Goal: Task Accomplishment & Management: Manage account settings

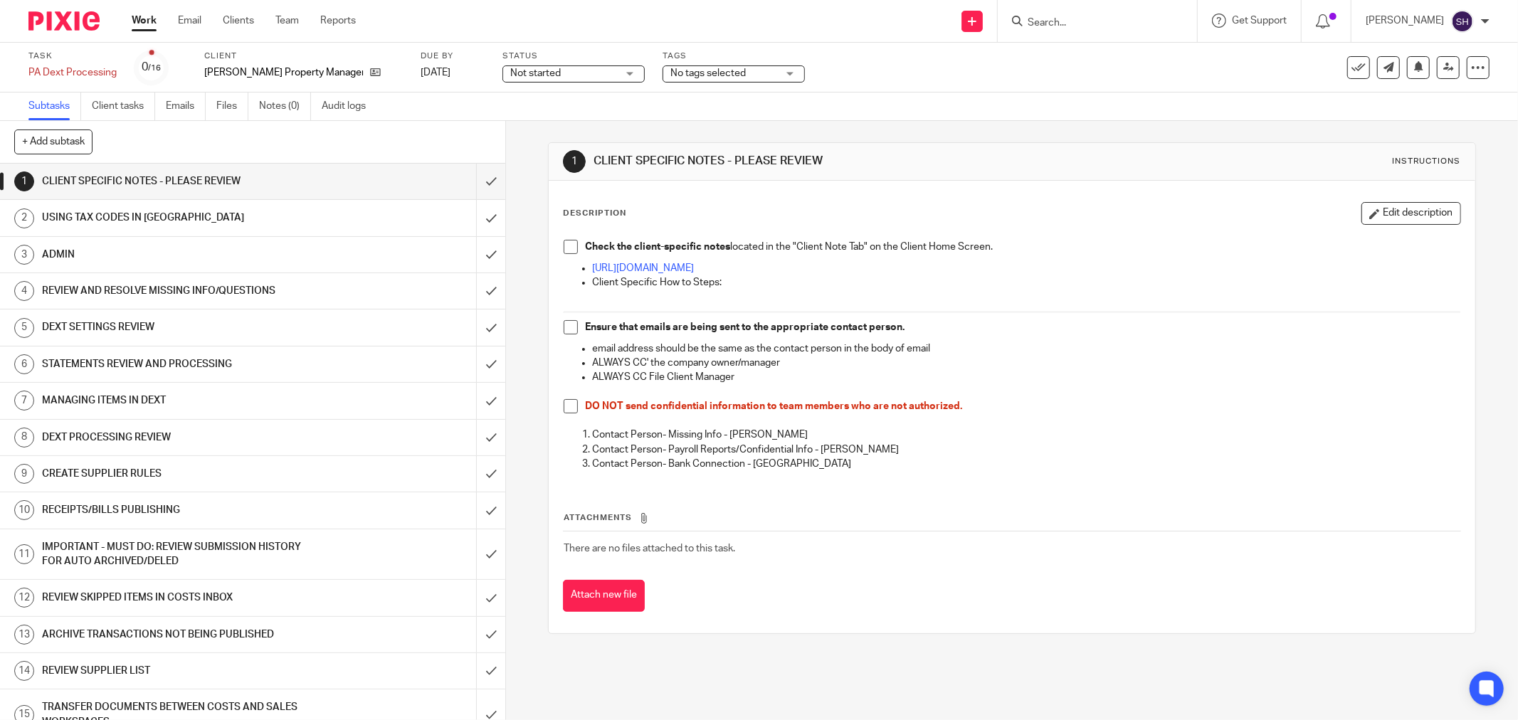
click at [510, 66] on span "Not started" at bounding box center [563, 73] width 107 height 15
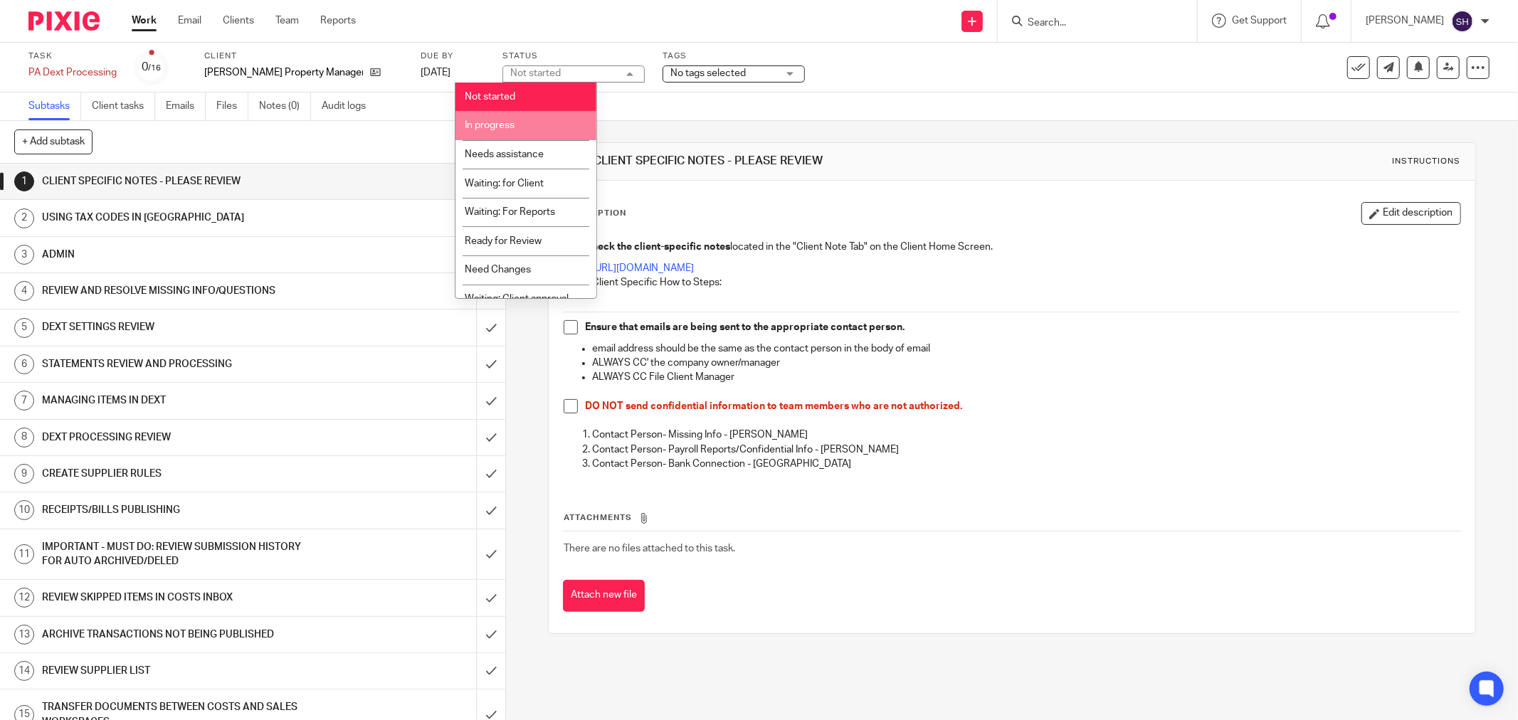
click at [513, 115] on li "In progress" at bounding box center [525, 125] width 141 height 29
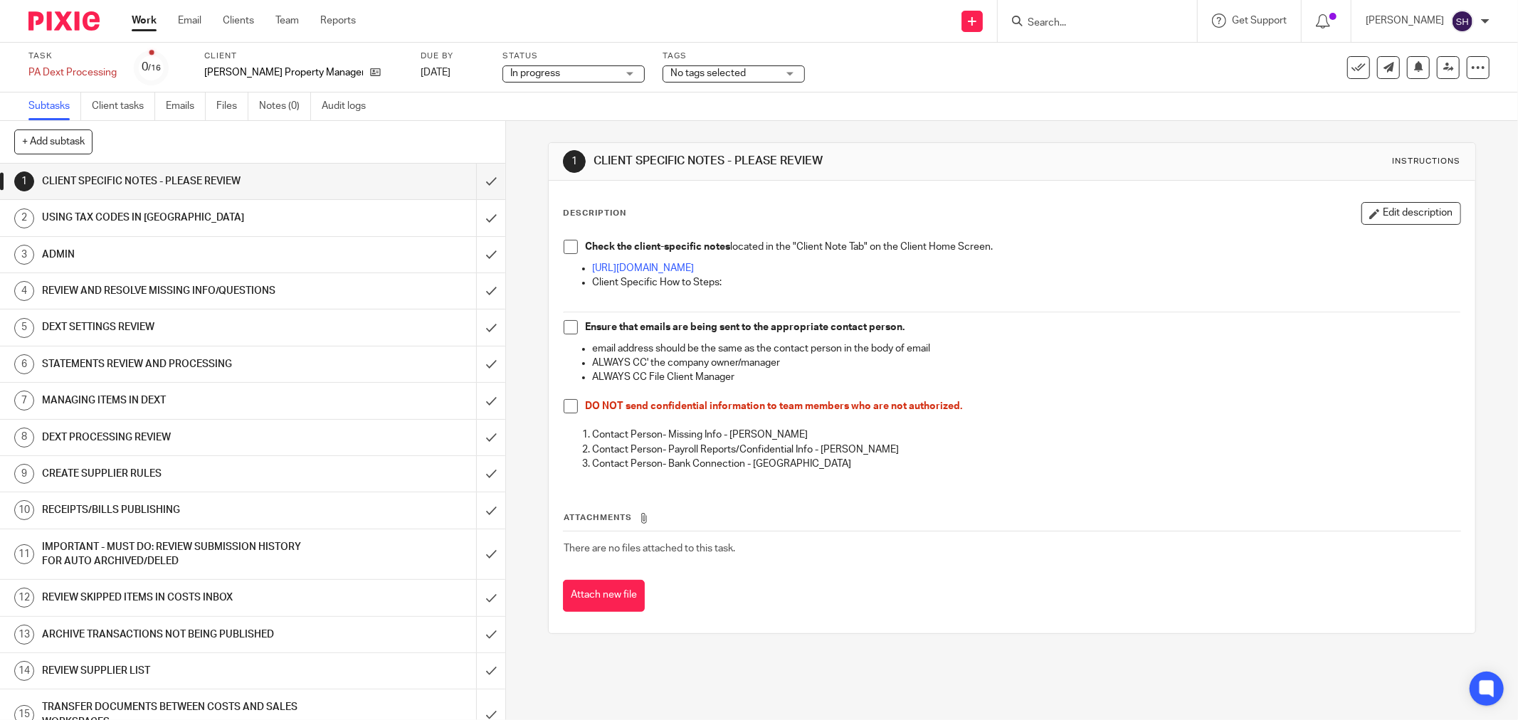
click at [564, 253] on span at bounding box center [571, 247] width 14 height 14
click at [566, 326] on span at bounding box center [571, 327] width 14 height 14
click at [564, 403] on span at bounding box center [571, 406] width 14 height 14
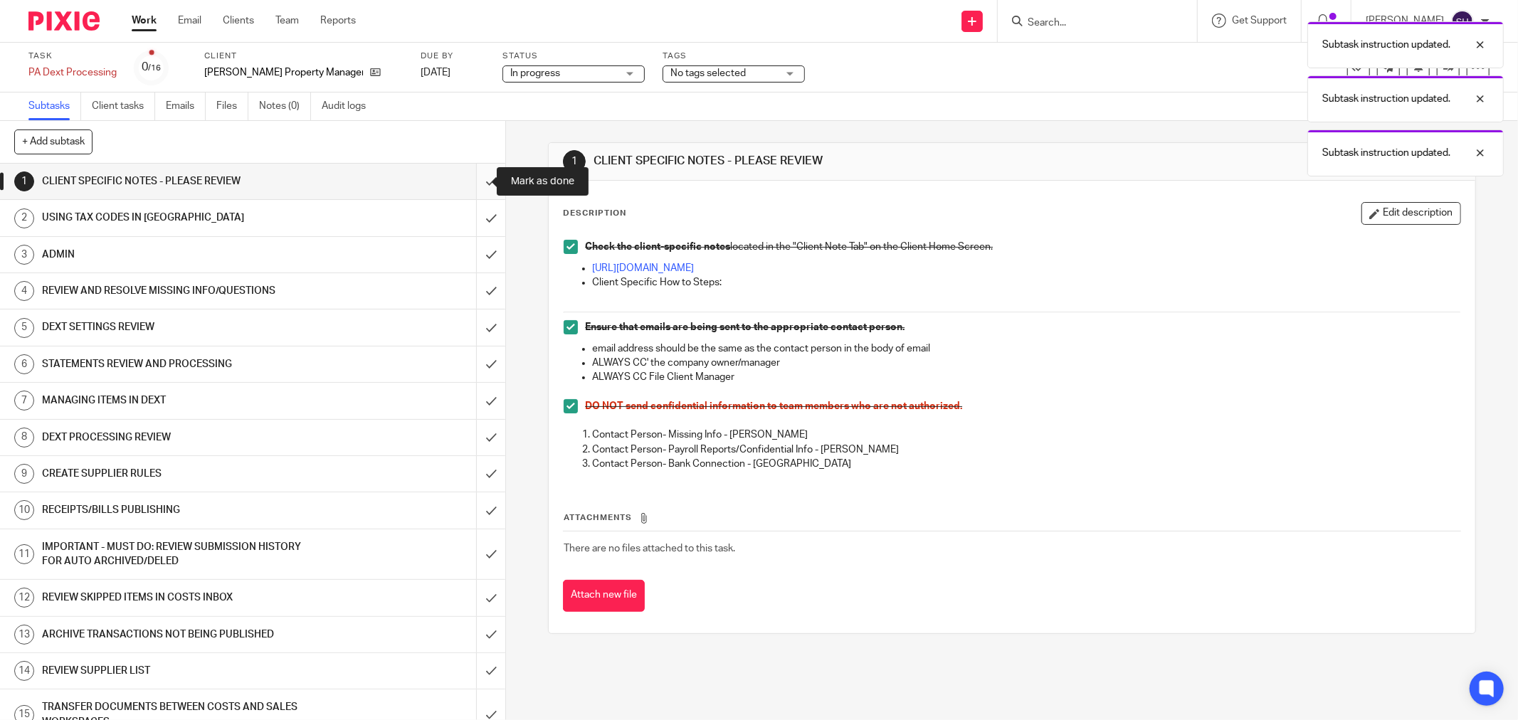
click at [463, 176] on input "submit" at bounding box center [252, 182] width 505 height 36
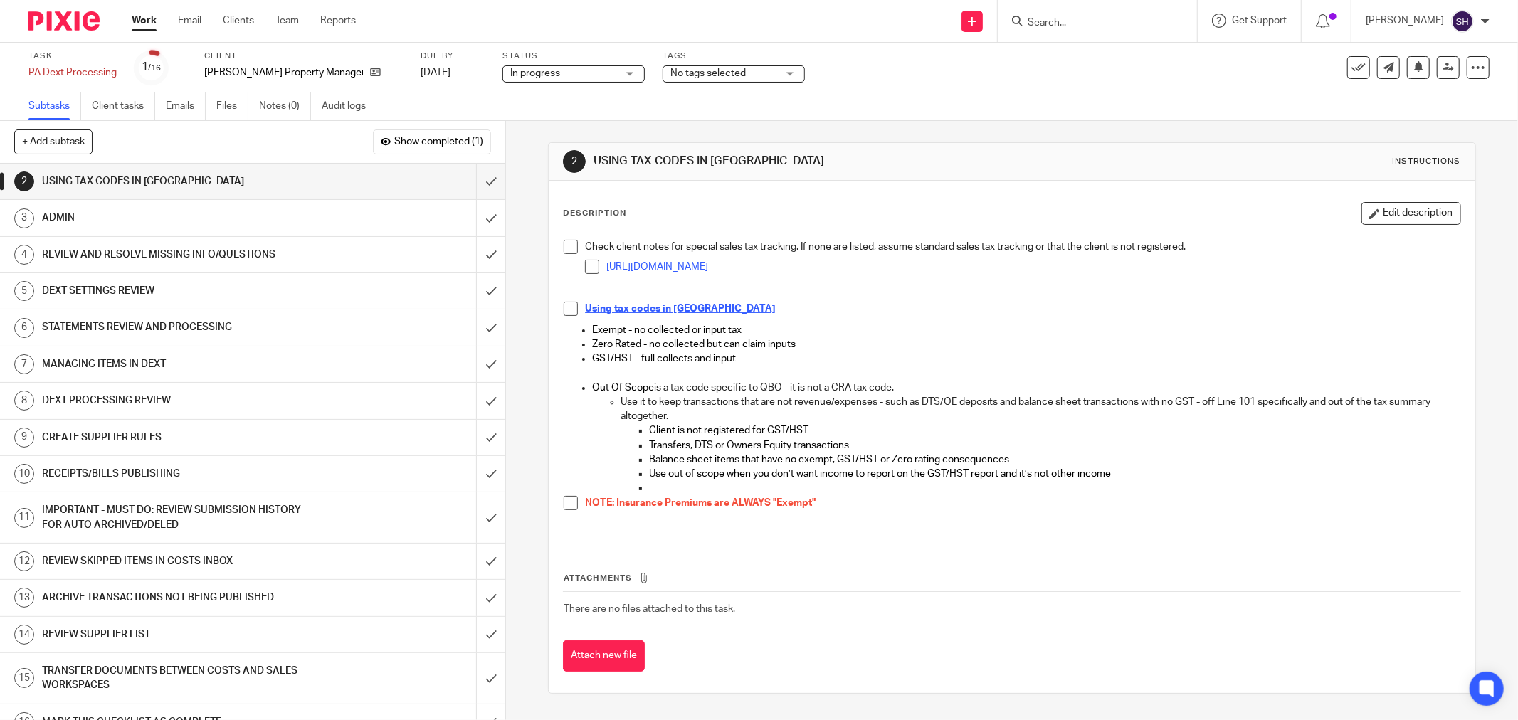
click at [586, 266] on span at bounding box center [592, 267] width 14 height 14
click at [567, 248] on span at bounding box center [571, 247] width 14 height 14
drag, startPoint x: 557, startPoint y: 302, endPoint x: 566, endPoint y: 301, distance: 9.3
click at [561, 302] on div "Check client notes for special sales tax tracking. If none are listed, assume s…" at bounding box center [1012, 388] width 911 height 310
drag, startPoint x: 567, startPoint y: 304, endPoint x: 564, endPoint y: 323, distance: 19.4
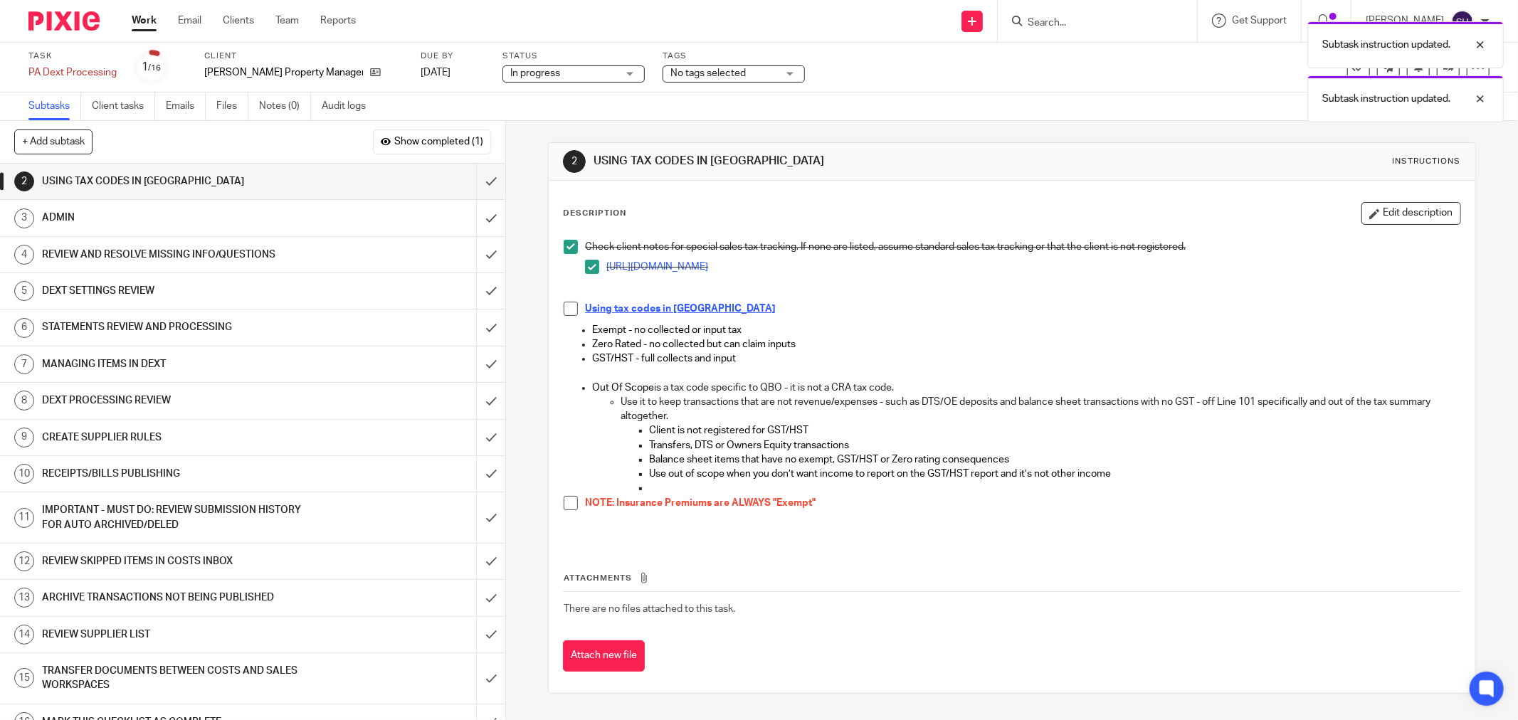
click at [568, 305] on span at bounding box center [571, 309] width 14 height 14
drag, startPoint x: 564, startPoint y: 505, endPoint x: 542, endPoint y: 457, distance: 53.2
click at [564, 505] on span at bounding box center [571, 503] width 14 height 14
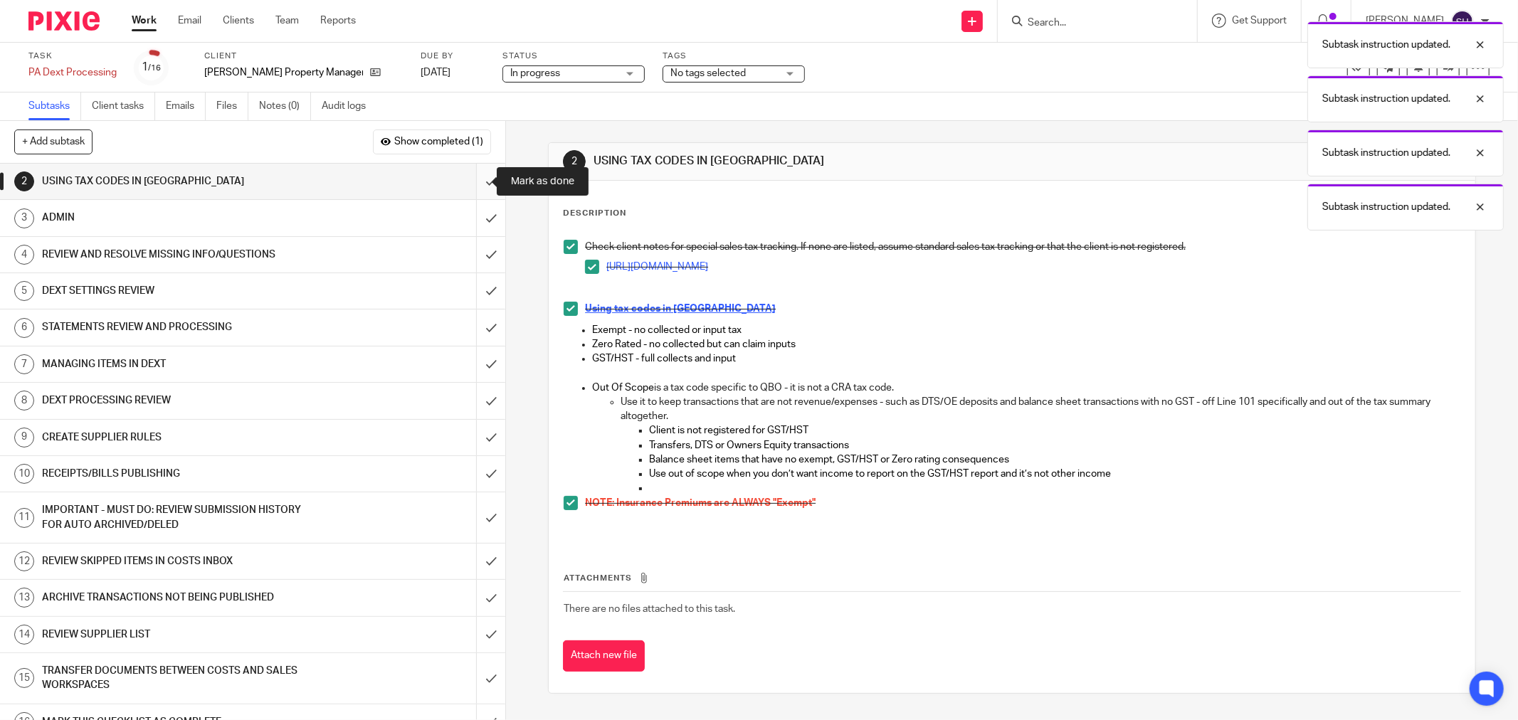
click at [472, 181] on input "submit" at bounding box center [252, 182] width 505 height 36
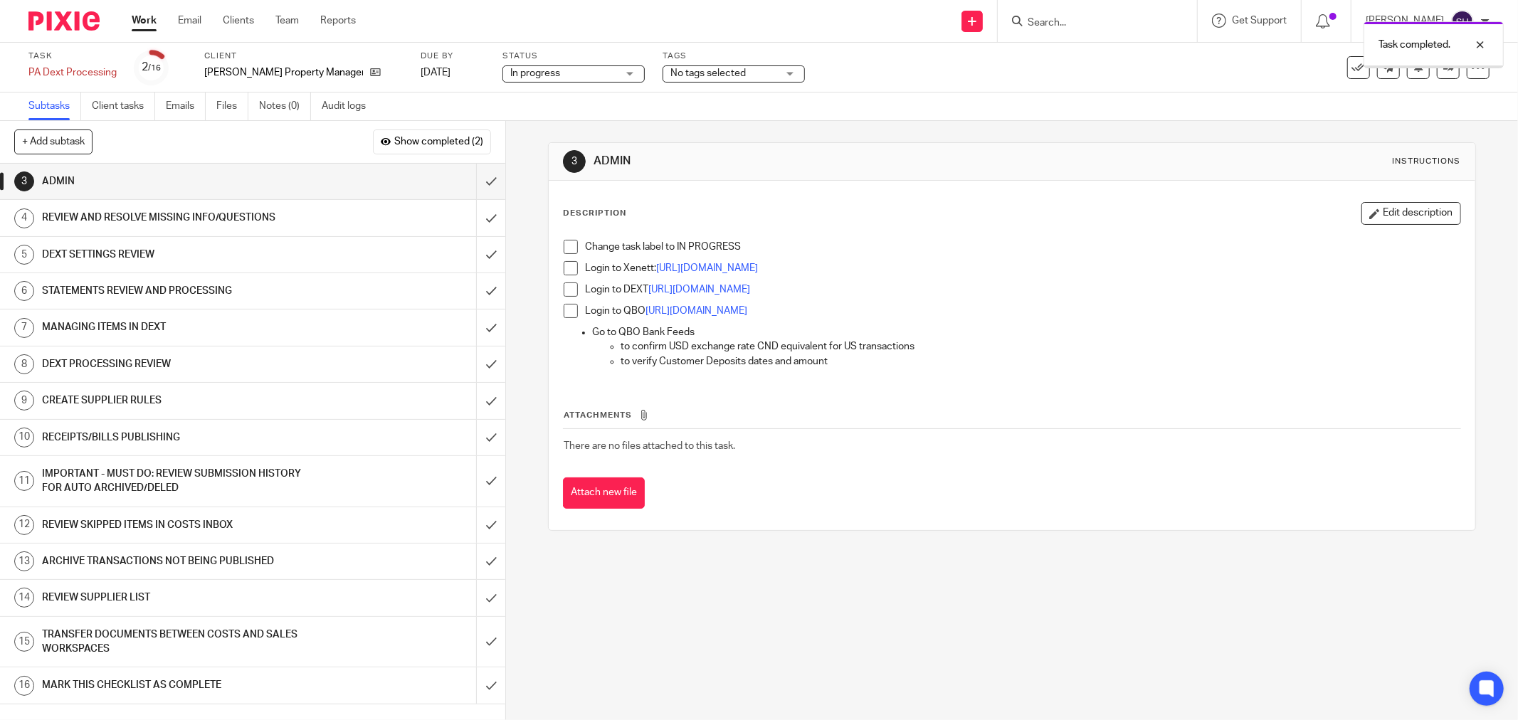
click at [567, 244] on span at bounding box center [571, 247] width 14 height 14
drag, startPoint x: 560, startPoint y: 267, endPoint x: 563, endPoint y: 285, distance: 18.7
click at [564, 268] on span at bounding box center [571, 268] width 14 height 14
drag, startPoint x: 564, startPoint y: 293, endPoint x: 559, endPoint y: 315, distance: 22.5
click at [564, 295] on span at bounding box center [571, 290] width 14 height 14
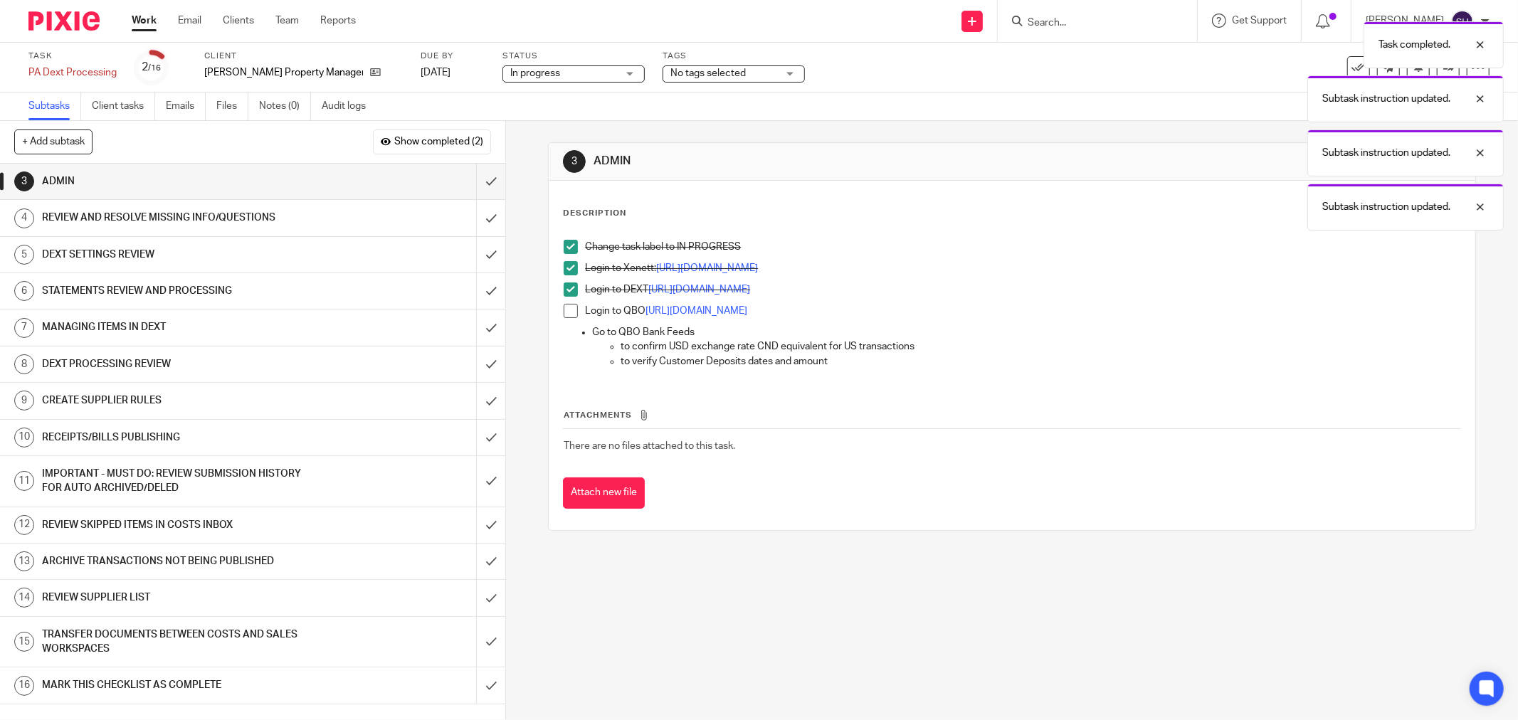
drag, startPoint x: 559, startPoint y: 315, endPoint x: 537, endPoint y: 241, distance: 77.9
click at [564, 315] on span at bounding box center [571, 311] width 14 height 14
click at [453, 141] on span "Show completed (2)" at bounding box center [438, 142] width 89 height 11
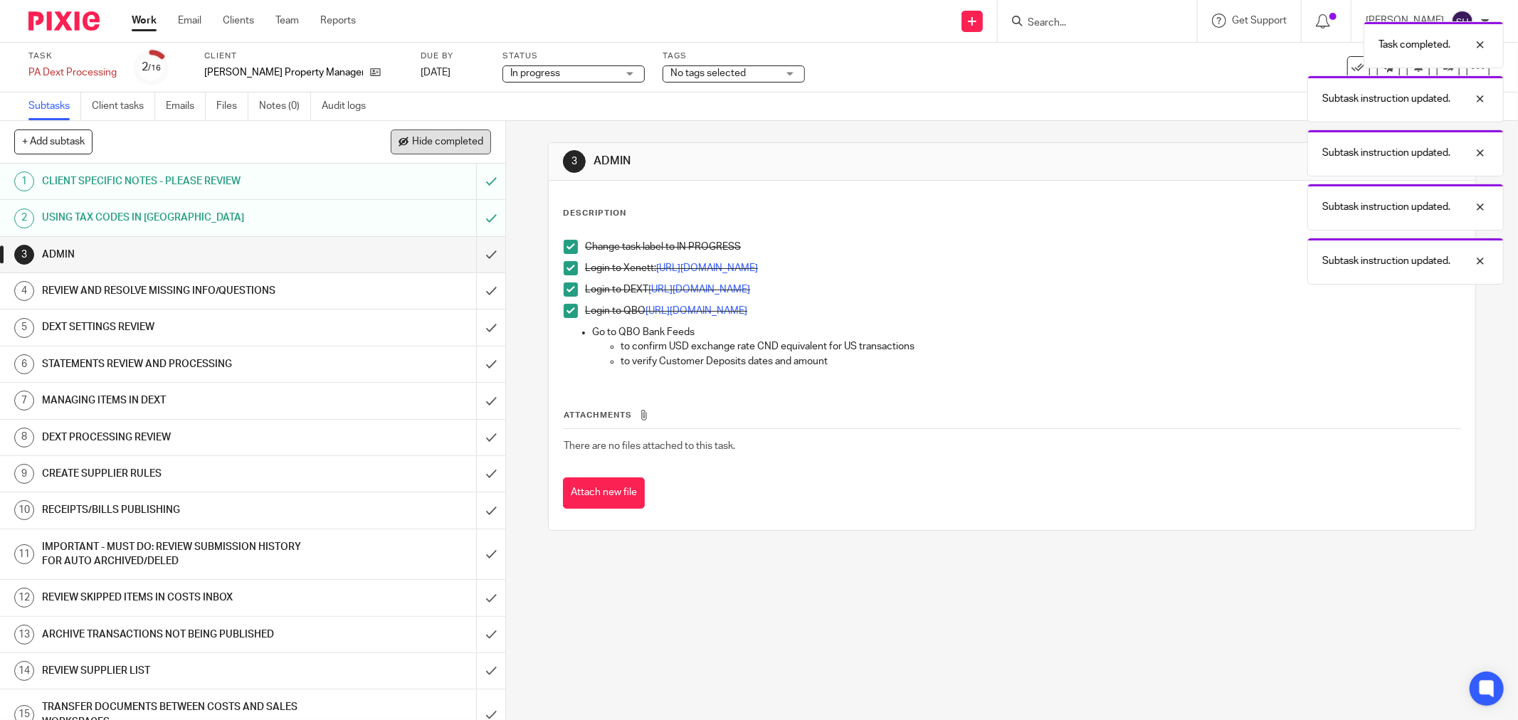
click at [451, 152] on button "Hide completed" at bounding box center [441, 142] width 100 height 24
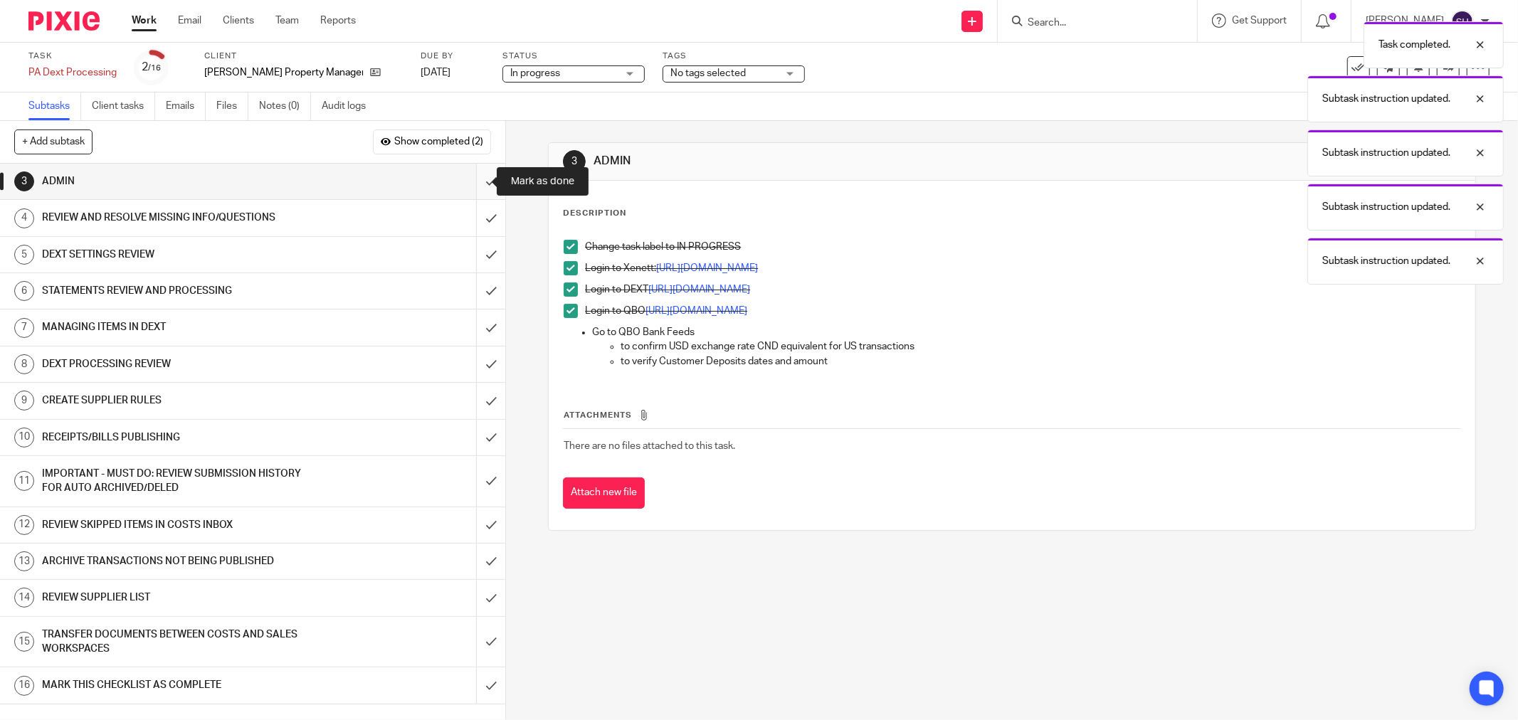
click at [478, 185] on input "submit" at bounding box center [252, 182] width 505 height 36
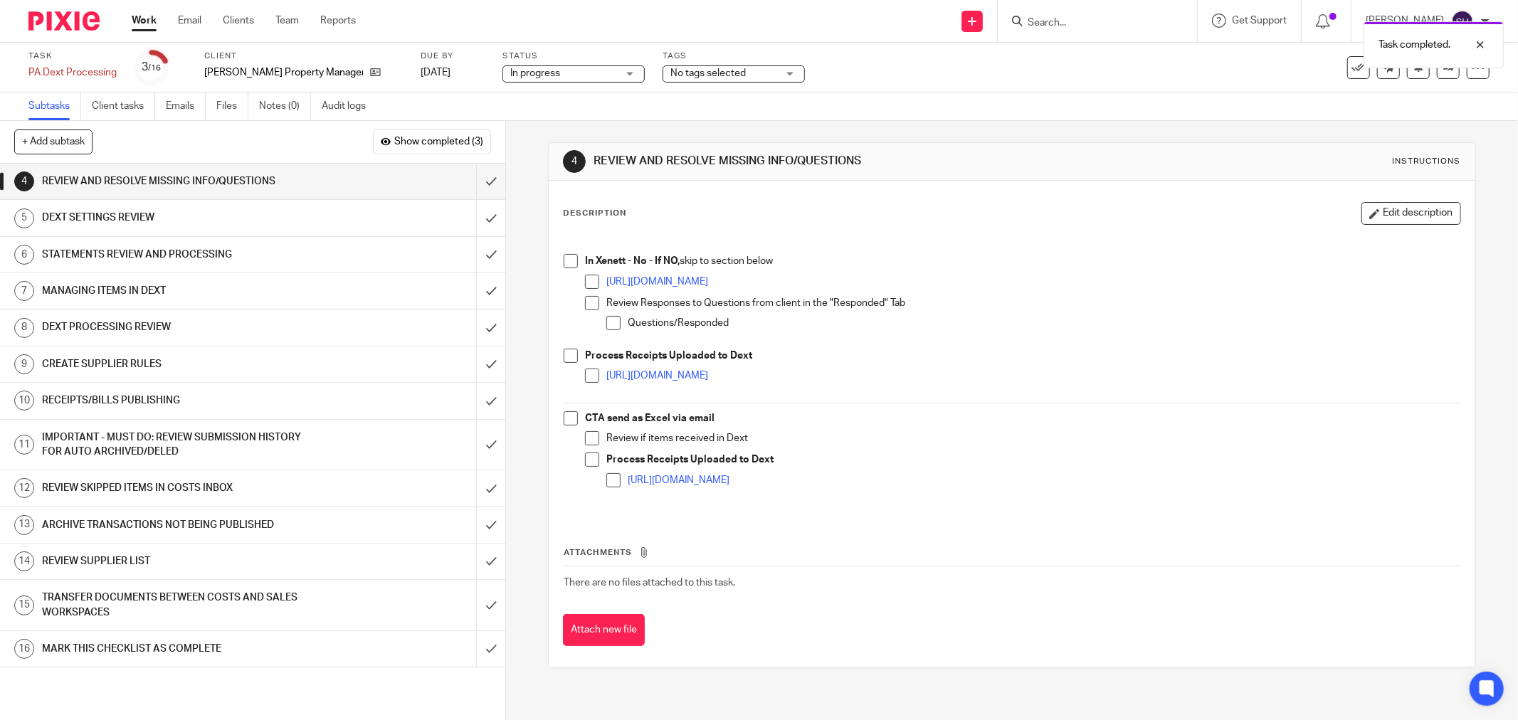
click at [567, 264] on span at bounding box center [571, 261] width 14 height 14
drag, startPoint x: 579, startPoint y: 282, endPoint x: 580, endPoint y: 297, distance: 15.7
click at [579, 283] on li "In Xenett - No - If NO, skip to section below https://app.xenett.com/login Revi…" at bounding box center [1012, 301] width 897 height 95
drag, startPoint x: 585, startPoint y: 280, endPoint x: 585, endPoint y: 303, distance: 23.5
click at [585, 283] on span at bounding box center [592, 282] width 14 height 14
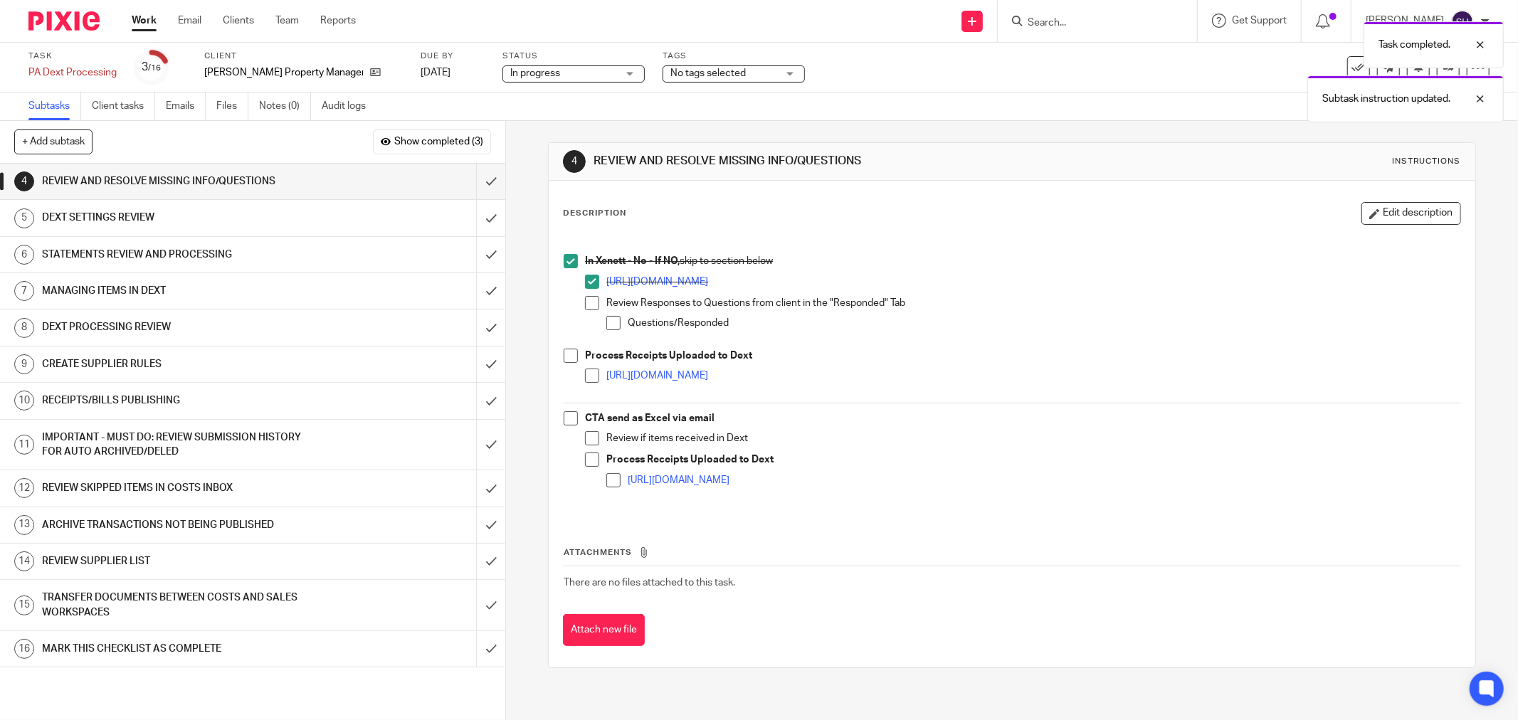
click at [585, 303] on span at bounding box center [592, 303] width 14 height 14
drag, startPoint x: 602, startPoint y: 325, endPoint x: 596, endPoint y: 335, distance: 11.5
click at [606, 325] on span at bounding box center [613, 323] width 14 height 14
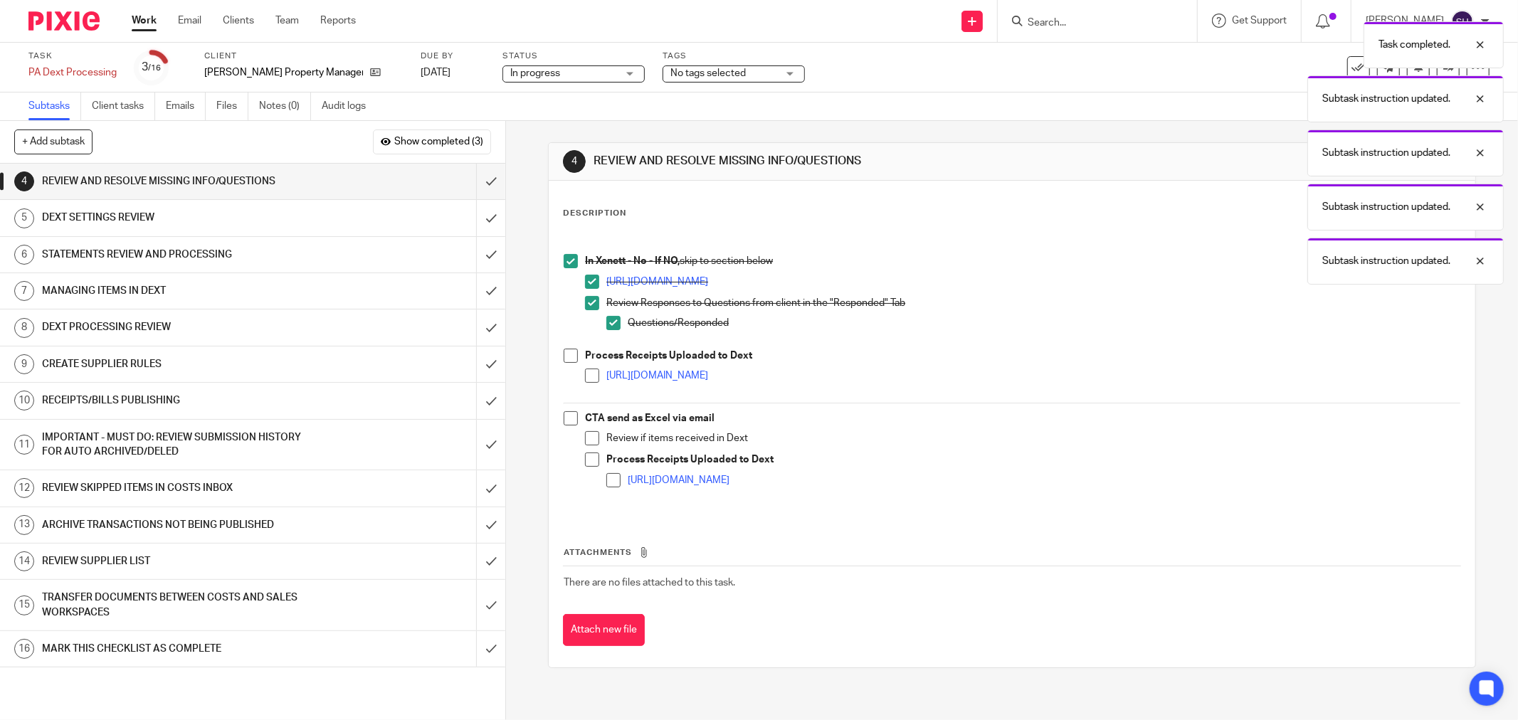
click at [564, 357] on span at bounding box center [571, 356] width 14 height 14
click at [589, 370] on span at bounding box center [592, 376] width 14 height 14
click at [559, 421] on div "In Xenett - No - If NO, skip to section below https://app.xenett.com/login Revi…" at bounding box center [1012, 375] width 911 height 284
click at [566, 422] on span at bounding box center [571, 418] width 14 height 14
click at [591, 438] on span at bounding box center [592, 438] width 14 height 14
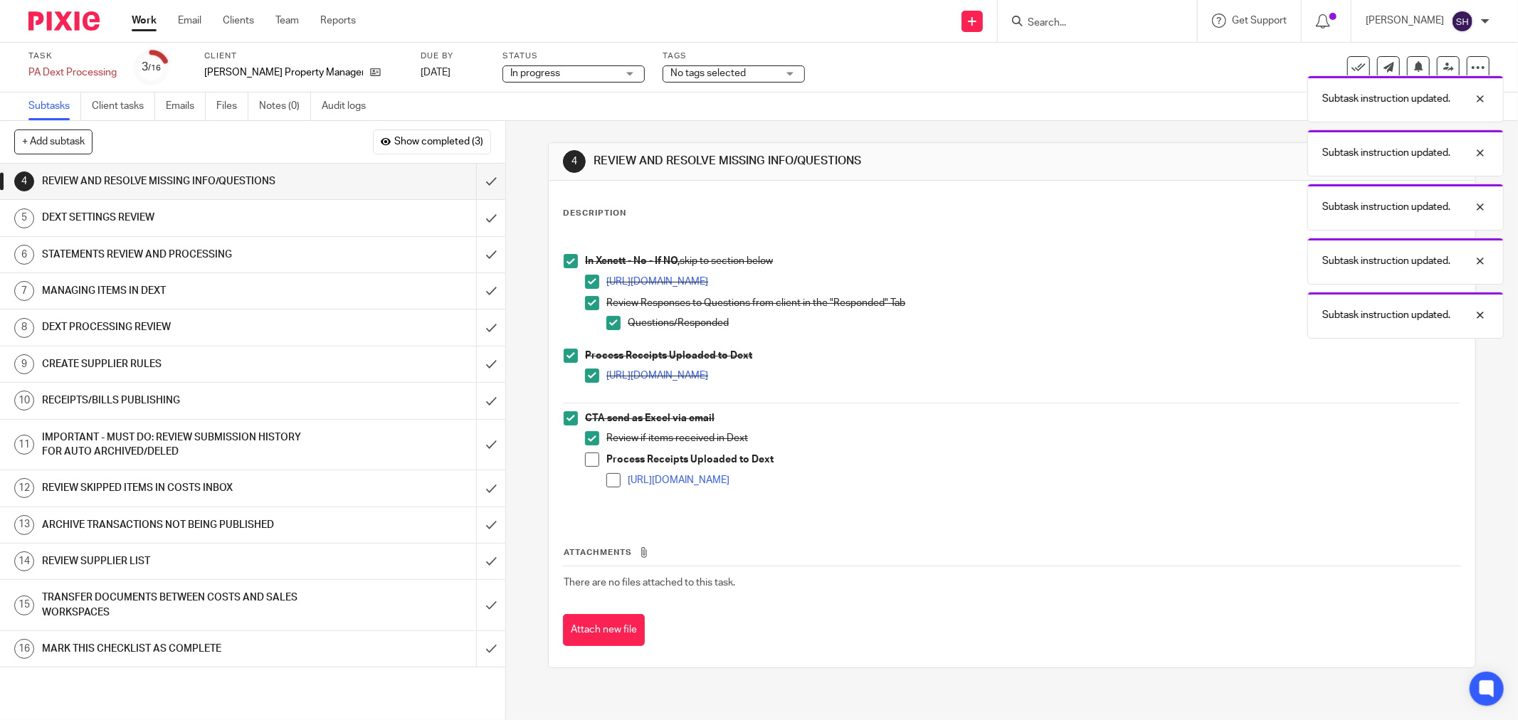
click at [585, 460] on span at bounding box center [592, 460] width 14 height 14
drag, startPoint x: 606, startPoint y: 479, endPoint x: 594, endPoint y: 458, distance: 24.5
click at [606, 478] on span at bounding box center [613, 480] width 14 height 14
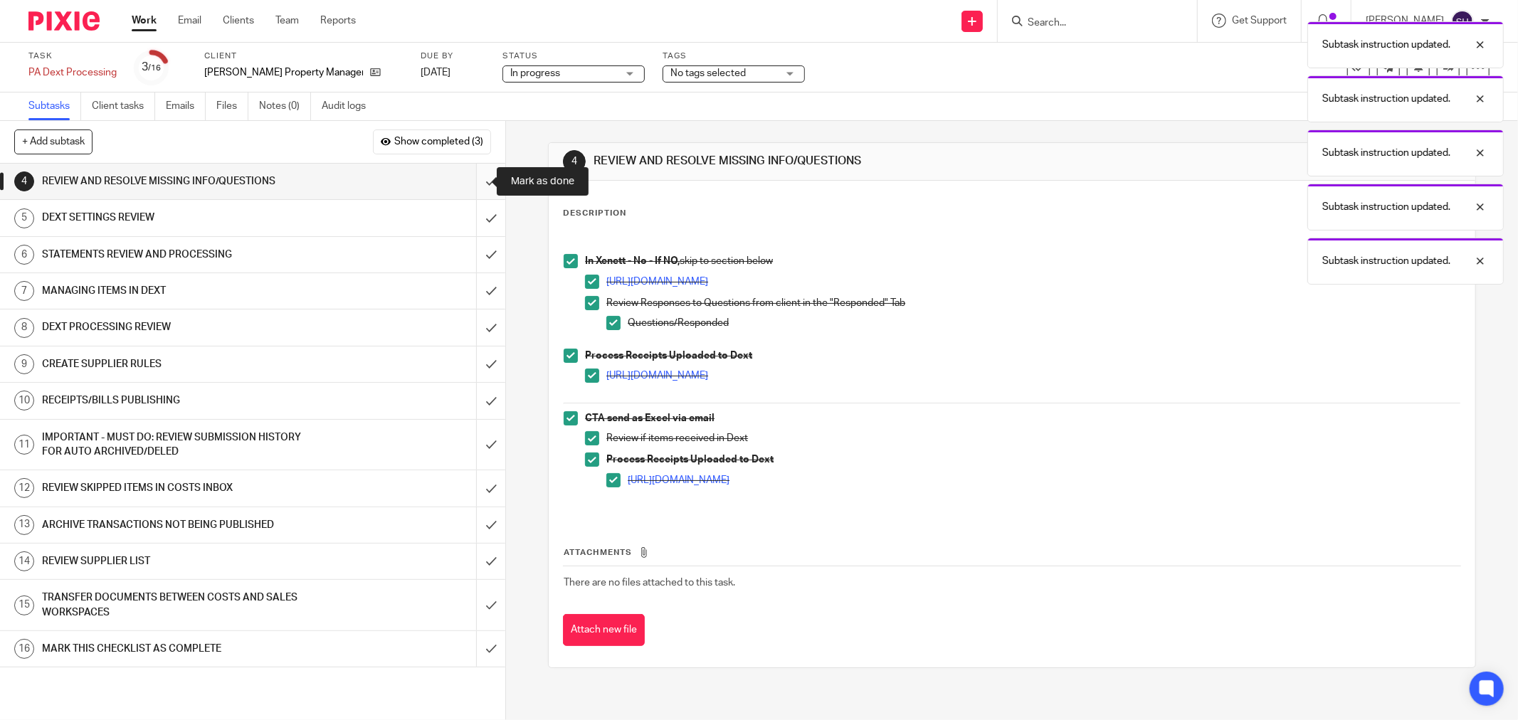
click at [474, 185] on input "submit" at bounding box center [252, 182] width 505 height 36
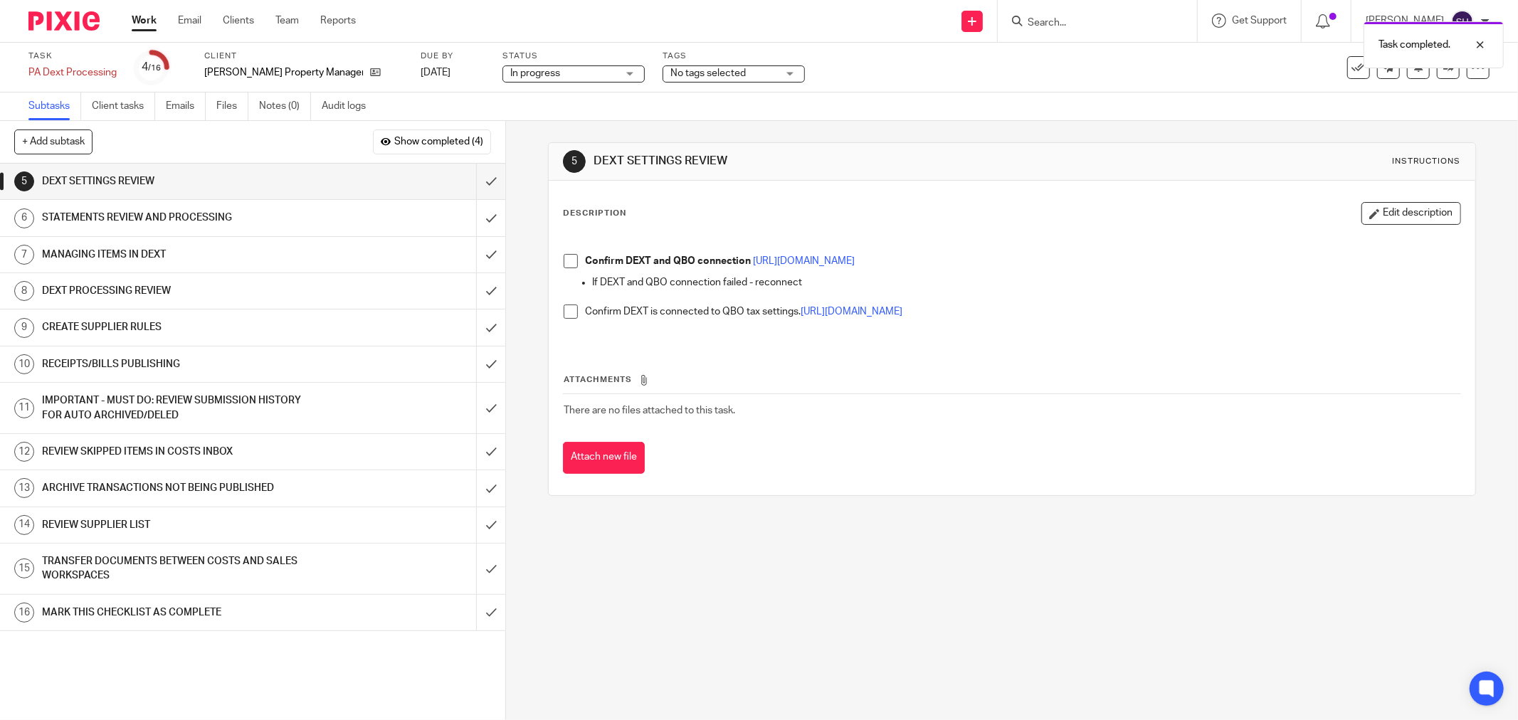
drag, startPoint x: 563, startPoint y: 260, endPoint x: 552, endPoint y: 321, distance: 61.6
click at [564, 262] on span at bounding box center [571, 261] width 14 height 14
drag, startPoint x: 567, startPoint y: 311, endPoint x: 500, endPoint y: 222, distance: 111.3
click at [567, 310] on span at bounding box center [571, 312] width 14 height 14
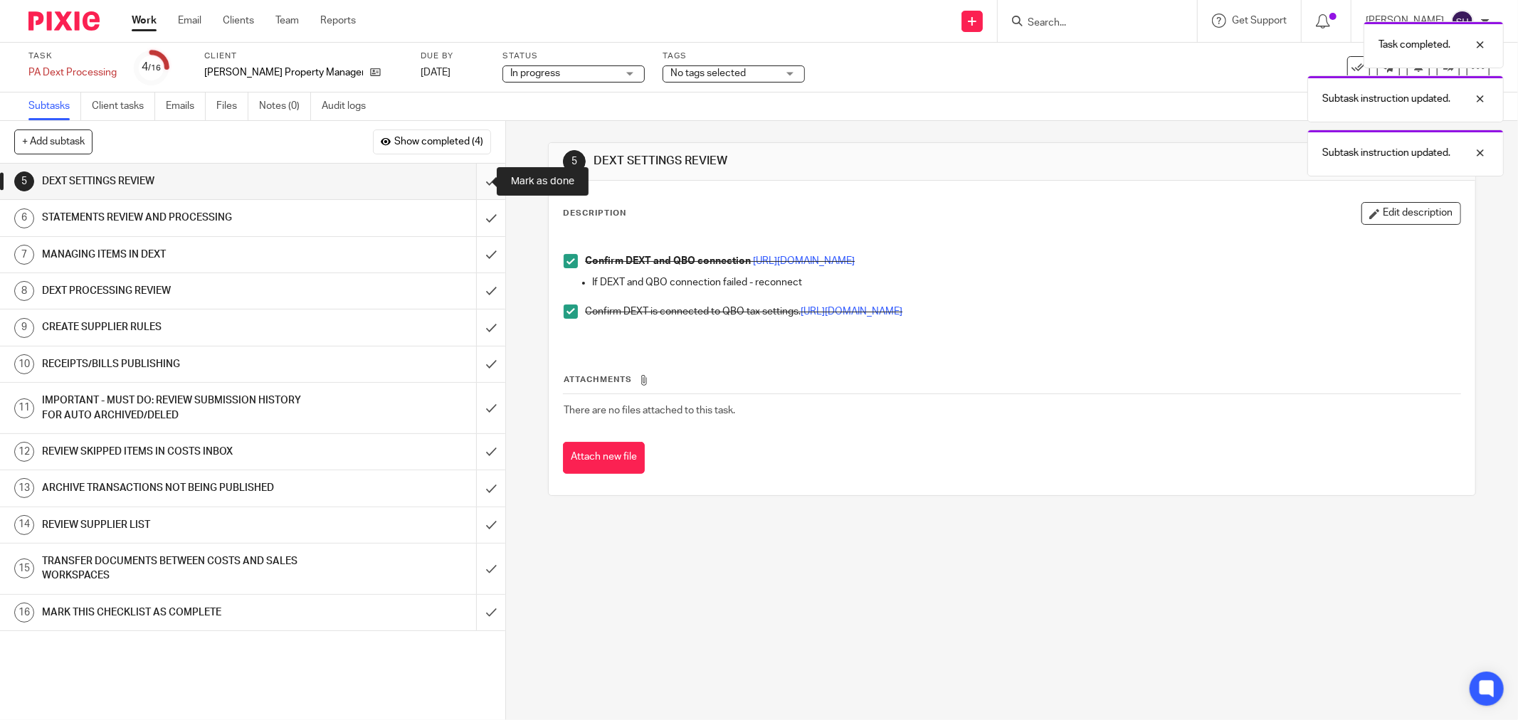
click at [486, 175] on input "submit" at bounding box center [252, 182] width 505 height 36
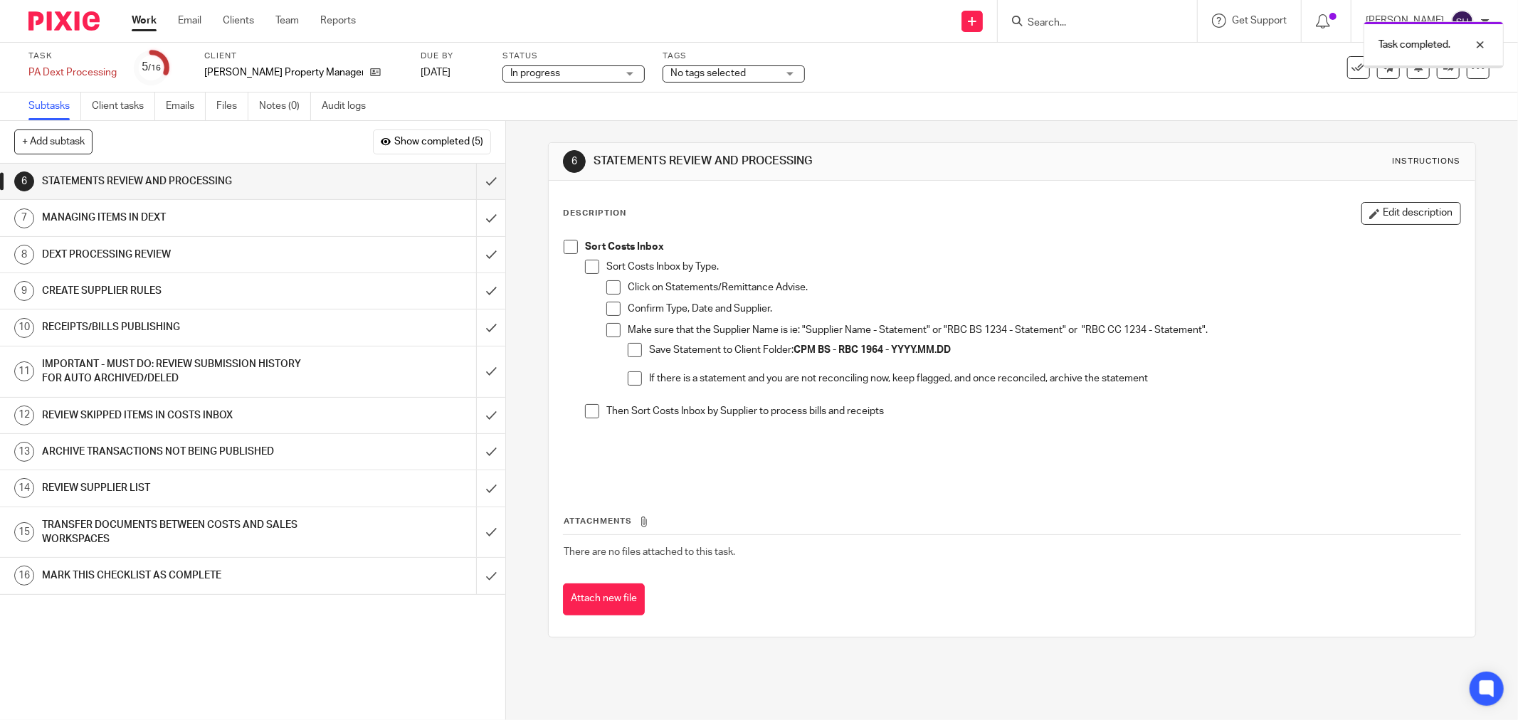
click at [567, 250] on span at bounding box center [571, 247] width 14 height 14
click at [591, 271] on span at bounding box center [592, 267] width 14 height 14
drag, startPoint x: 605, startPoint y: 286, endPoint x: 603, endPoint y: 309, distance: 22.9
click at [606, 287] on span at bounding box center [613, 287] width 14 height 14
drag, startPoint x: 603, startPoint y: 311, endPoint x: 604, endPoint y: 325, distance: 13.5
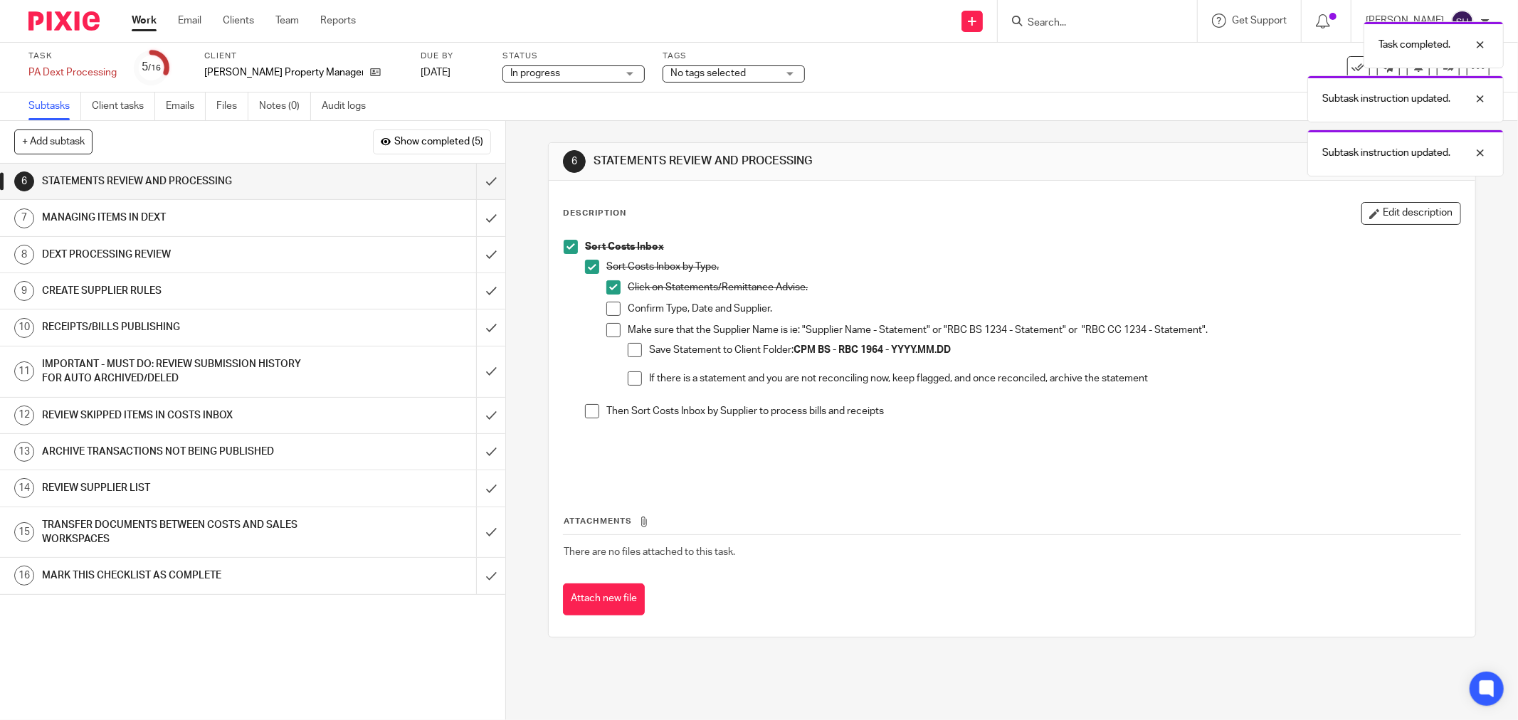
click at [606, 312] on span at bounding box center [613, 309] width 14 height 14
click at [606, 330] on span at bounding box center [613, 330] width 14 height 14
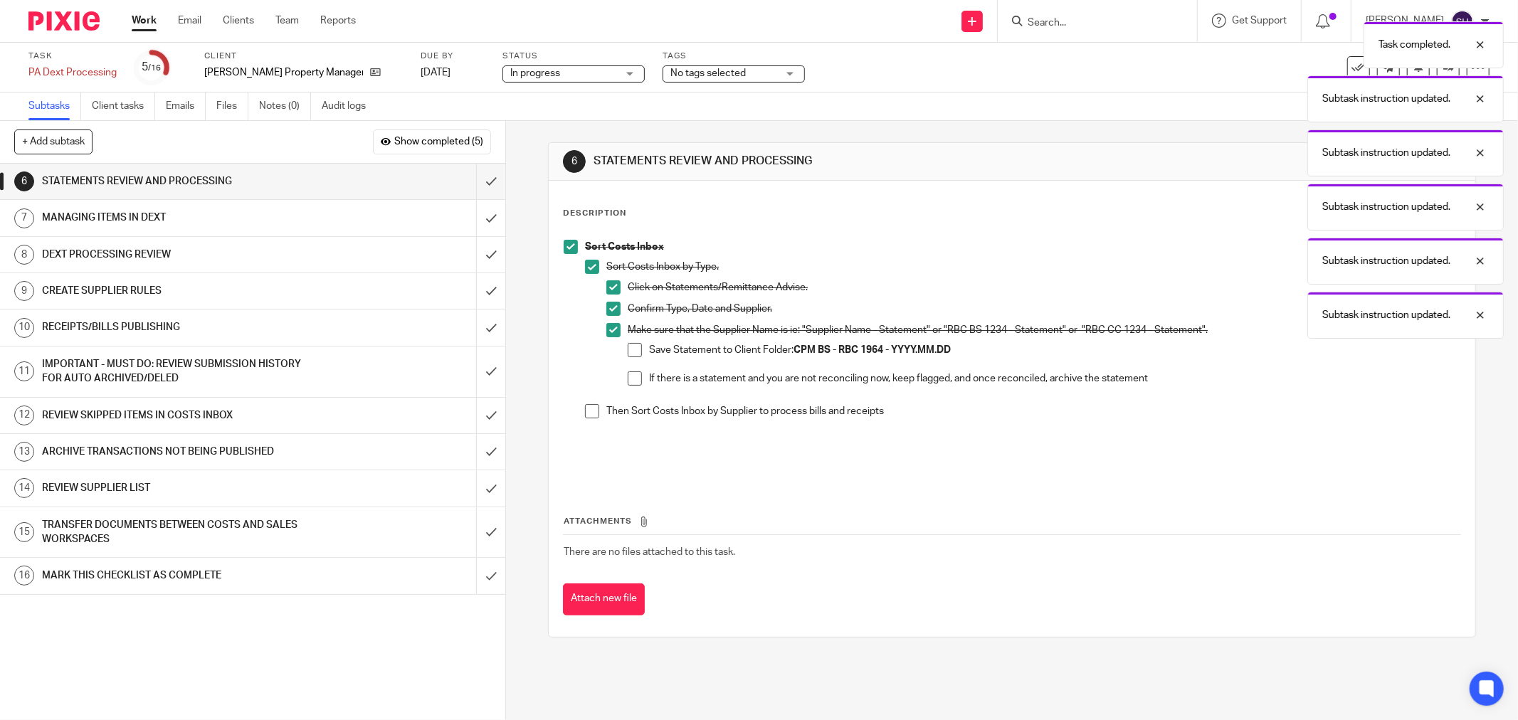
drag, startPoint x: 631, startPoint y: 347, endPoint x: 628, endPoint y: 354, distance: 7.7
click at [631, 349] on span at bounding box center [635, 350] width 14 height 14
click at [628, 378] on span at bounding box center [635, 379] width 14 height 14
click at [587, 414] on span at bounding box center [592, 411] width 14 height 14
click at [487, 182] on input "submit" at bounding box center [252, 182] width 505 height 36
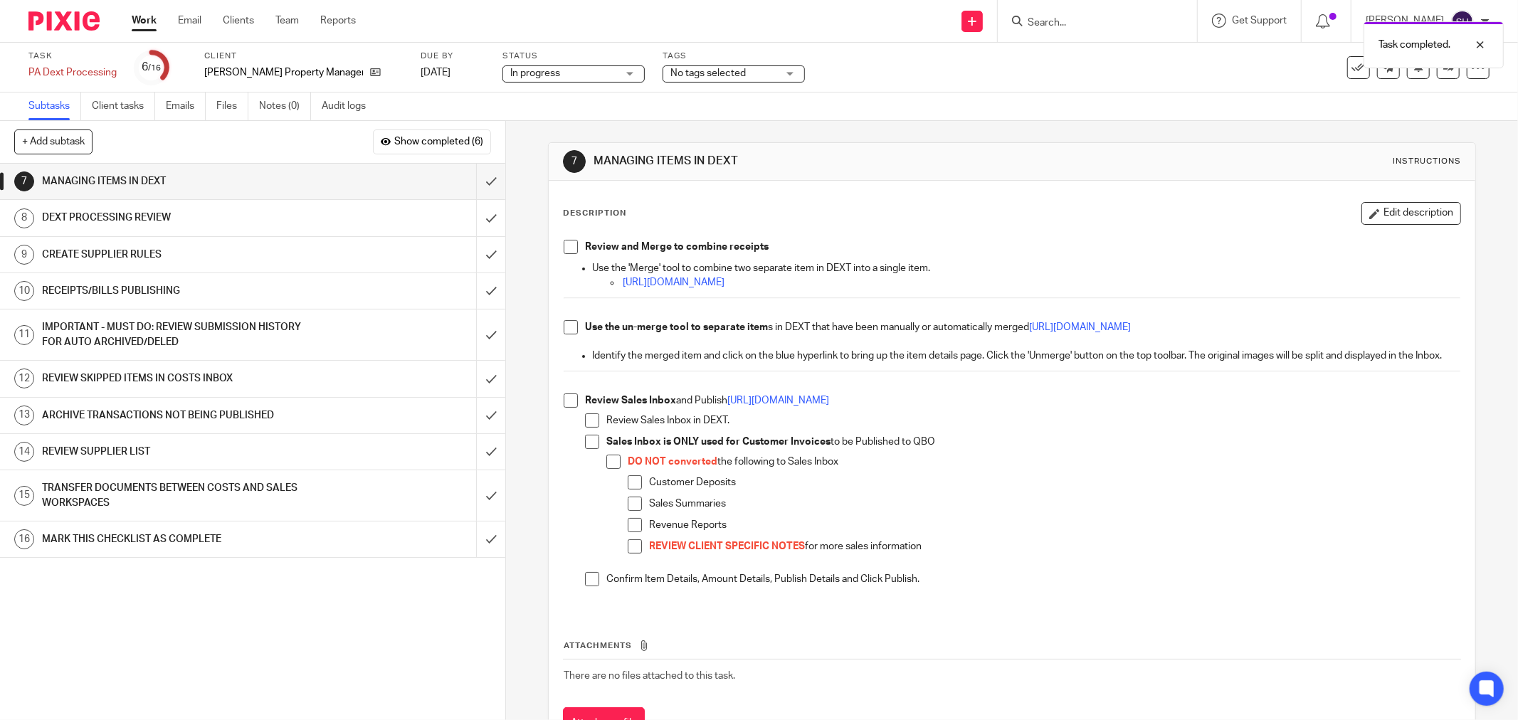
click at [567, 243] on span at bounding box center [571, 247] width 14 height 14
click at [566, 322] on span at bounding box center [571, 327] width 14 height 14
click at [572, 408] on span at bounding box center [571, 401] width 14 height 14
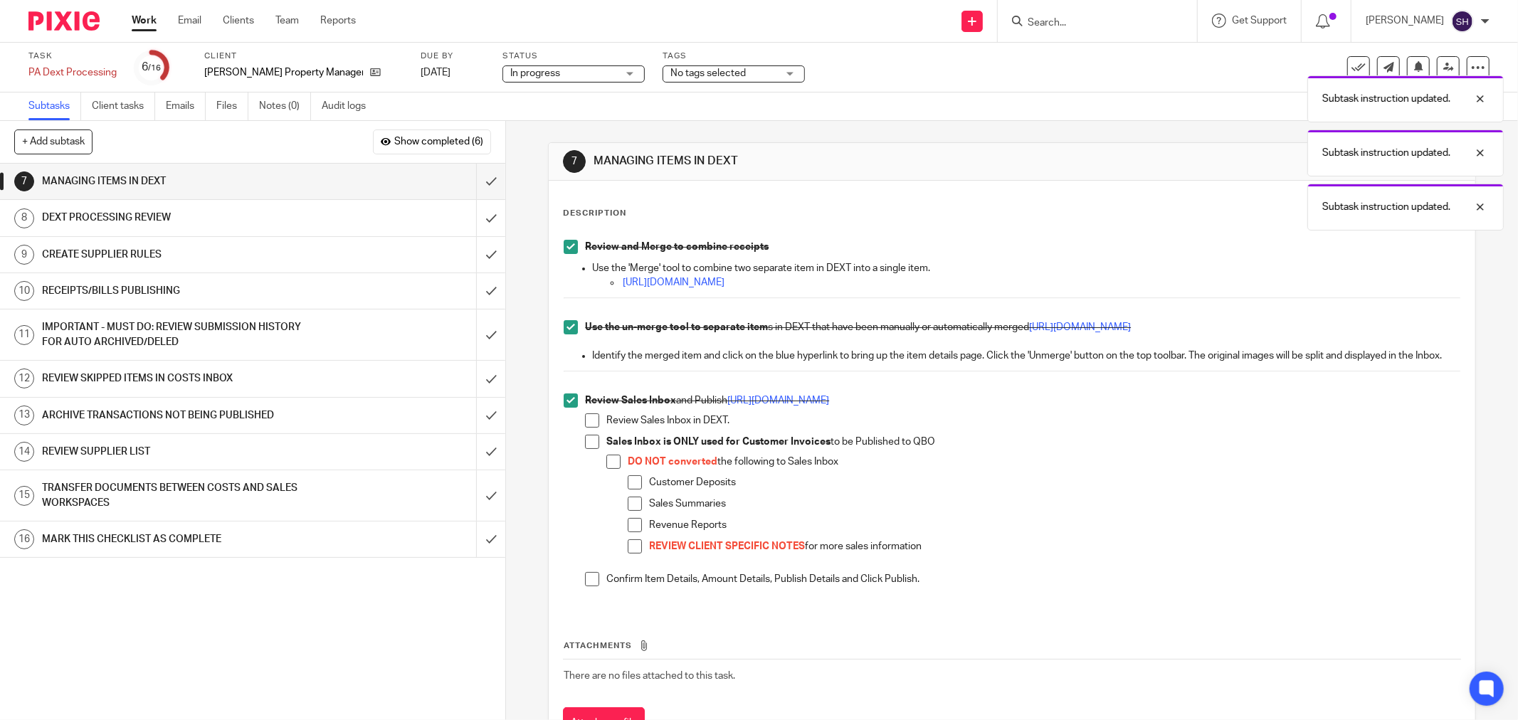
click at [587, 435] on li "Review Sales Inbox in DEXT." at bounding box center [1022, 424] width 875 height 21
click at [587, 449] on span at bounding box center [592, 442] width 14 height 14
click at [585, 426] on div "Review Sales Inbox and Publish https://bit.ly/341txBG Review Sales Inbox in DEX…" at bounding box center [1022, 497] width 875 height 206
click at [586, 428] on span at bounding box center [592, 421] width 14 height 14
click at [629, 490] on span at bounding box center [635, 482] width 14 height 14
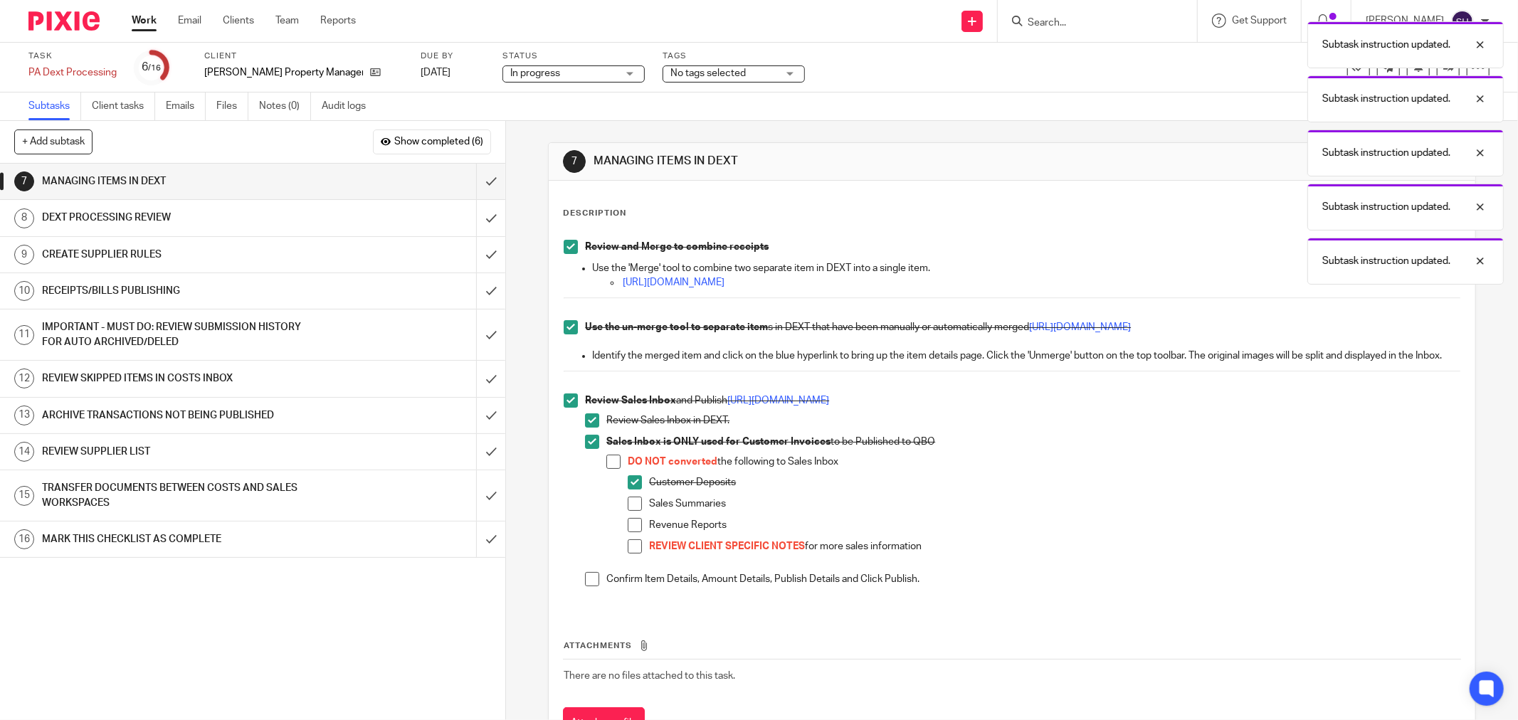
click at [608, 469] on span at bounding box center [613, 462] width 14 height 14
click at [631, 511] on span at bounding box center [635, 504] width 14 height 14
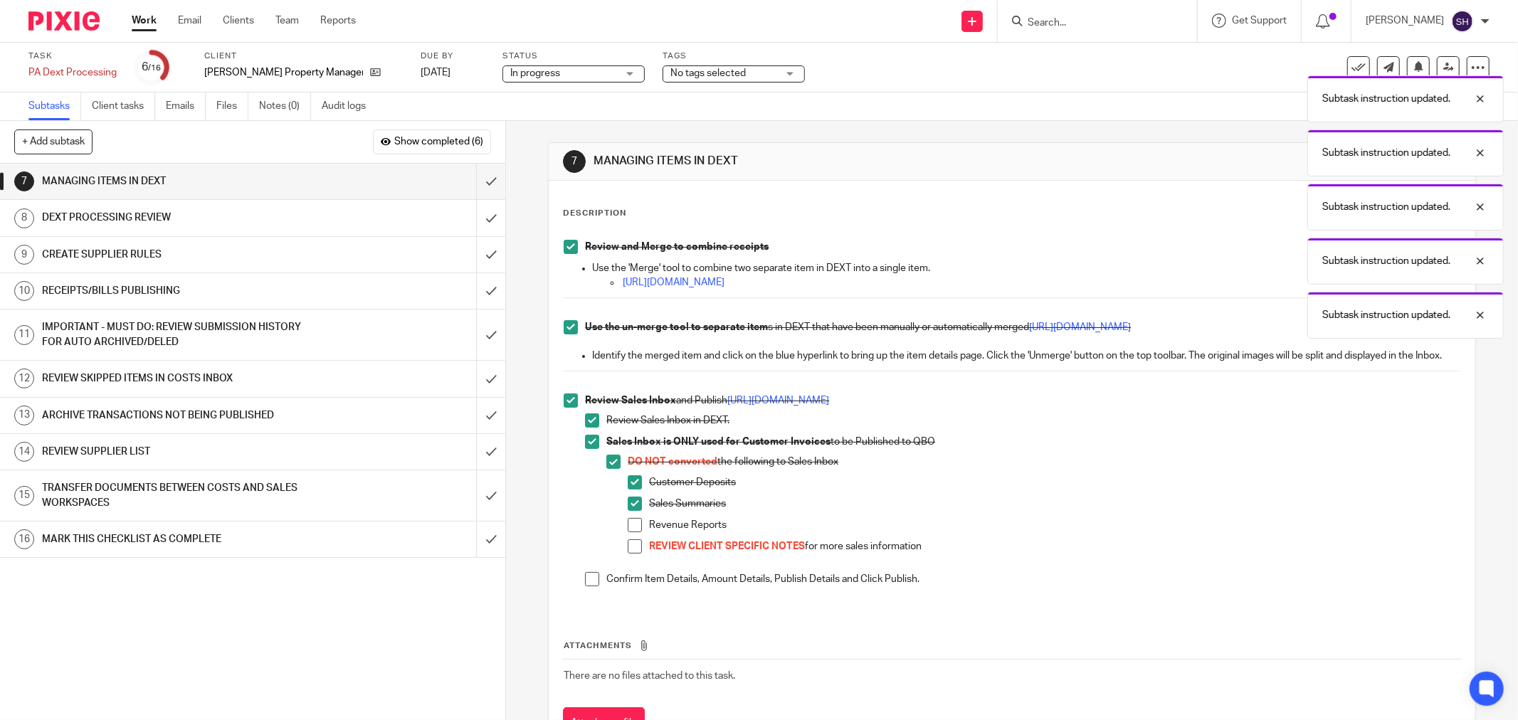
click at [628, 532] on span at bounding box center [635, 525] width 14 height 14
click at [628, 554] on span at bounding box center [635, 546] width 14 height 14
drag, startPoint x: 586, startPoint y: 594, endPoint x: 594, endPoint y: 566, distance: 28.7
click at [586, 586] on span at bounding box center [592, 579] width 14 height 14
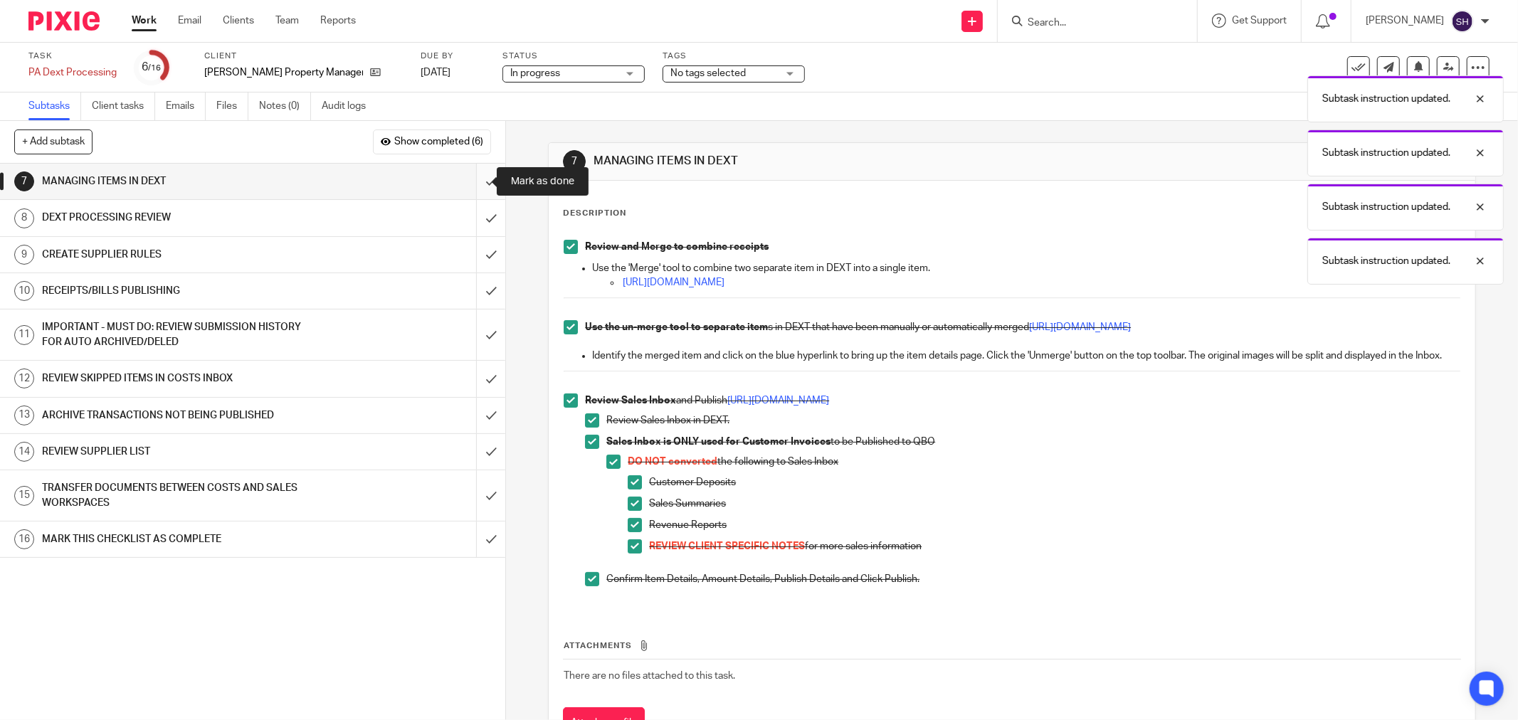
click at [480, 182] on input "submit" at bounding box center [252, 182] width 505 height 36
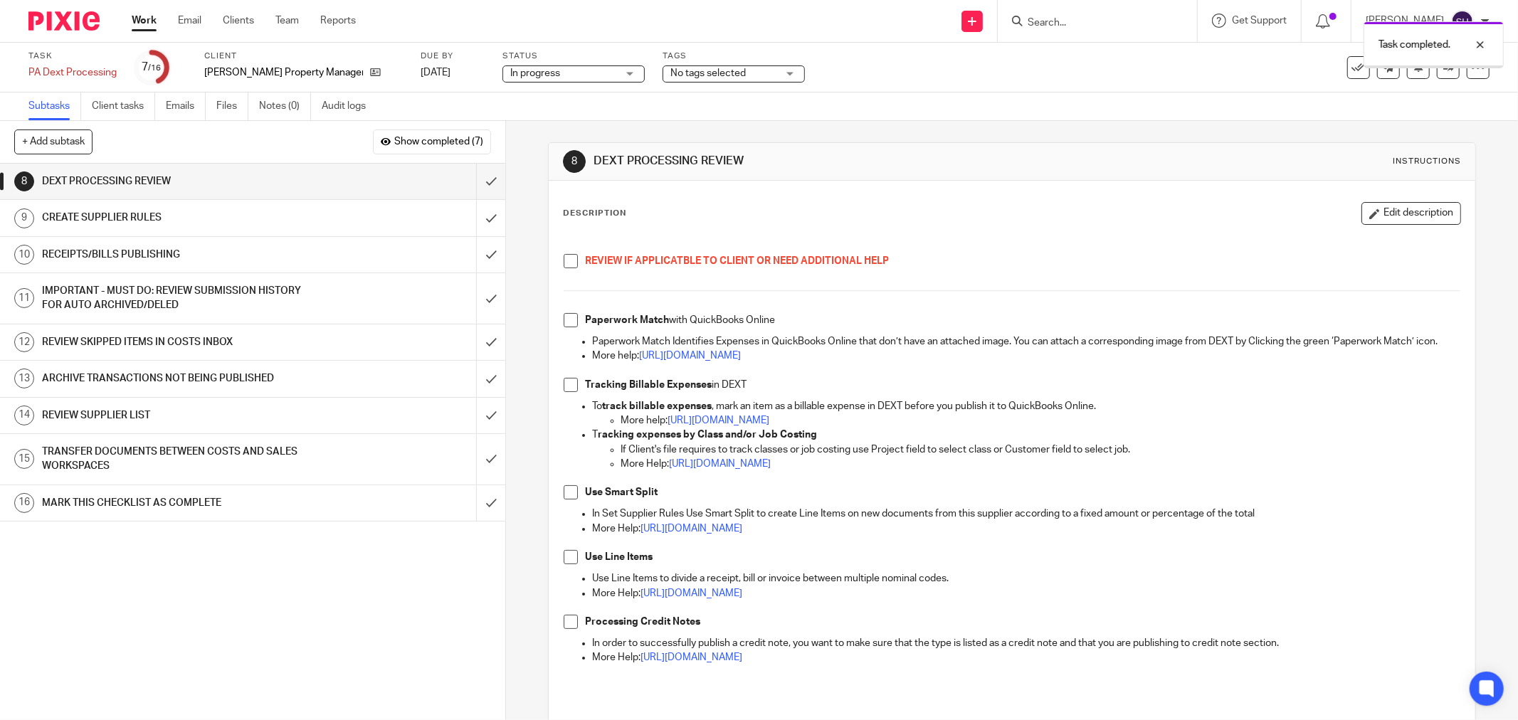
drag, startPoint x: 564, startPoint y: 262, endPoint x: 564, endPoint y: 280, distance: 17.8
click at [564, 262] on span at bounding box center [571, 261] width 14 height 14
click at [564, 323] on span at bounding box center [571, 320] width 14 height 14
drag, startPoint x: 564, startPoint y: 399, endPoint x: 556, endPoint y: 395, distance: 8.9
click at [564, 392] on span at bounding box center [571, 385] width 14 height 14
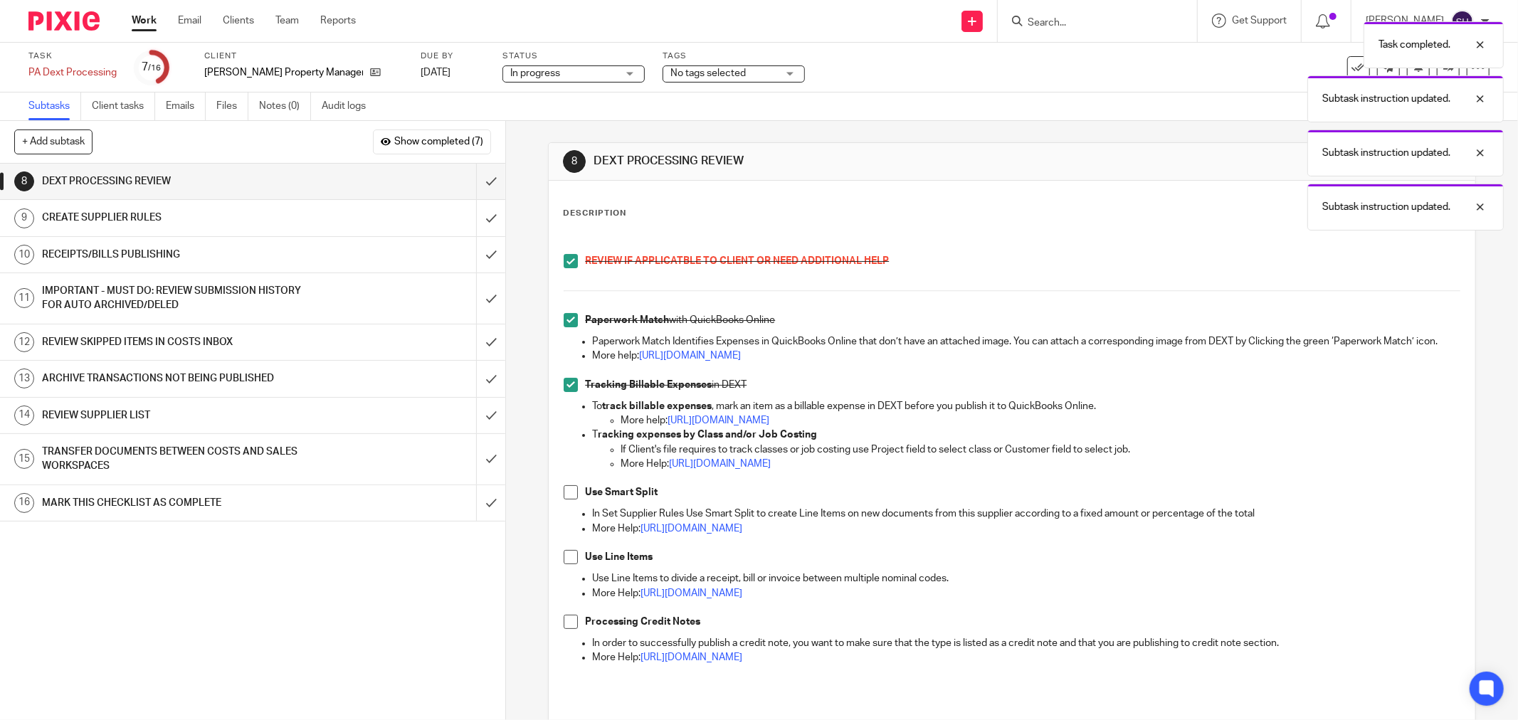
click at [564, 500] on span at bounding box center [571, 492] width 14 height 14
drag, startPoint x: 566, startPoint y: 564, endPoint x: 564, endPoint y: 581, distance: 17.9
click at [566, 564] on div "REVIEW IF APPLICATBLE TO CLIENT OR NEED ADDITIONAL HELP Paperwork Match with Qu…" at bounding box center [1012, 469] width 911 height 472
drag, startPoint x: 564, startPoint y: 577, endPoint x: 566, endPoint y: 584, distance: 7.3
click at [565, 564] on span at bounding box center [571, 557] width 14 height 14
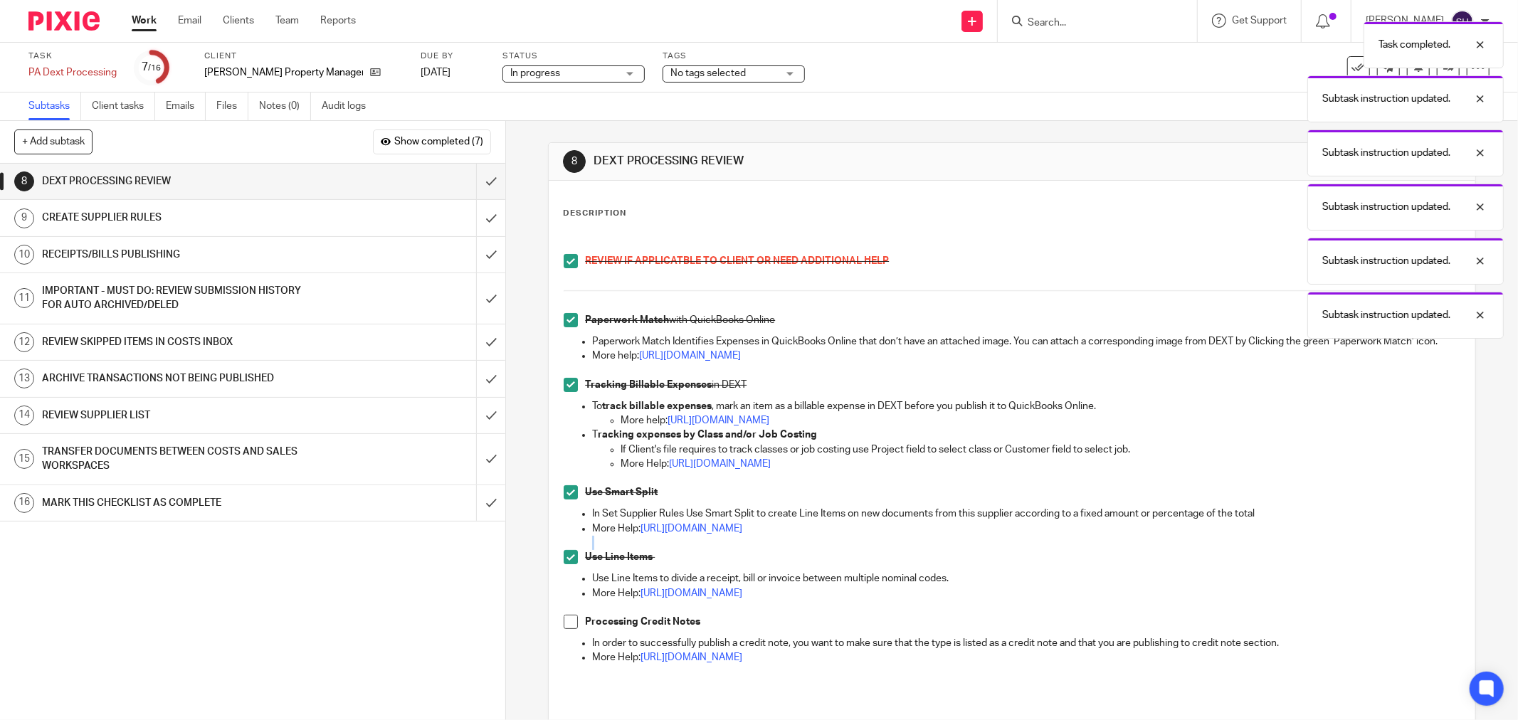
drag, startPoint x: 565, startPoint y: 638, endPoint x: 559, endPoint y: 619, distance: 19.6
click at [564, 629] on span at bounding box center [571, 622] width 14 height 14
click at [479, 179] on input "submit" at bounding box center [252, 182] width 505 height 36
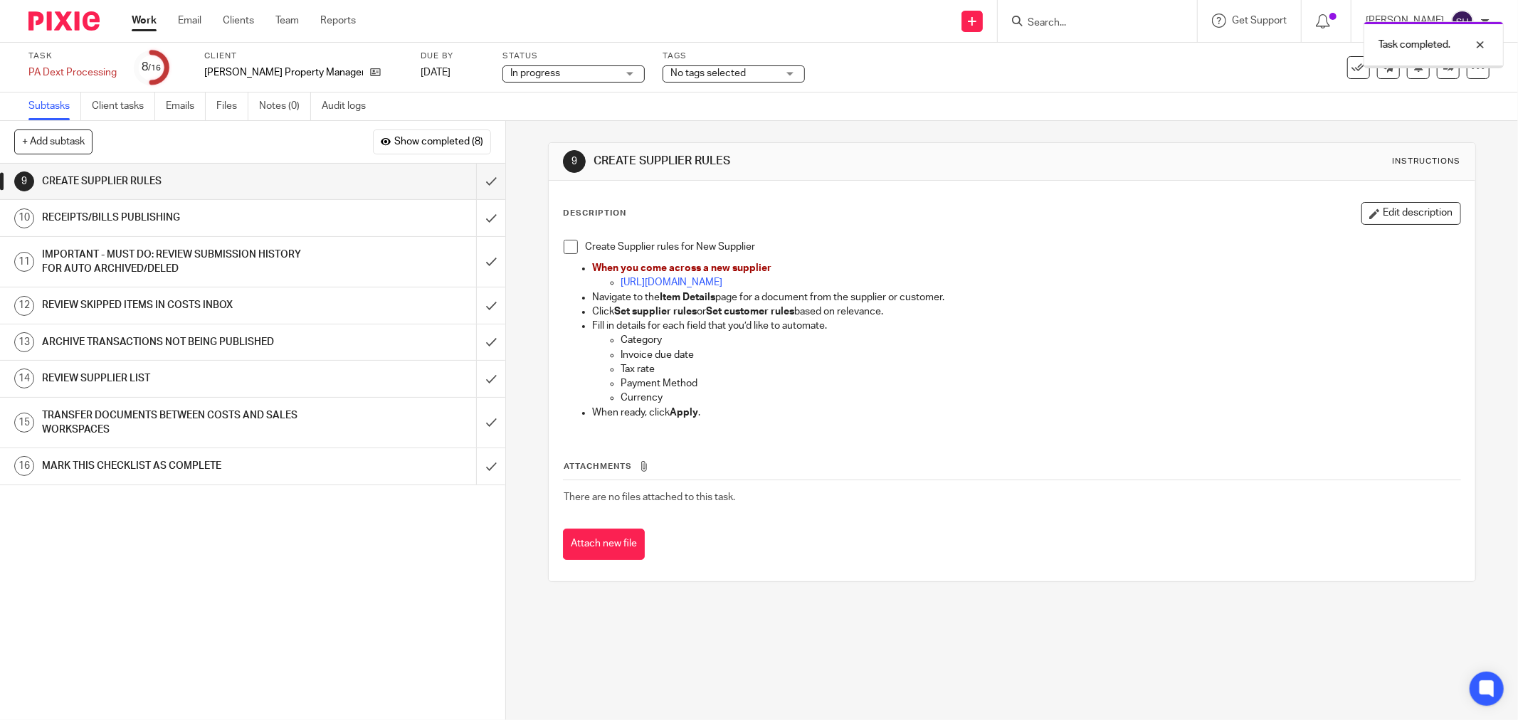
click at [567, 248] on span at bounding box center [571, 247] width 14 height 14
click at [478, 178] on input "submit" at bounding box center [252, 182] width 505 height 36
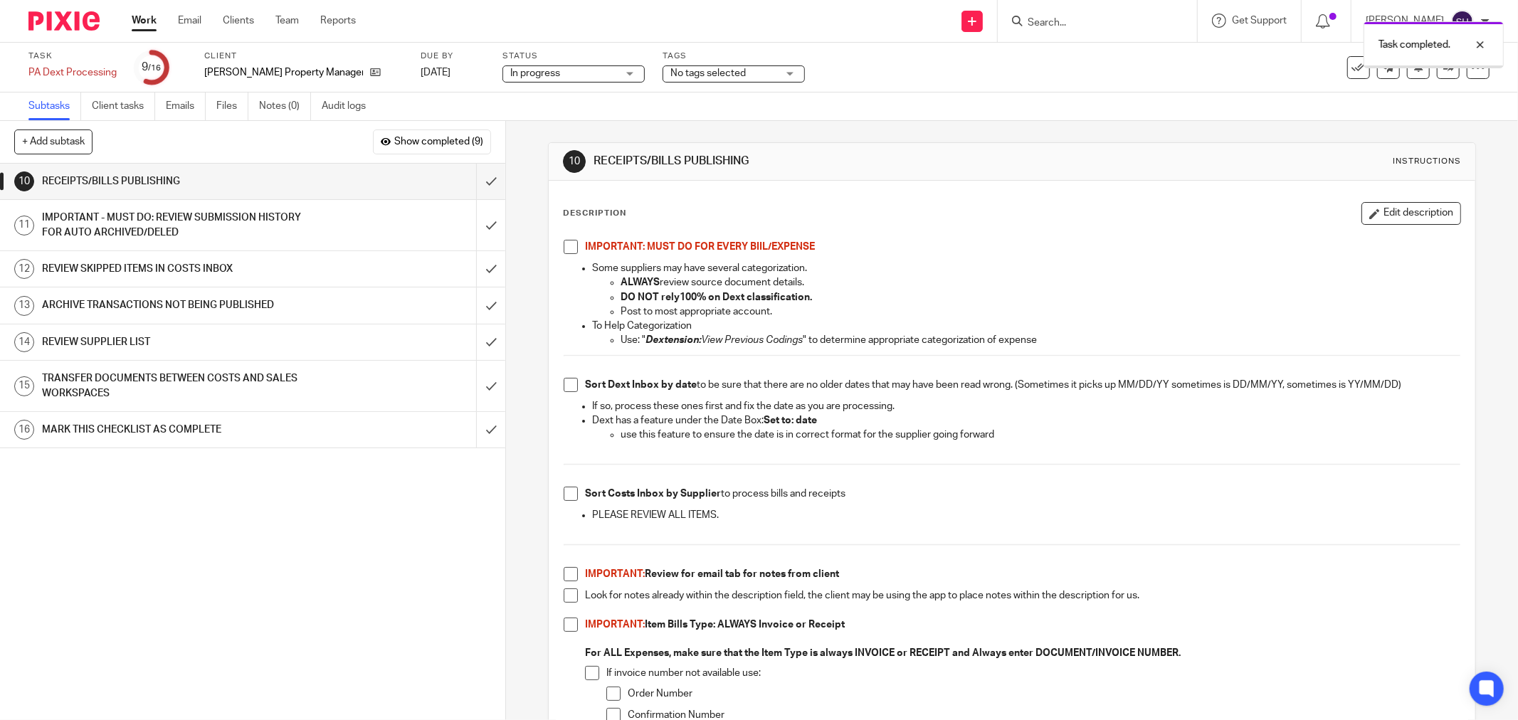
click at [566, 247] on span at bounding box center [571, 247] width 14 height 14
click at [564, 383] on span at bounding box center [571, 385] width 14 height 14
click at [564, 498] on span at bounding box center [571, 494] width 14 height 14
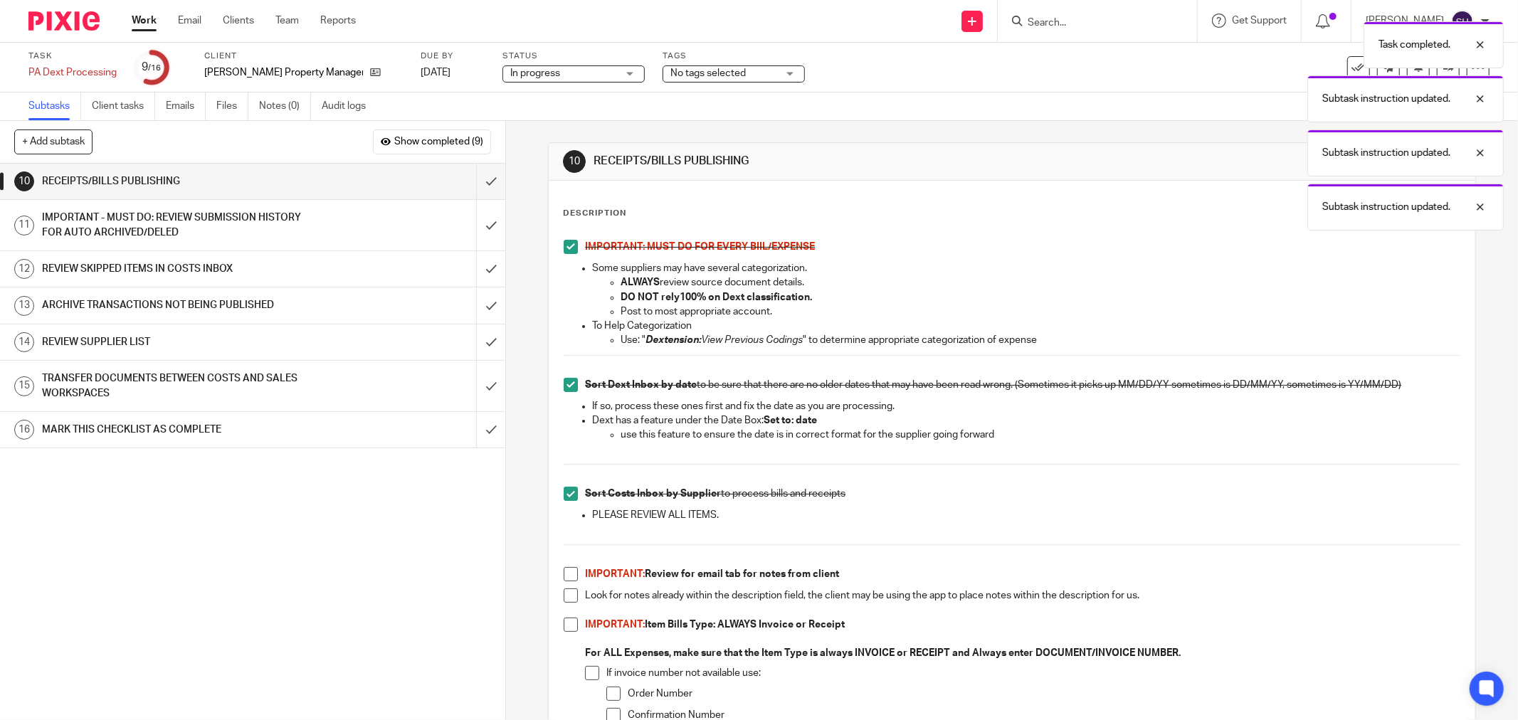
drag, startPoint x: 568, startPoint y: 574, endPoint x: 570, endPoint y: 593, distance: 18.6
click at [568, 576] on span at bounding box center [571, 574] width 14 height 14
click at [570, 593] on span at bounding box center [571, 596] width 14 height 14
click at [567, 623] on span at bounding box center [571, 625] width 14 height 14
click at [589, 678] on span at bounding box center [592, 673] width 14 height 14
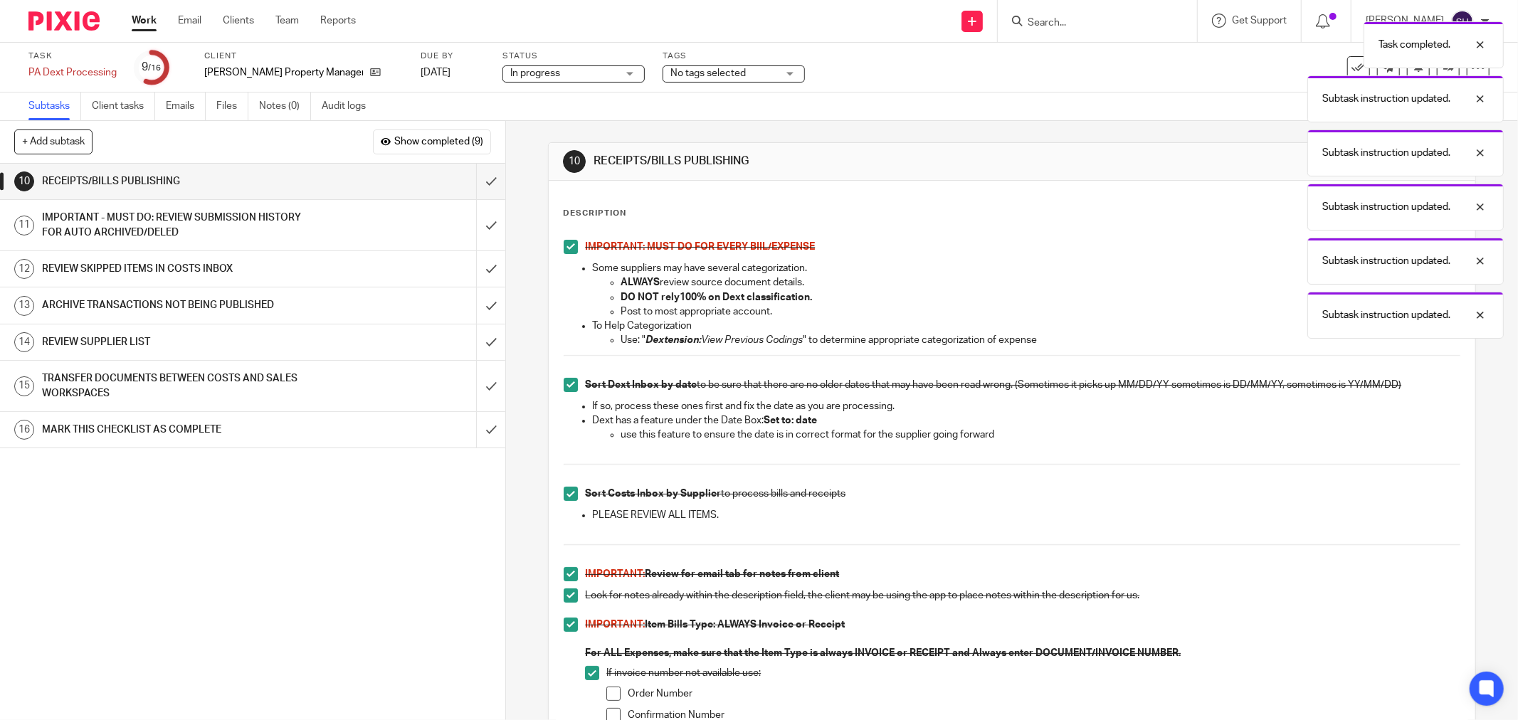
click at [614, 700] on span at bounding box center [613, 694] width 14 height 14
drag, startPoint x: 614, startPoint y: 712, endPoint x: 715, endPoint y: 608, distance: 145.0
click at [615, 712] on span at bounding box center [613, 715] width 14 height 14
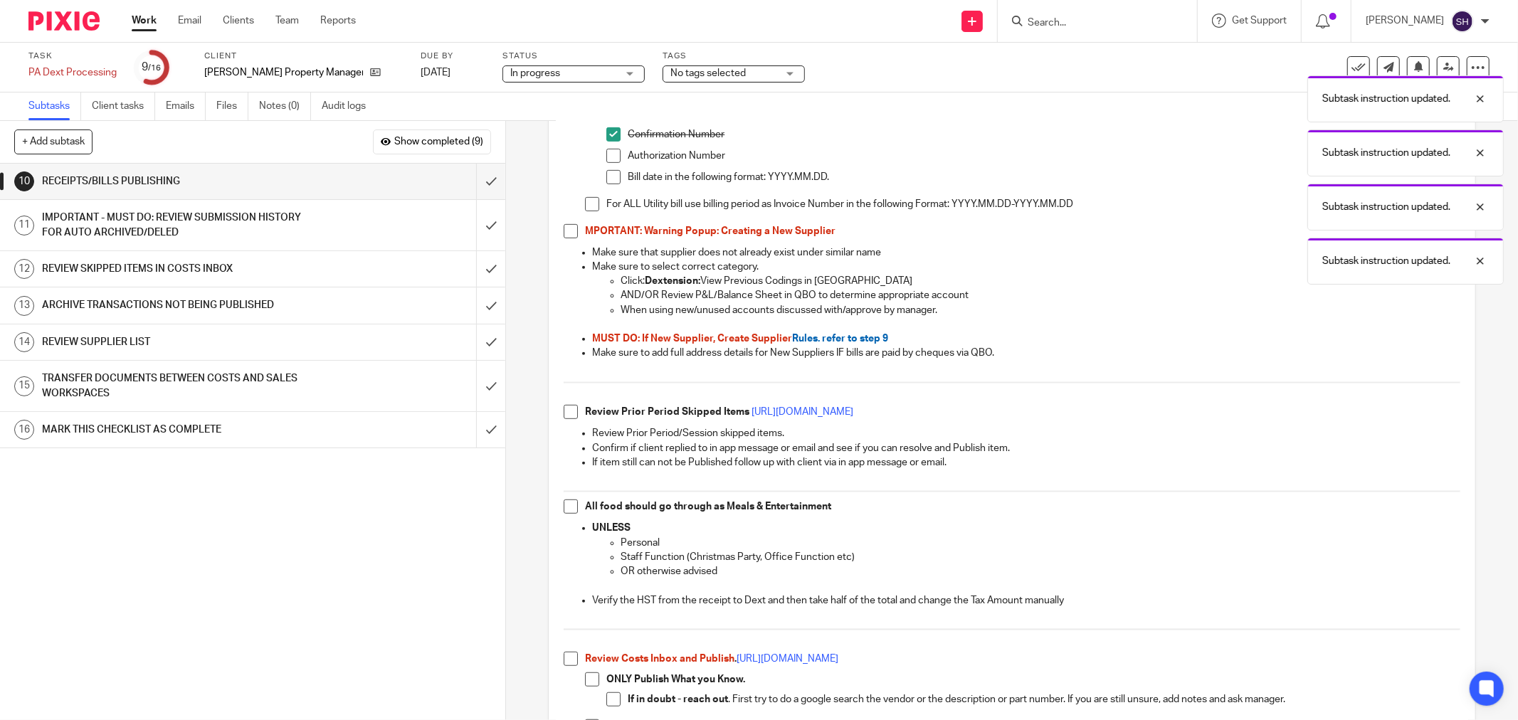
scroll to position [553, 0]
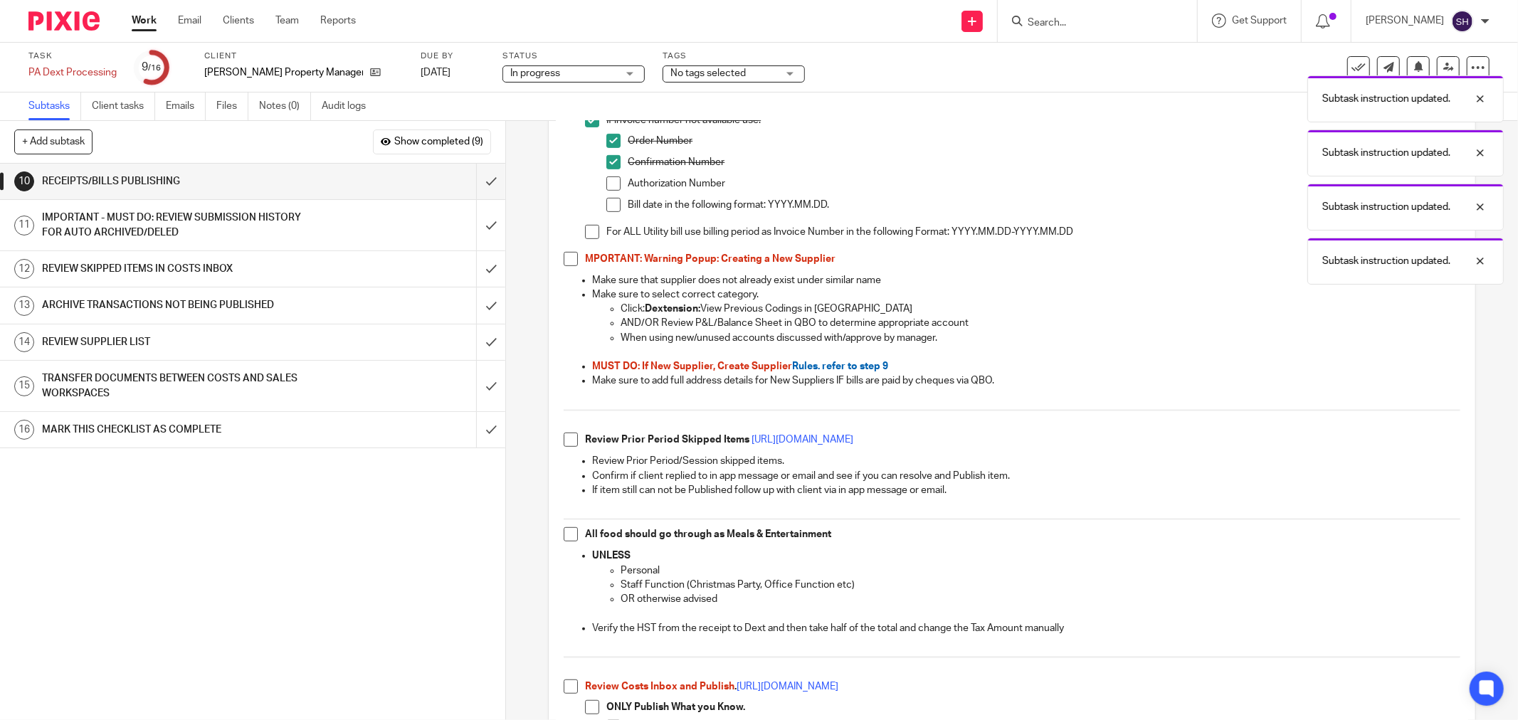
click at [607, 185] on span at bounding box center [613, 184] width 14 height 14
click at [606, 204] on span at bounding box center [613, 205] width 14 height 14
click at [586, 229] on span at bounding box center [592, 232] width 14 height 14
click at [567, 253] on span at bounding box center [571, 259] width 14 height 14
click at [567, 440] on span at bounding box center [571, 440] width 14 height 14
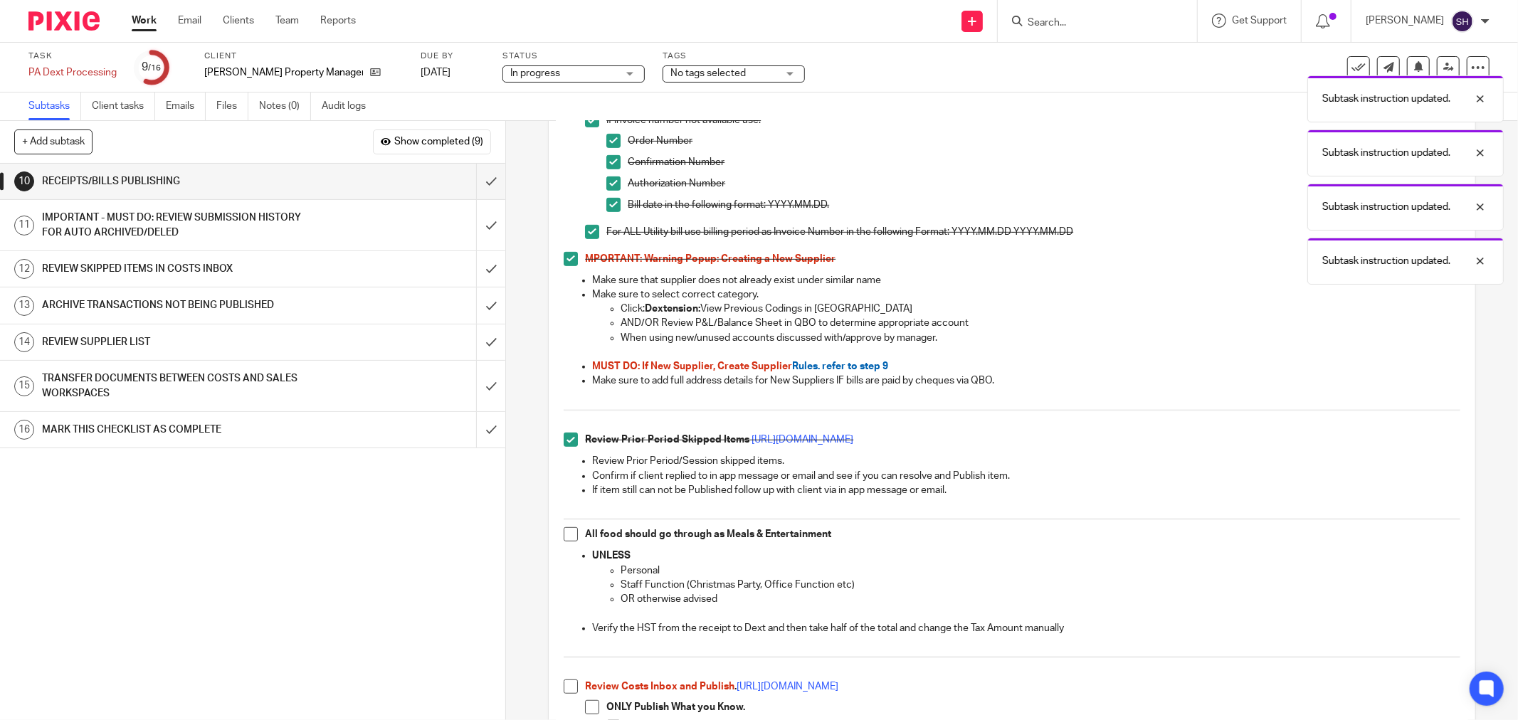
drag, startPoint x: 566, startPoint y: 536, endPoint x: 564, endPoint y: 528, distance: 8.1
click at [566, 534] on span at bounding box center [571, 534] width 14 height 14
click at [567, 685] on span at bounding box center [571, 687] width 14 height 14
click at [589, 710] on span at bounding box center [592, 707] width 14 height 14
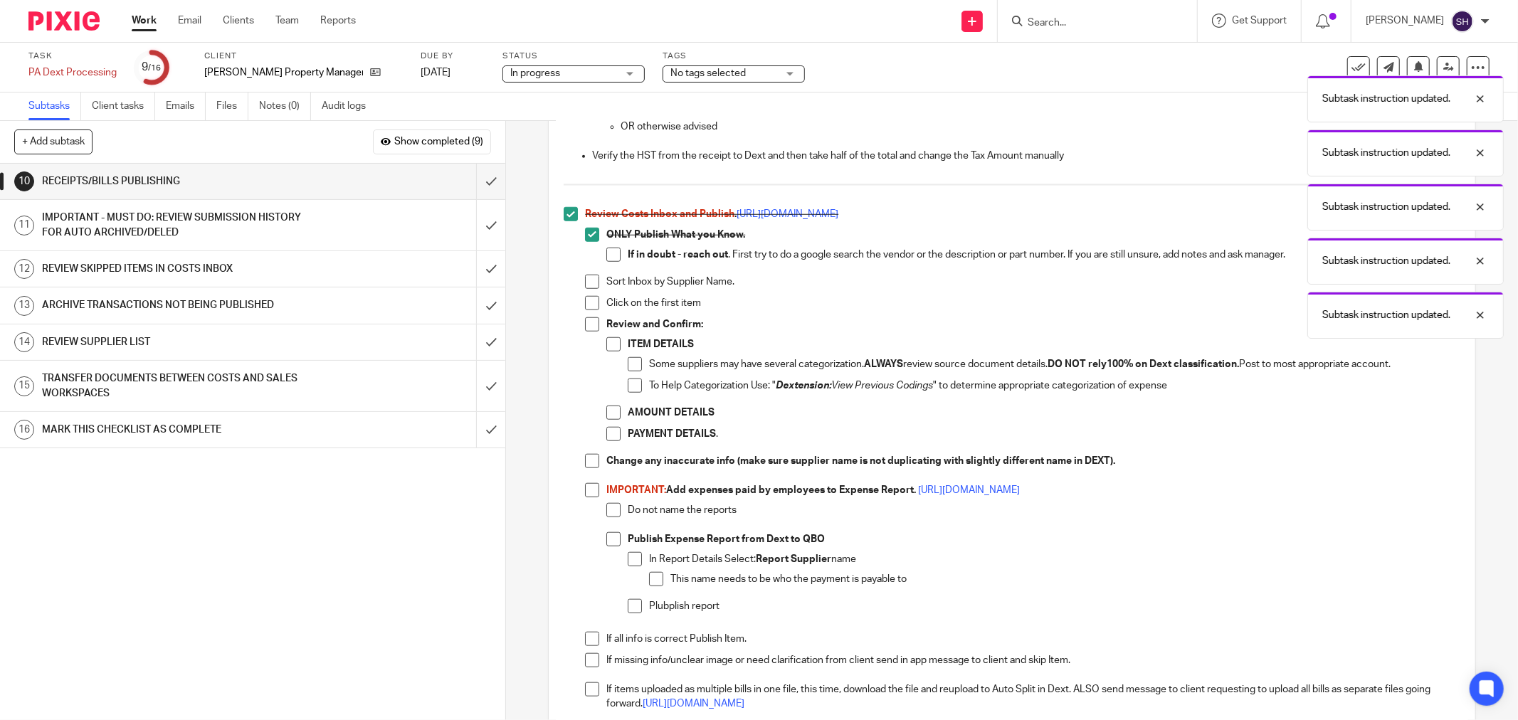
scroll to position [1028, 0]
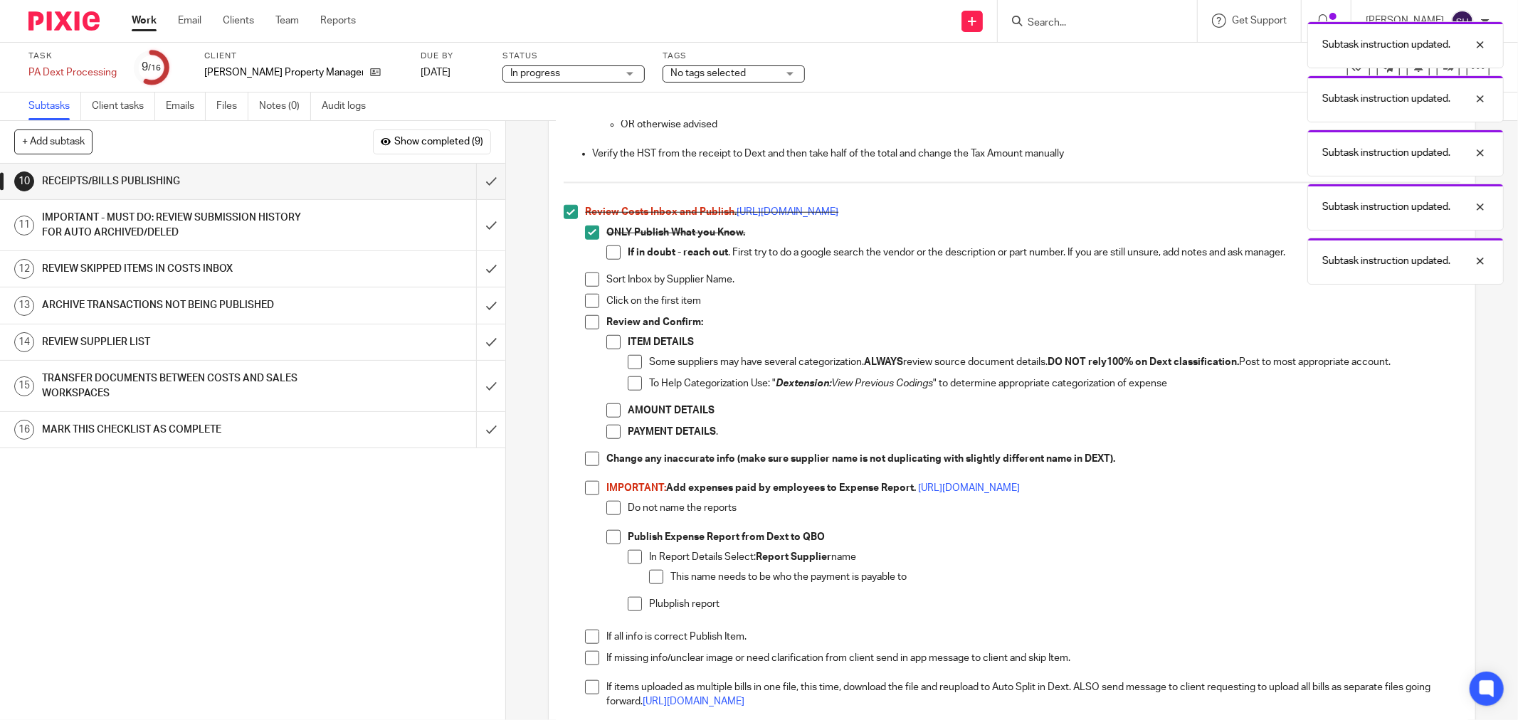
click at [613, 253] on span at bounding box center [613, 253] width 14 height 14
drag, startPoint x: 591, startPoint y: 275, endPoint x: 591, endPoint y: 290, distance: 15.0
click at [591, 276] on span at bounding box center [592, 280] width 14 height 14
click at [593, 300] on span at bounding box center [592, 301] width 14 height 14
click at [589, 316] on span at bounding box center [592, 322] width 14 height 14
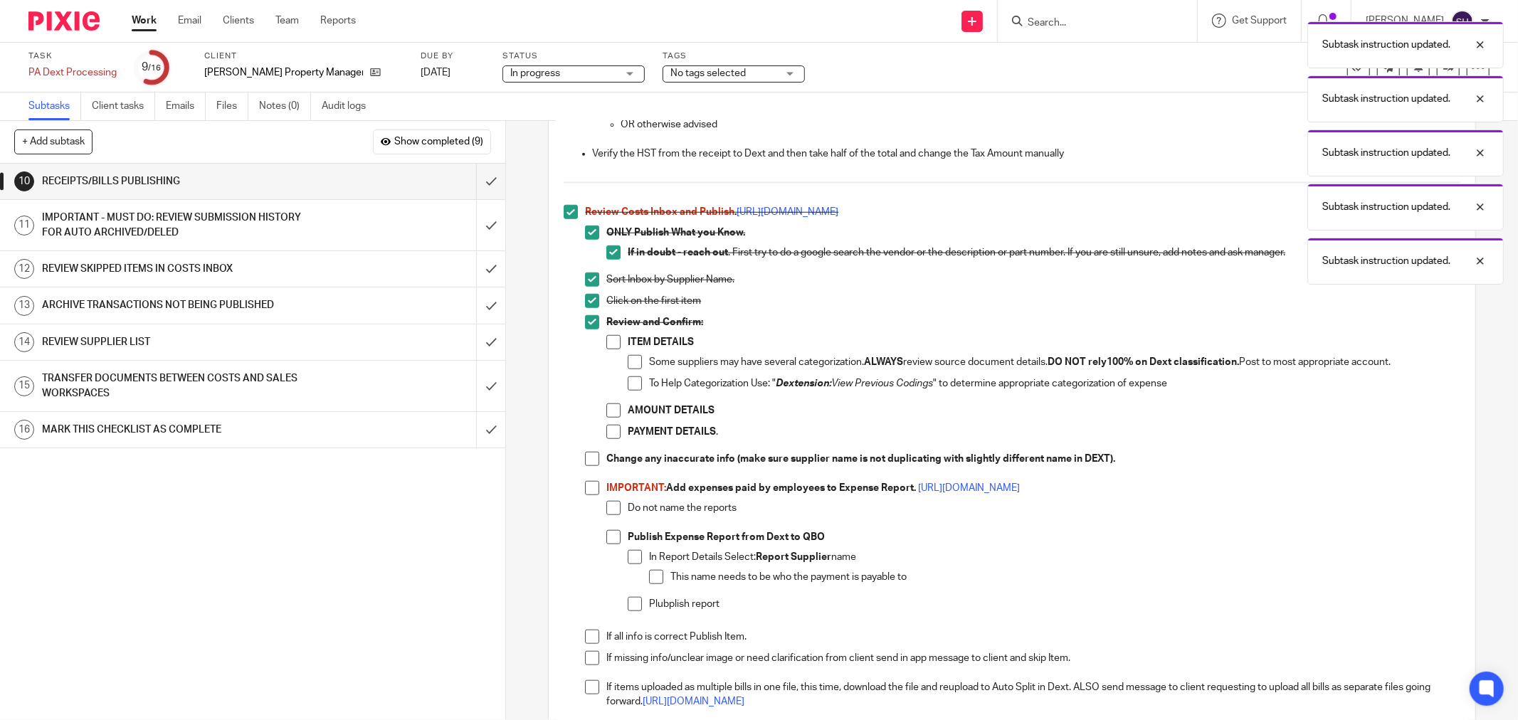
drag, startPoint x: 603, startPoint y: 340, endPoint x: 629, endPoint y: 359, distance: 32.2
click at [606, 340] on span at bounding box center [613, 342] width 14 height 14
drag, startPoint x: 631, startPoint y: 365, endPoint x: 632, endPoint y: 374, distance: 9.3
click at [632, 365] on span at bounding box center [635, 362] width 14 height 14
click at [632, 387] on span at bounding box center [635, 383] width 14 height 14
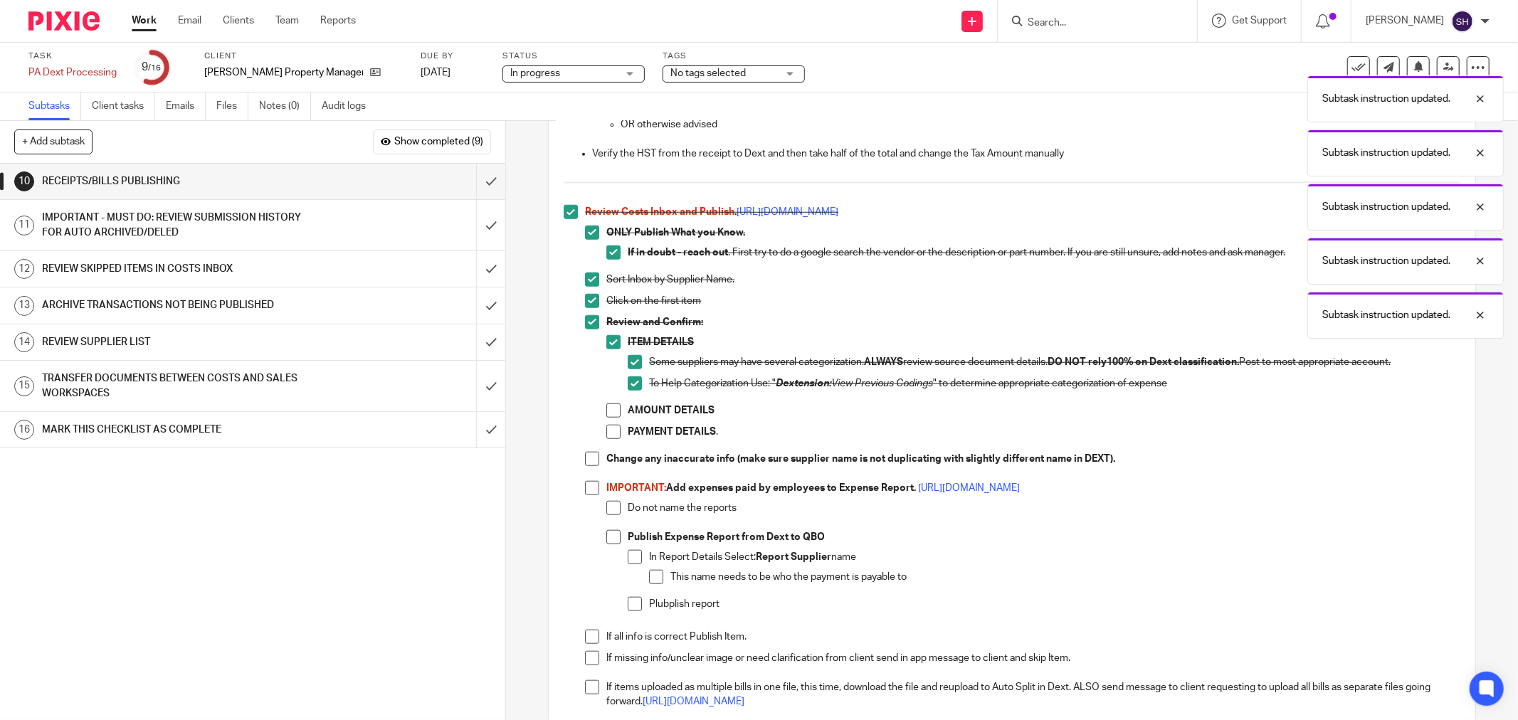
drag, startPoint x: 607, startPoint y: 414, endPoint x: 612, endPoint y: 431, distance: 17.8
click at [606, 414] on span at bounding box center [613, 411] width 14 height 14
click at [613, 432] on span at bounding box center [613, 432] width 14 height 14
click at [586, 455] on span at bounding box center [592, 459] width 14 height 14
click at [588, 484] on span at bounding box center [592, 488] width 14 height 14
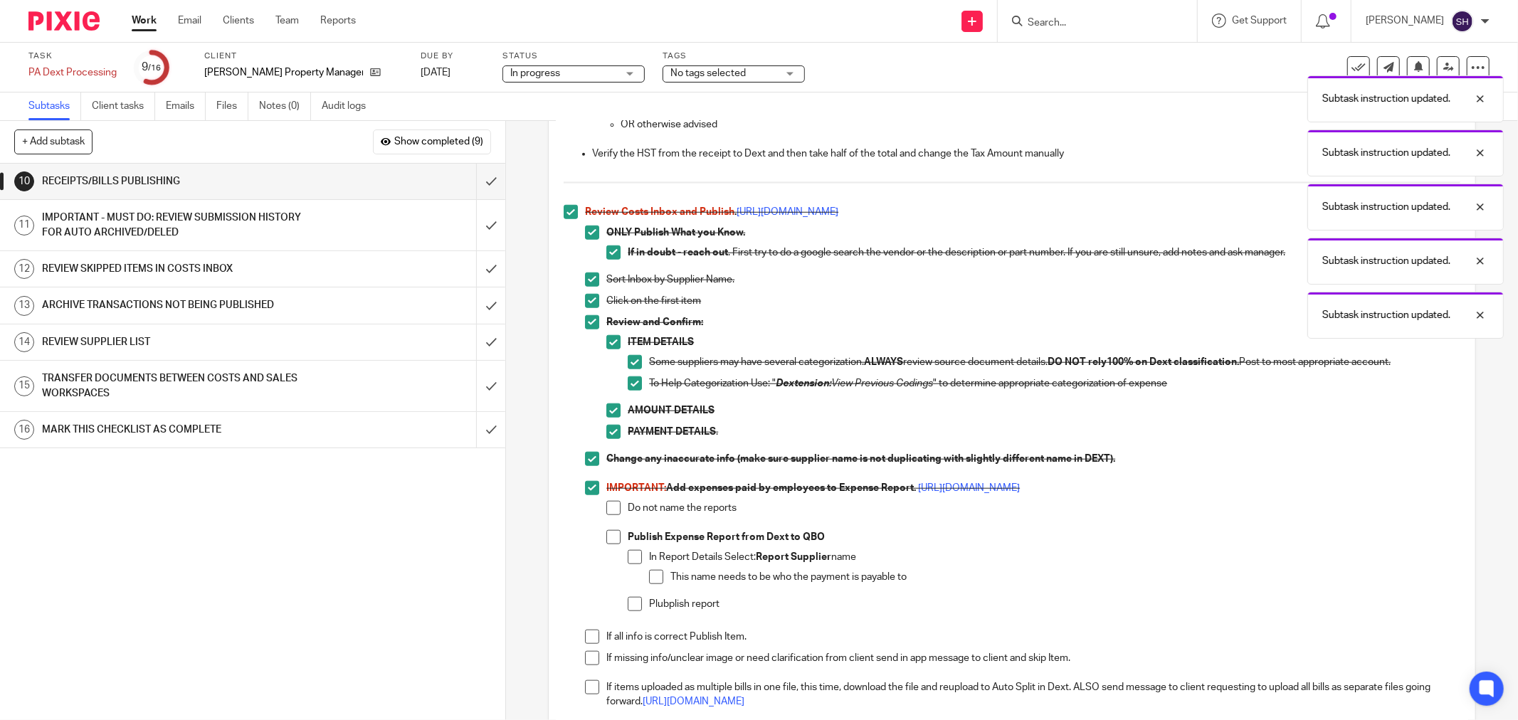
click at [608, 513] on span at bounding box center [613, 508] width 14 height 14
click at [611, 537] on span at bounding box center [613, 537] width 14 height 14
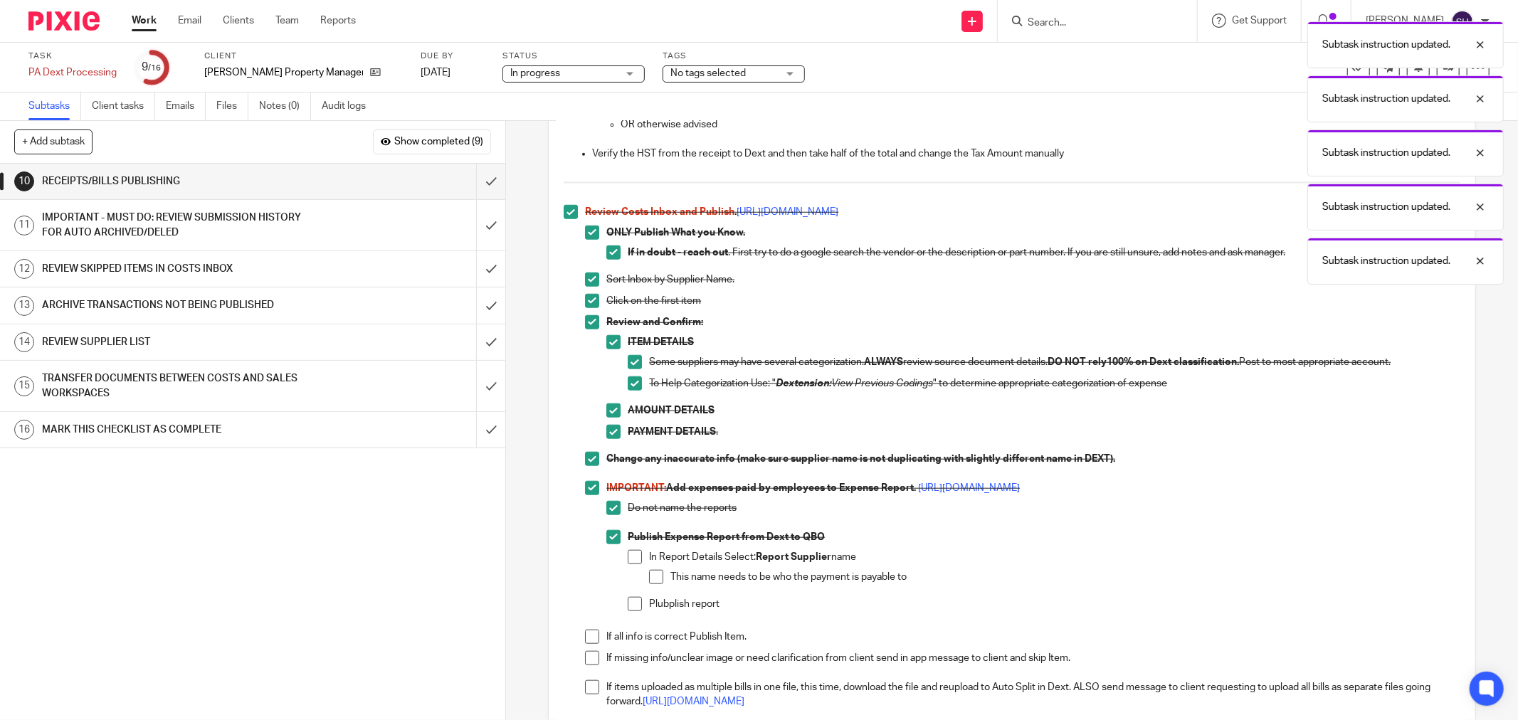
click at [628, 563] on span at bounding box center [635, 557] width 14 height 14
click at [656, 582] on span at bounding box center [656, 577] width 14 height 14
click at [634, 602] on span at bounding box center [635, 604] width 14 height 14
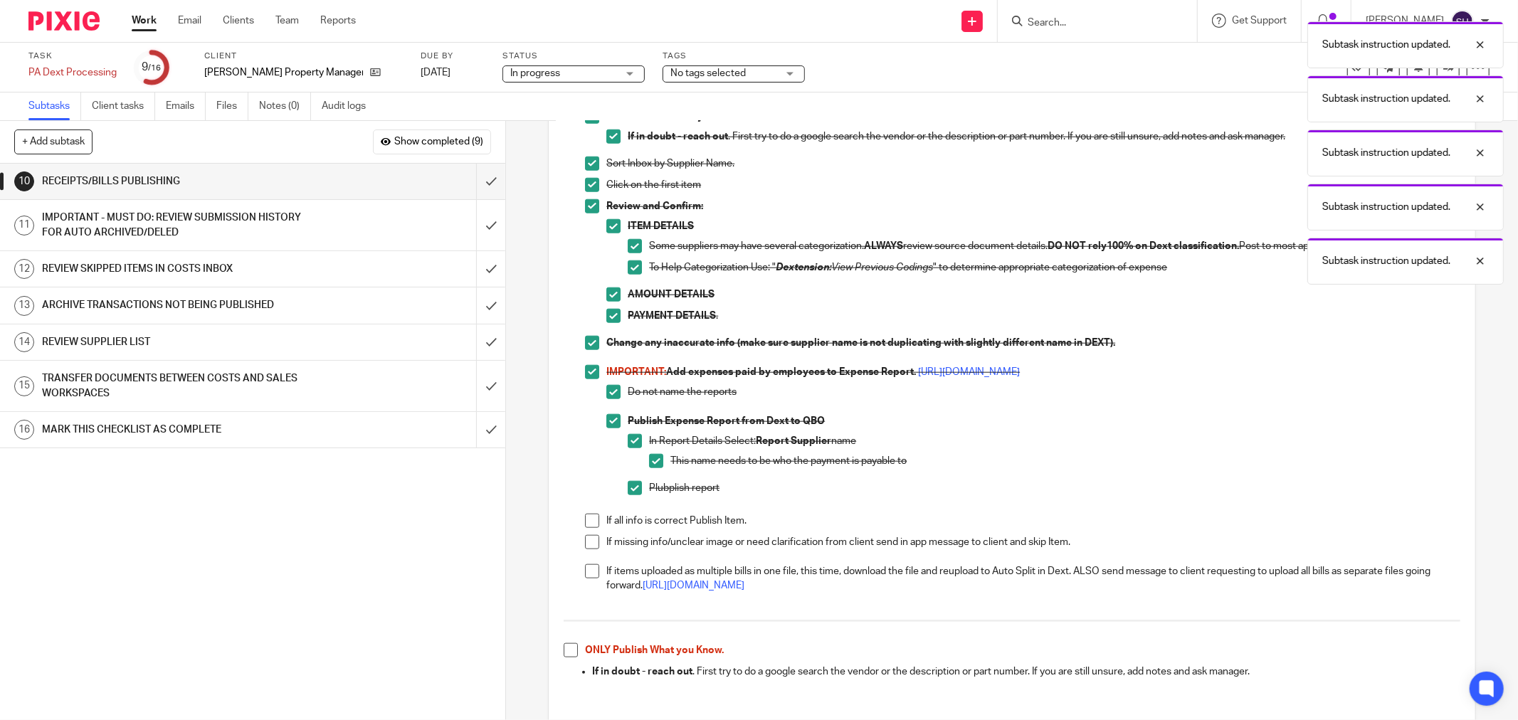
scroll to position [1317, 0]
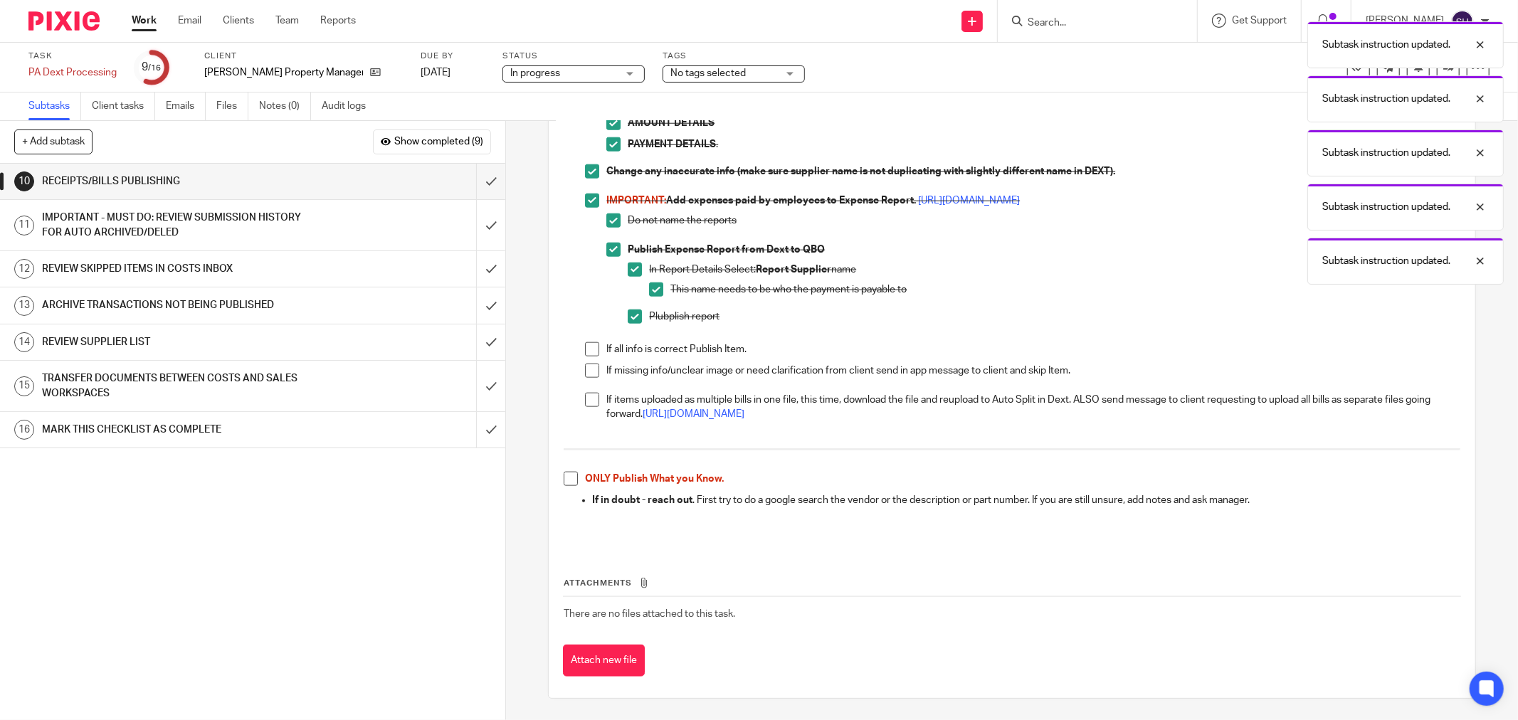
click at [587, 352] on span at bounding box center [592, 349] width 14 height 14
drag, startPoint x: 584, startPoint y: 370, endPoint x: 588, endPoint y: 390, distance: 20.2
click at [585, 371] on span at bounding box center [592, 371] width 14 height 14
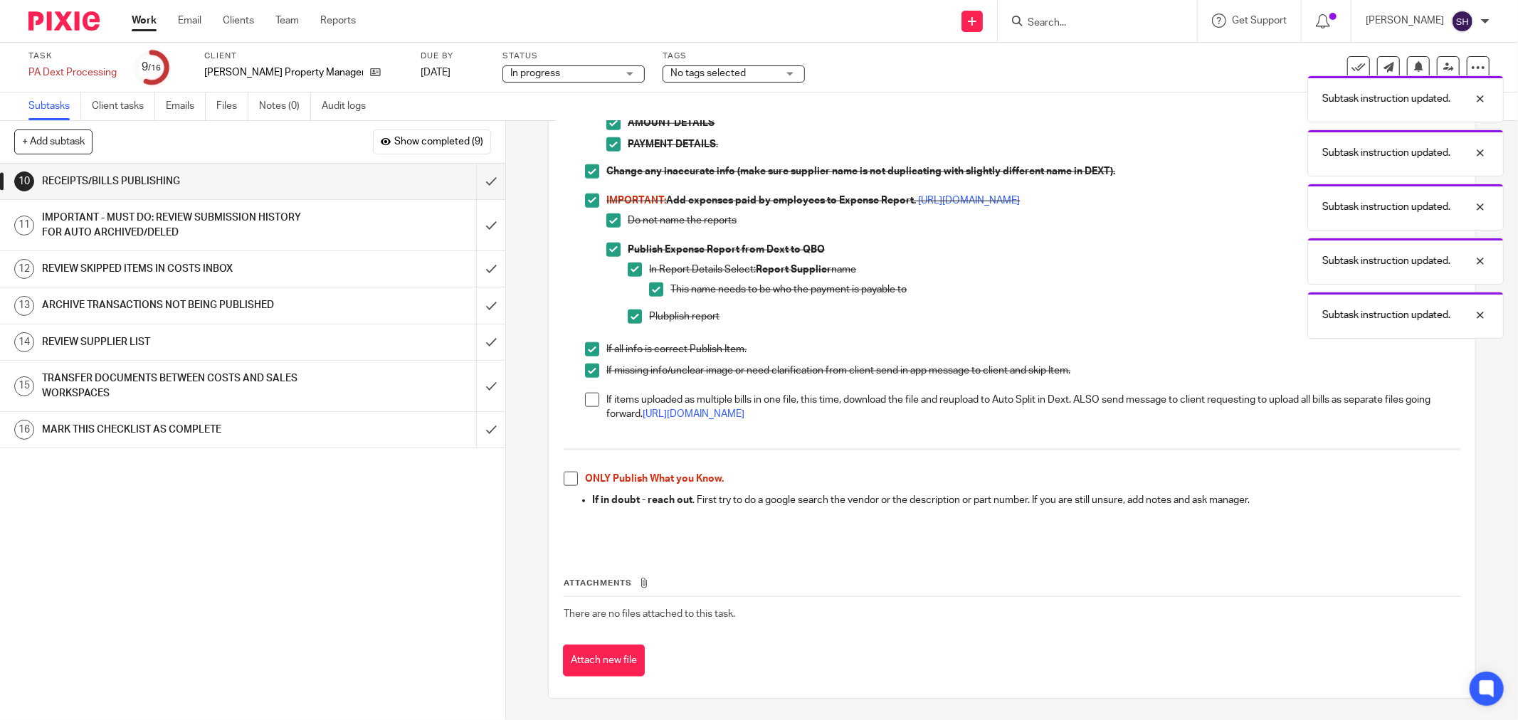
click at [589, 399] on span at bounding box center [592, 400] width 14 height 14
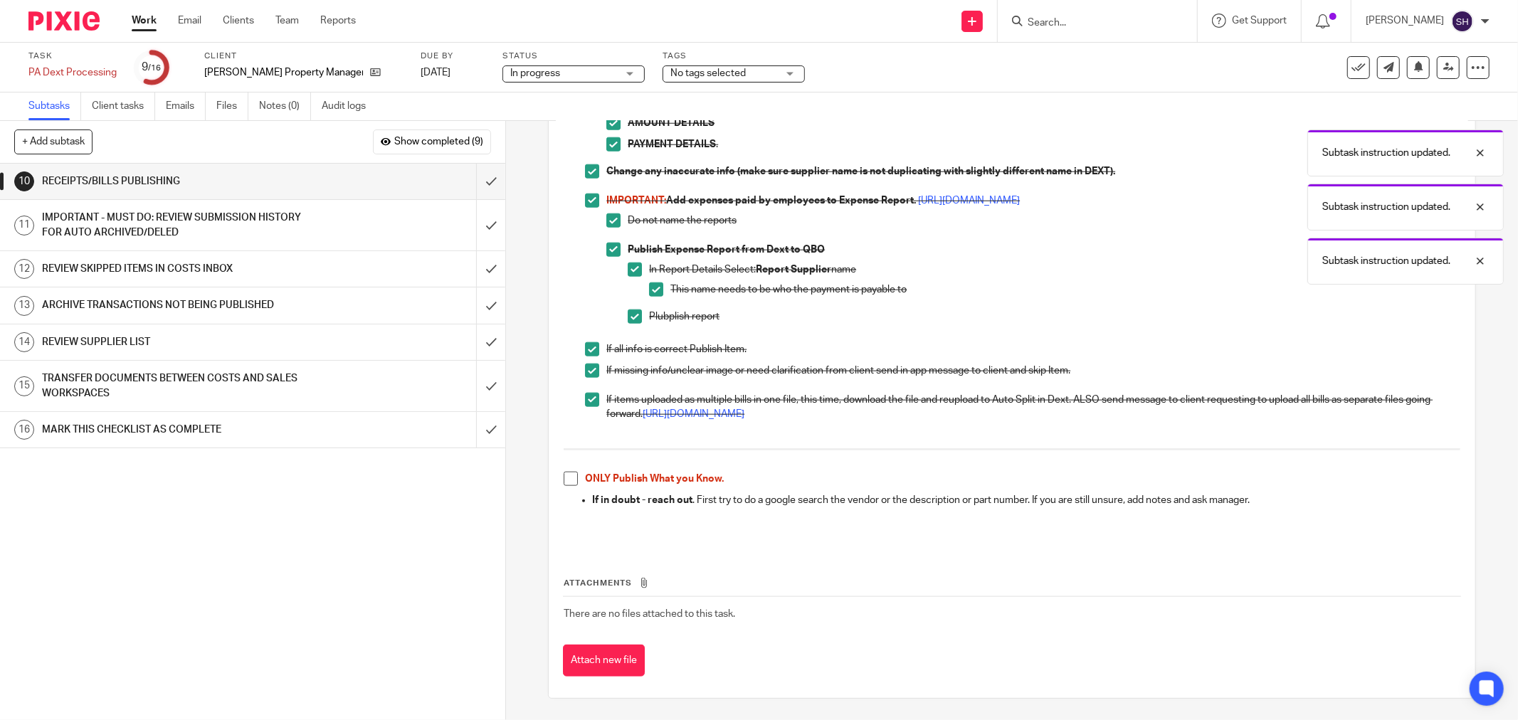
click at [564, 479] on span at bounding box center [571, 479] width 14 height 14
click at [472, 186] on input "submit" at bounding box center [252, 182] width 505 height 36
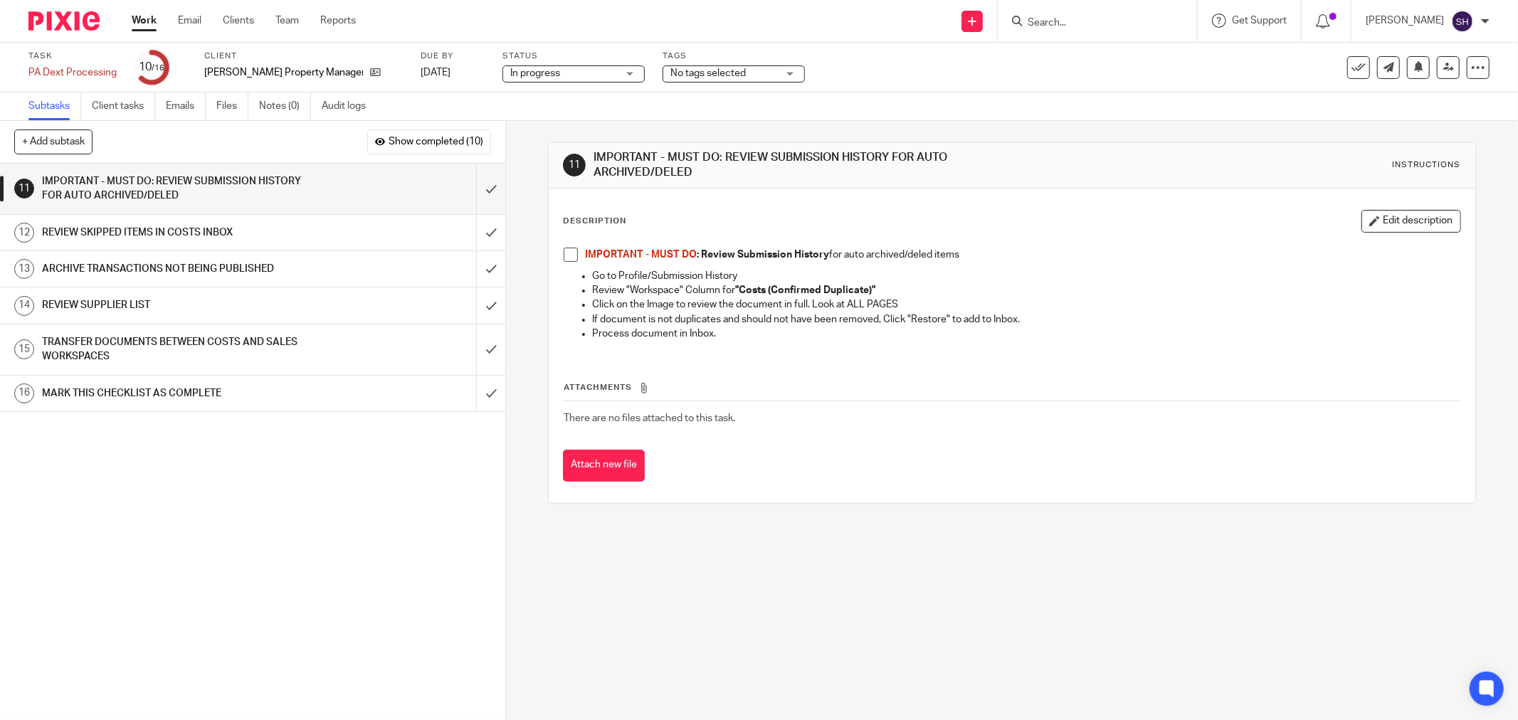
drag, startPoint x: 566, startPoint y: 251, endPoint x: 549, endPoint y: 236, distance: 22.7
click at [565, 251] on span at bounding box center [571, 255] width 14 height 14
click at [481, 190] on input "submit" at bounding box center [252, 189] width 505 height 51
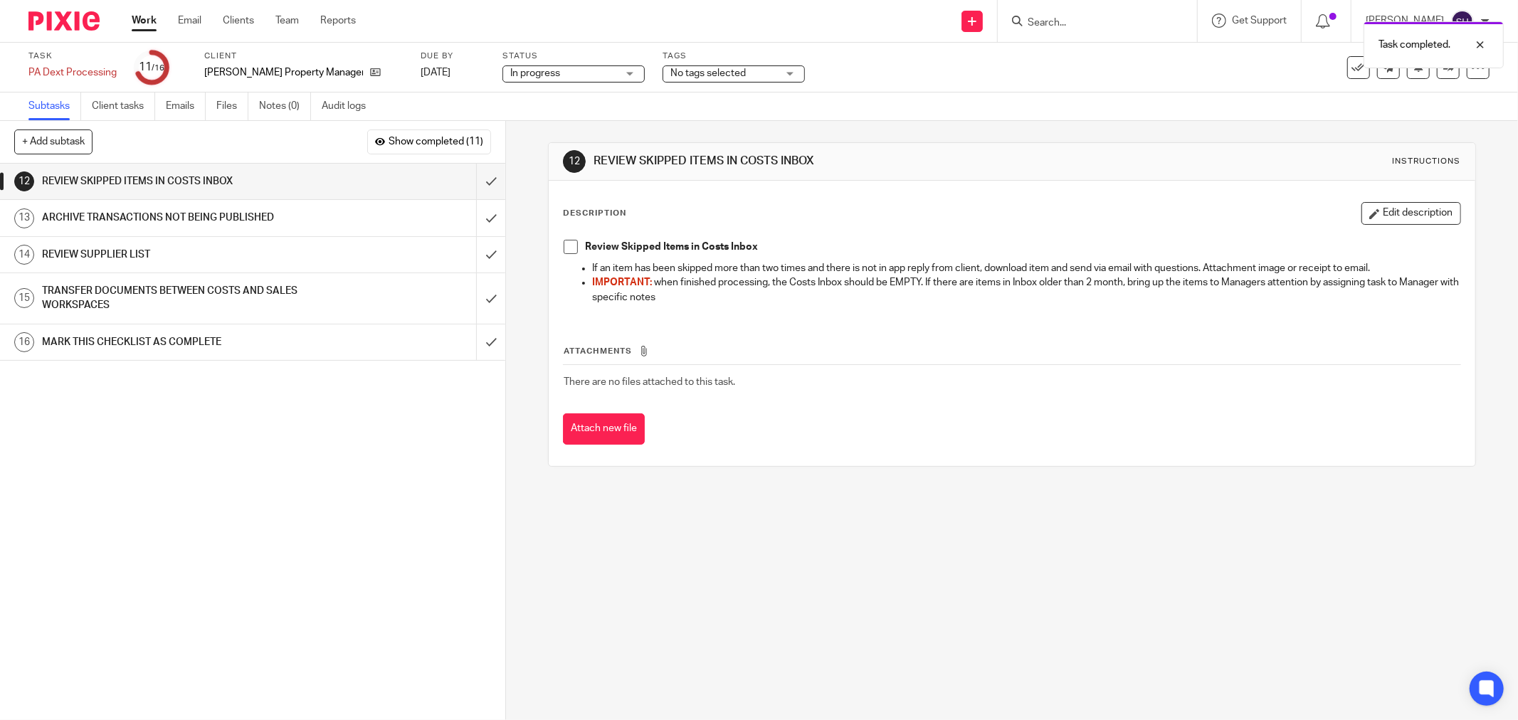
click at [569, 246] on span at bounding box center [571, 247] width 14 height 14
click at [472, 189] on input "submit" at bounding box center [252, 182] width 505 height 36
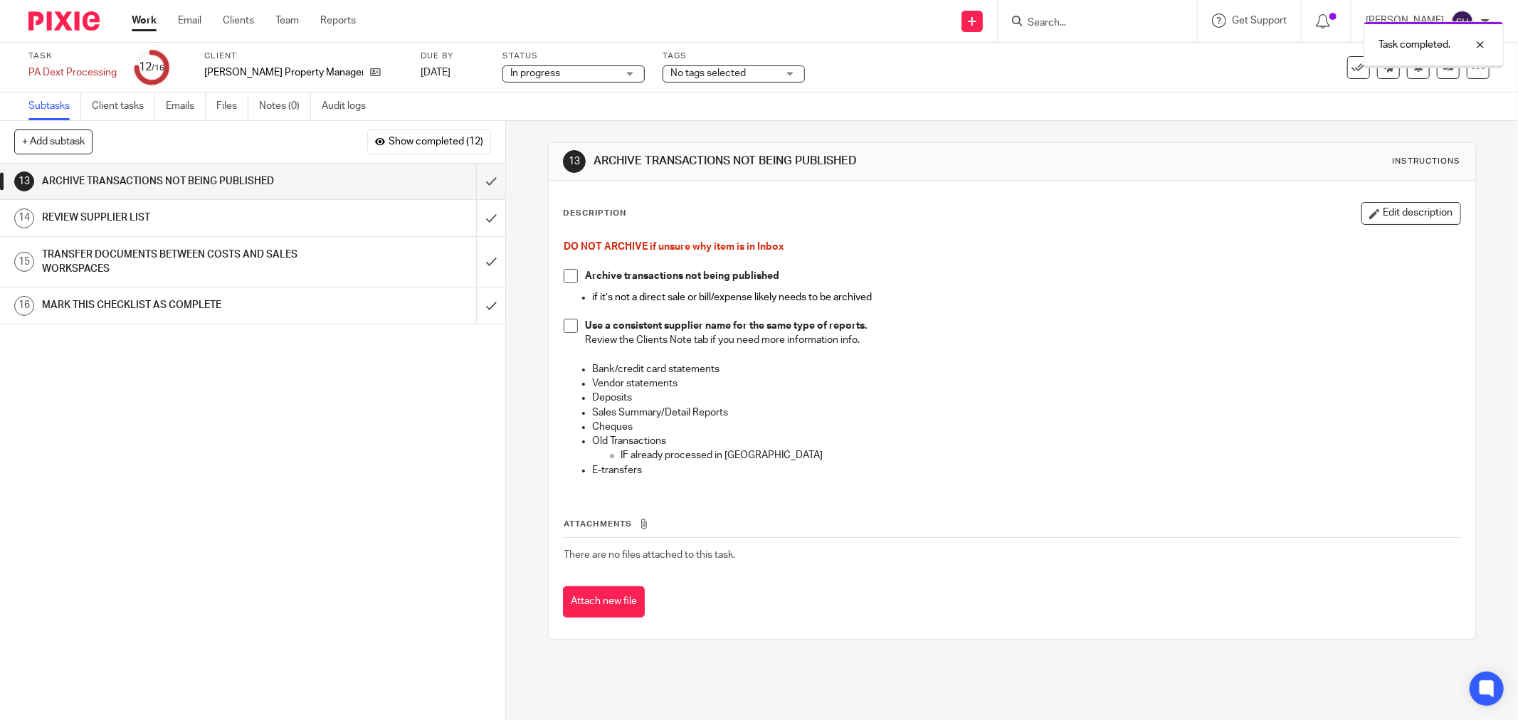
click at [566, 279] on span at bounding box center [571, 276] width 14 height 14
click at [569, 328] on span at bounding box center [571, 326] width 14 height 14
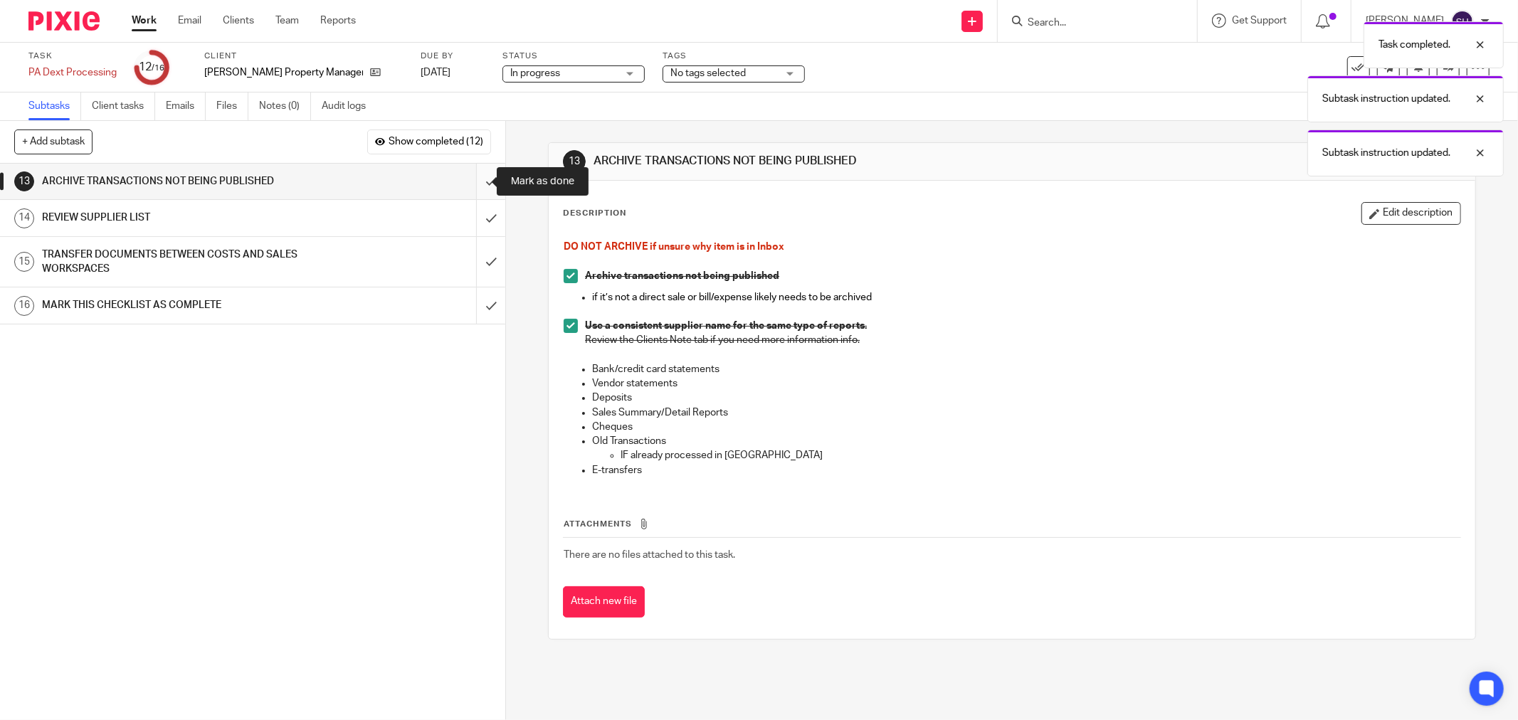
click at [473, 183] on input "submit" at bounding box center [252, 182] width 505 height 36
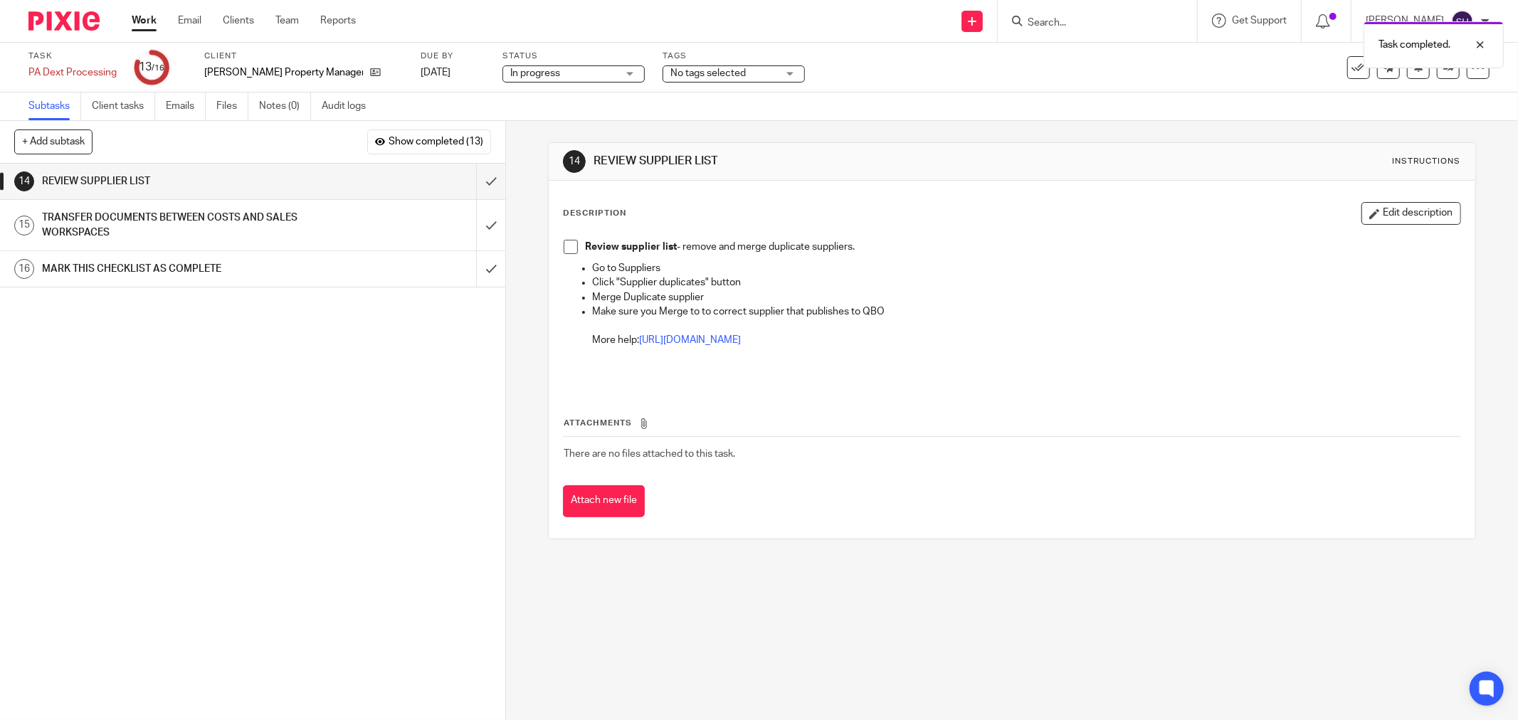
click at [567, 246] on span at bounding box center [571, 247] width 14 height 14
click at [478, 172] on input "submit" at bounding box center [252, 182] width 505 height 36
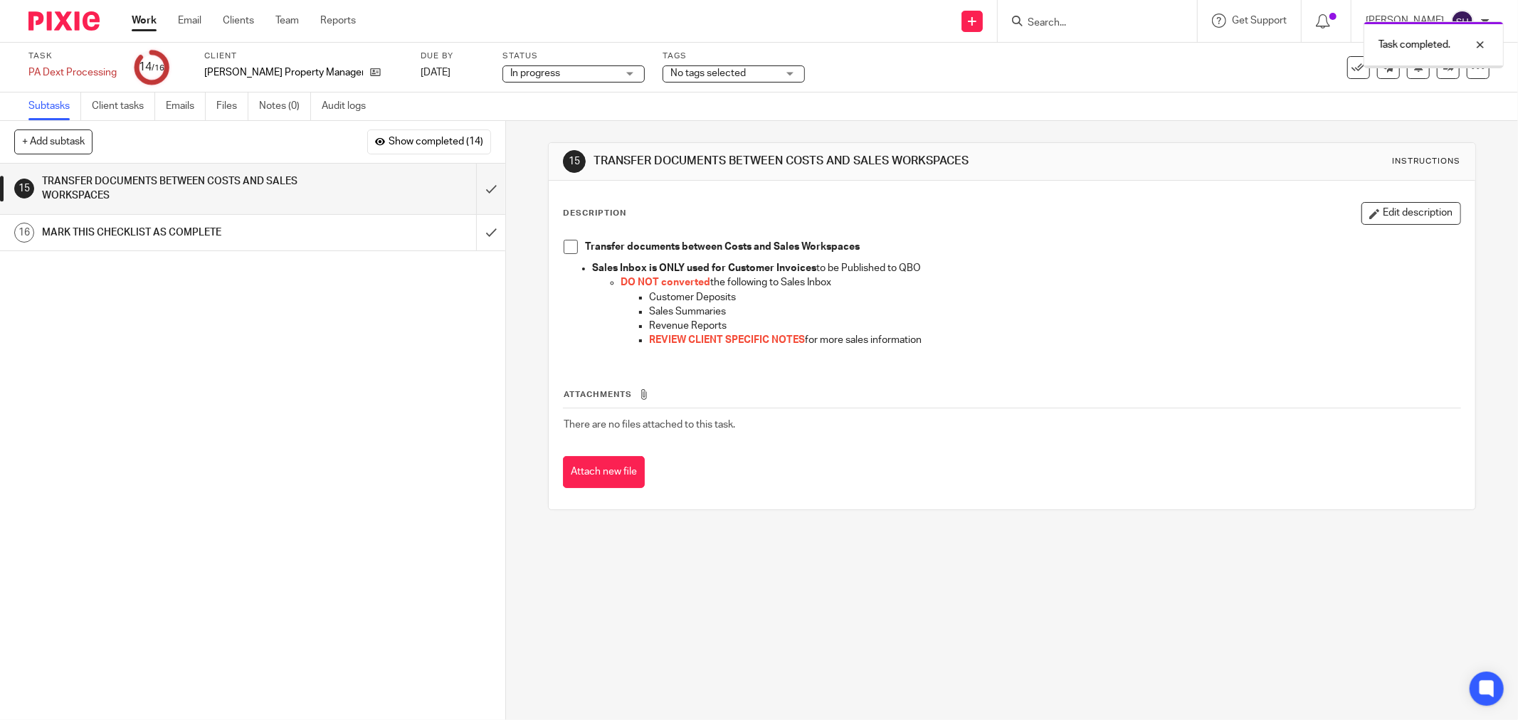
click at [564, 245] on span at bounding box center [571, 247] width 14 height 14
click at [481, 188] on input "submit" at bounding box center [252, 189] width 505 height 51
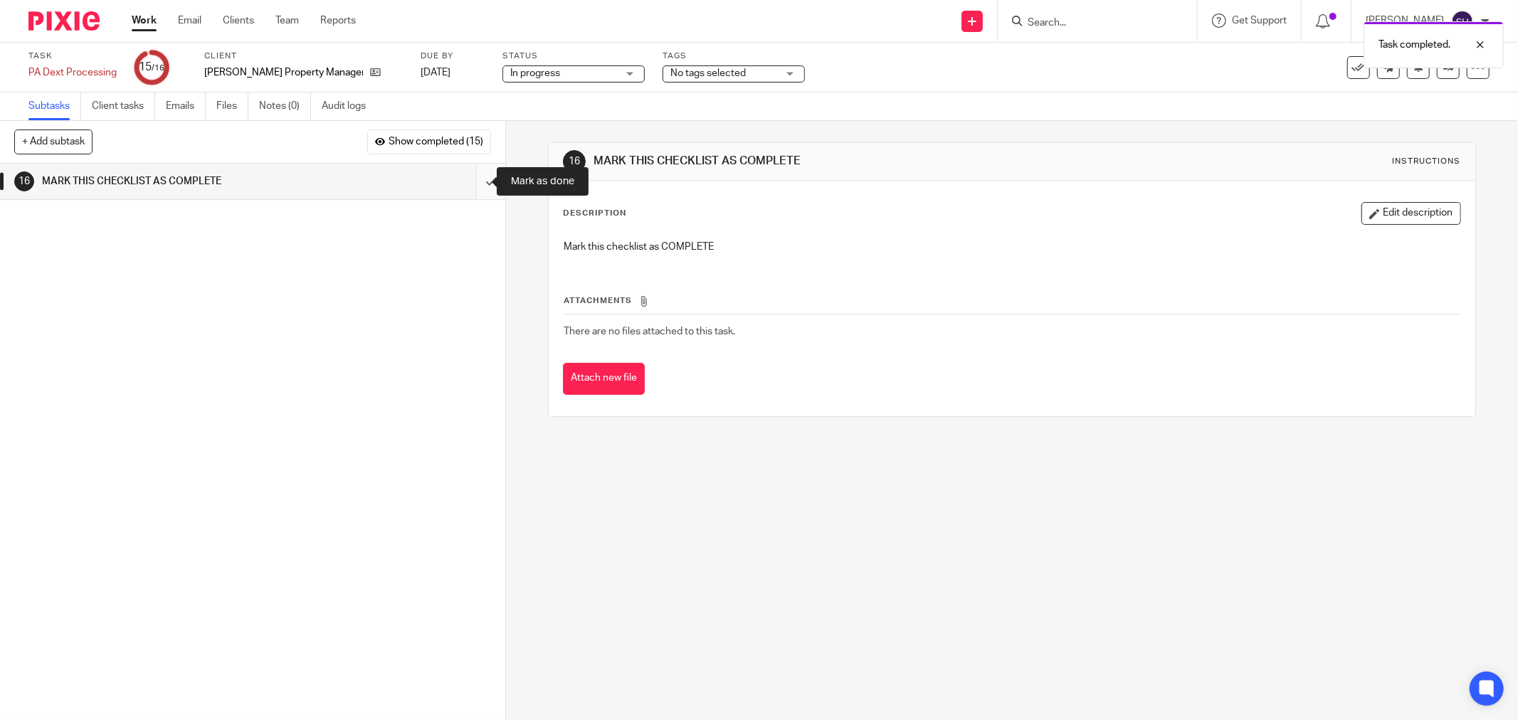
click at [467, 186] on input "submit" at bounding box center [252, 182] width 505 height 36
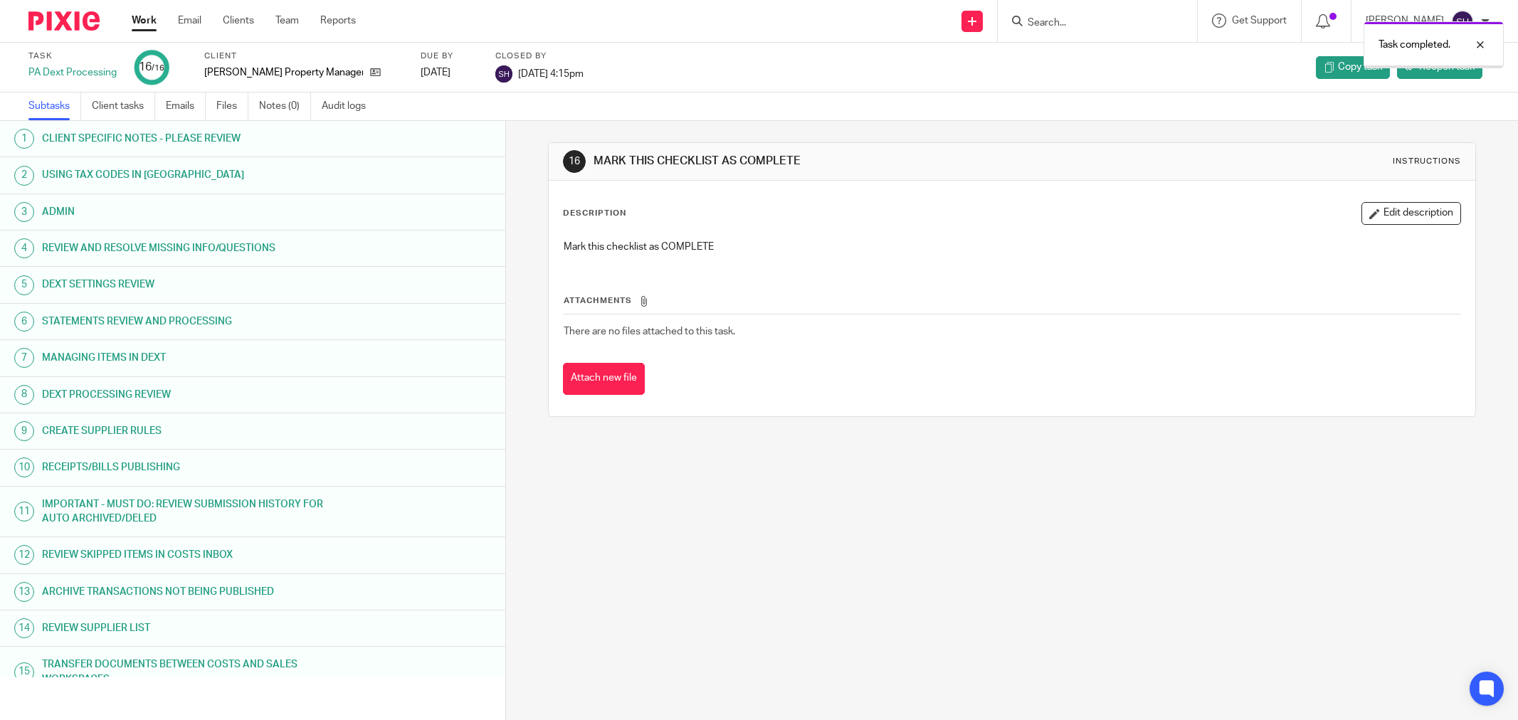
click at [144, 23] on link "Work" at bounding box center [144, 21] width 25 height 14
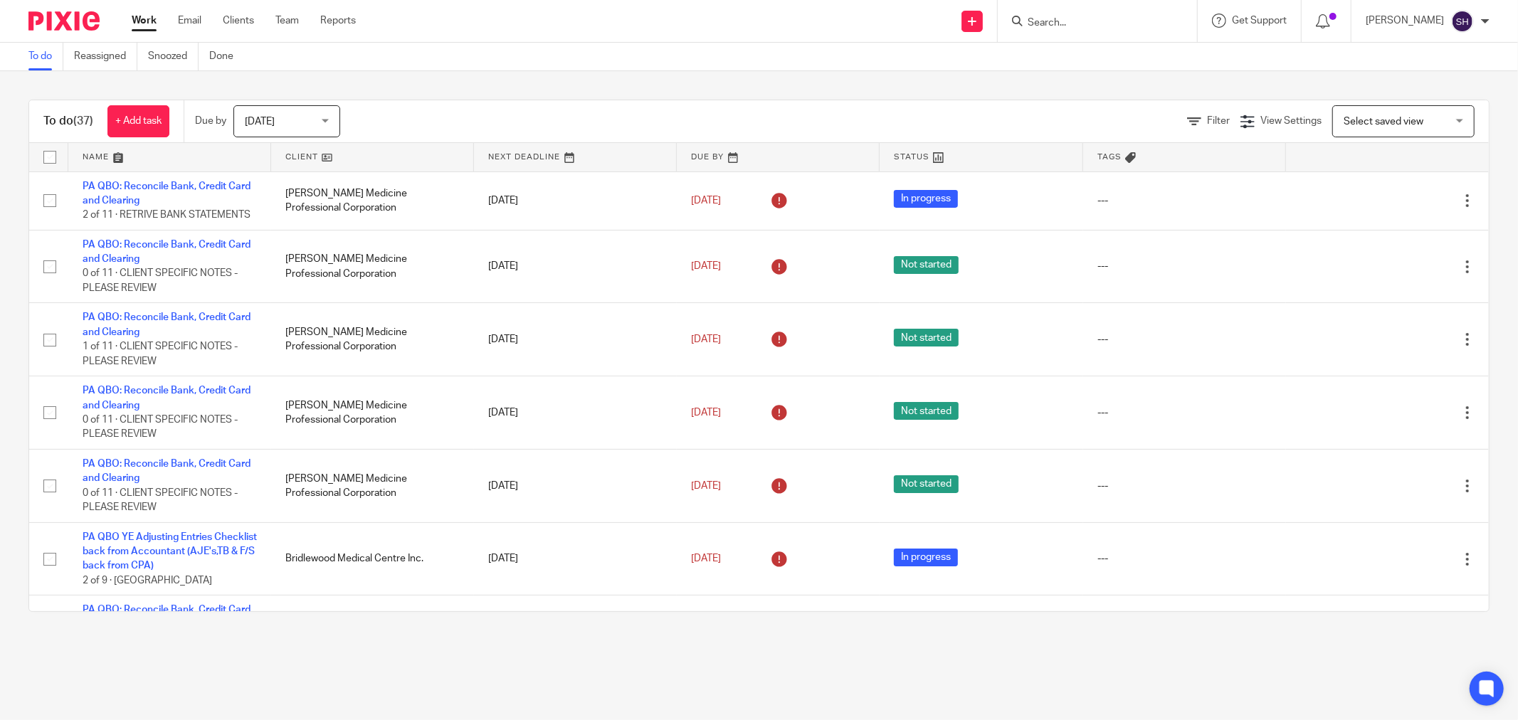
click at [394, 154] on link at bounding box center [372, 157] width 203 height 28
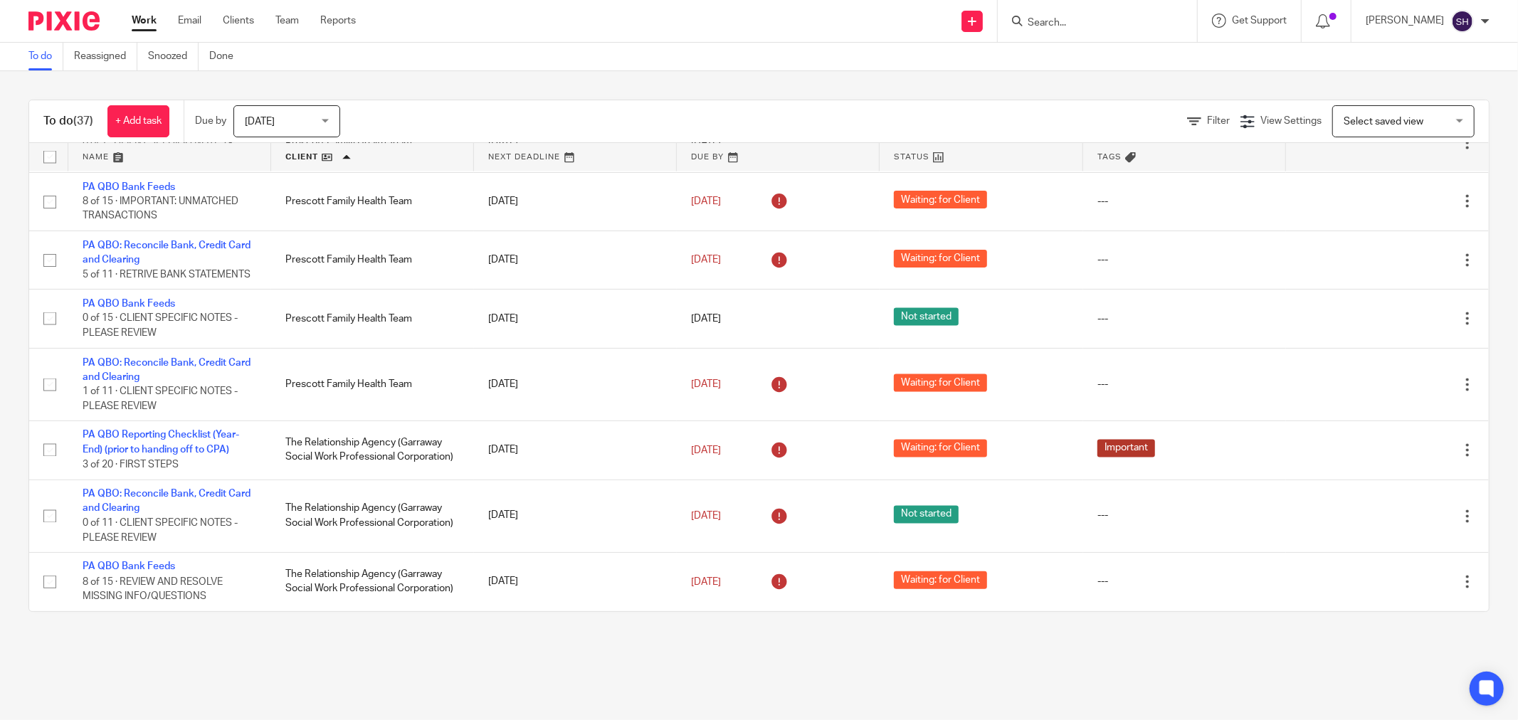
scroll to position [2060, 0]
click at [236, 26] on link "Clients" at bounding box center [238, 21] width 31 height 14
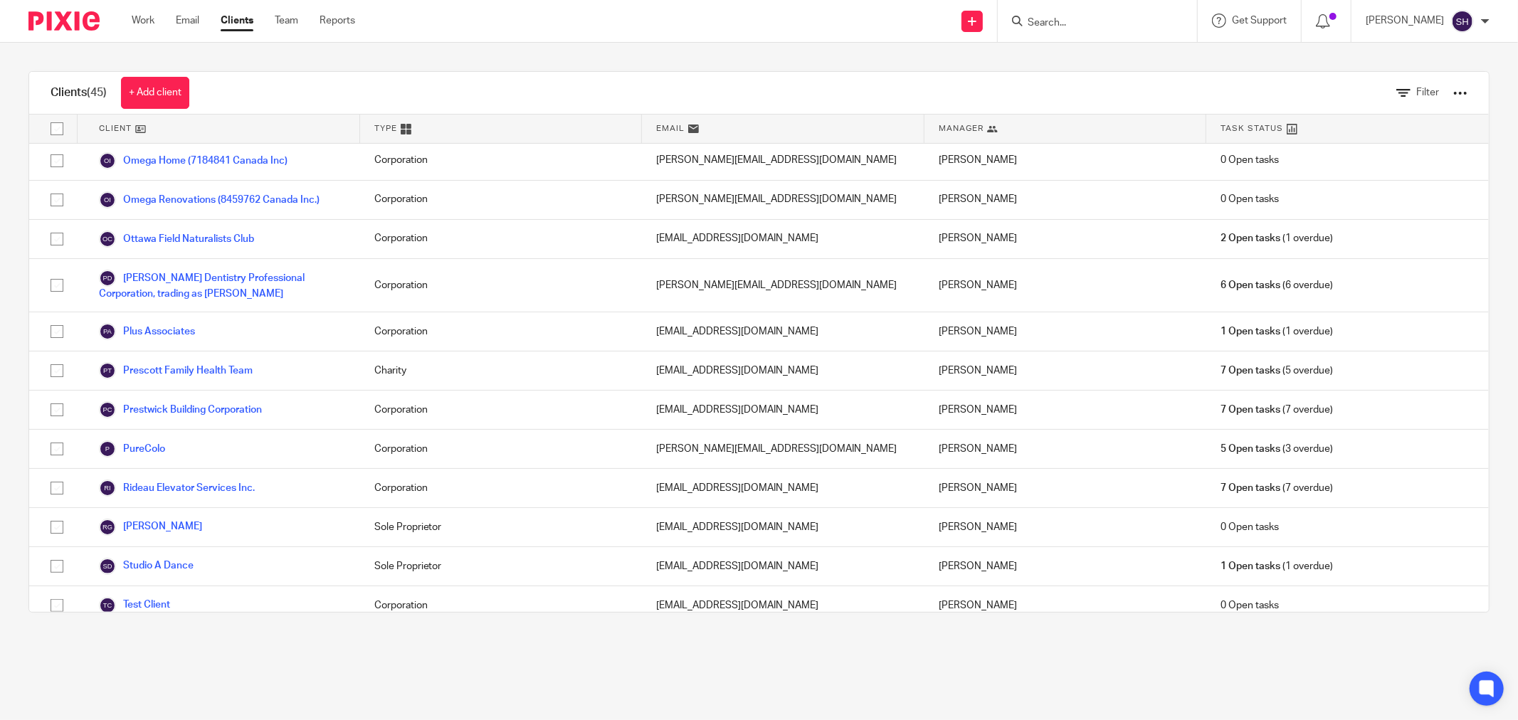
scroll to position [1397, 0]
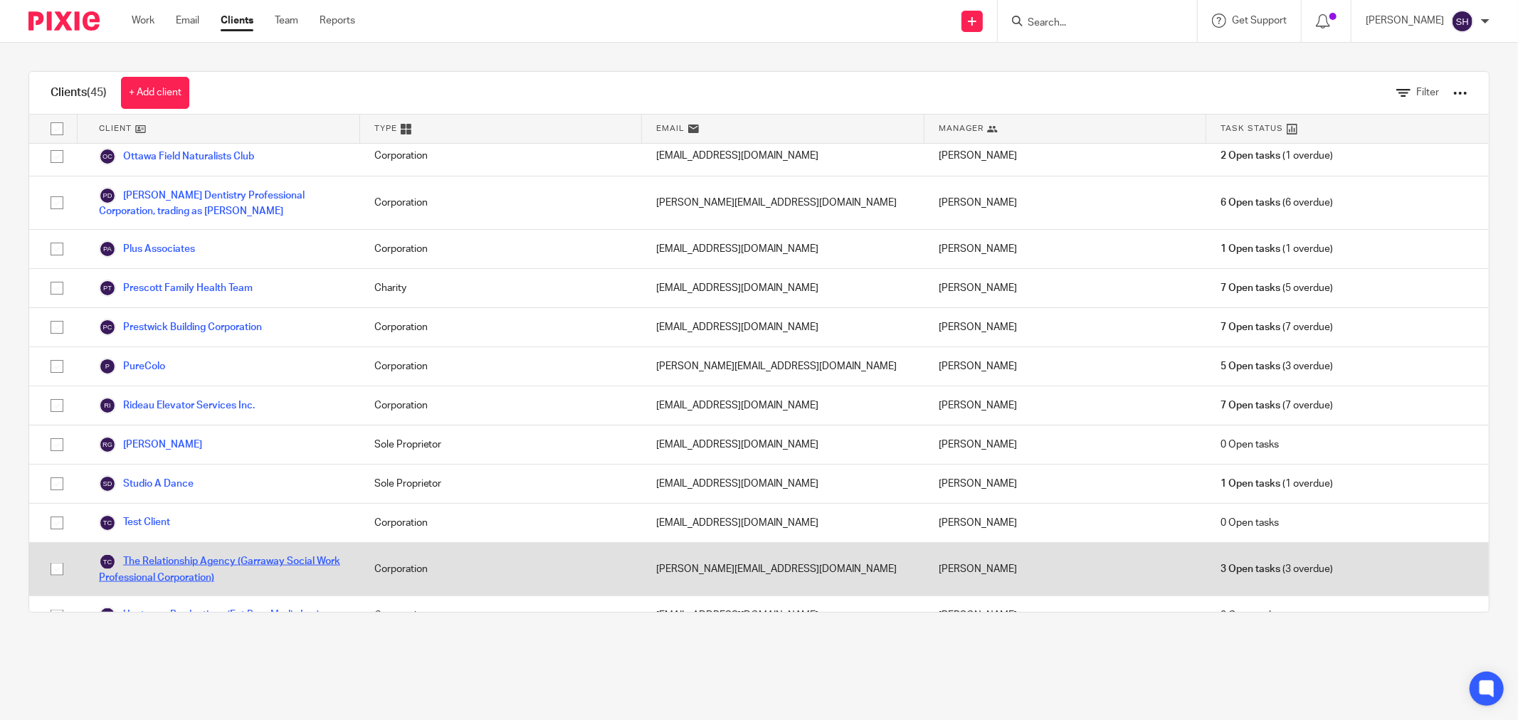
click at [205, 554] on link "The Relationship Agency (Garraway Social Work Professional Corporation)" at bounding box center [222, 569] width 247 height 31
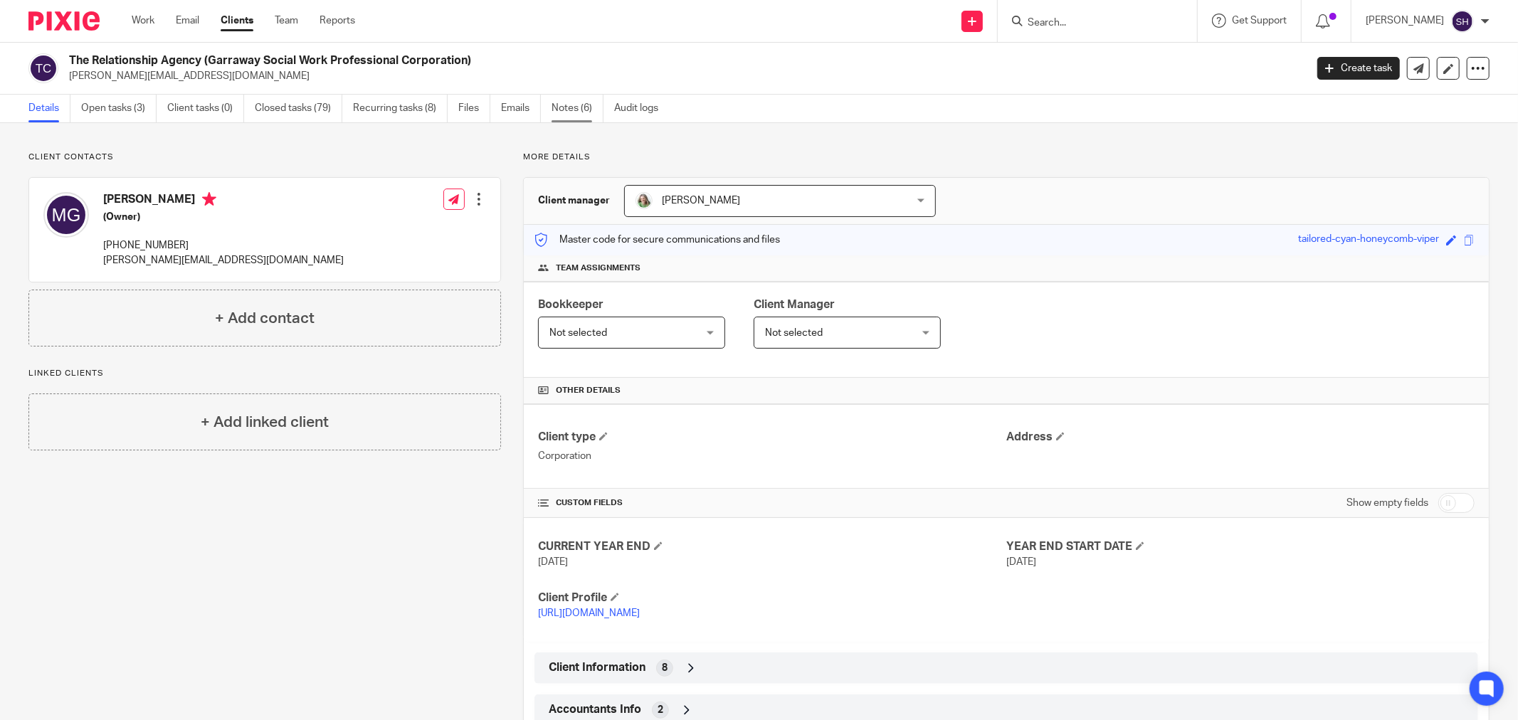
click at [580, 105] on link "Notes (6)" at bounding box center [578, 109] width 52 height 28
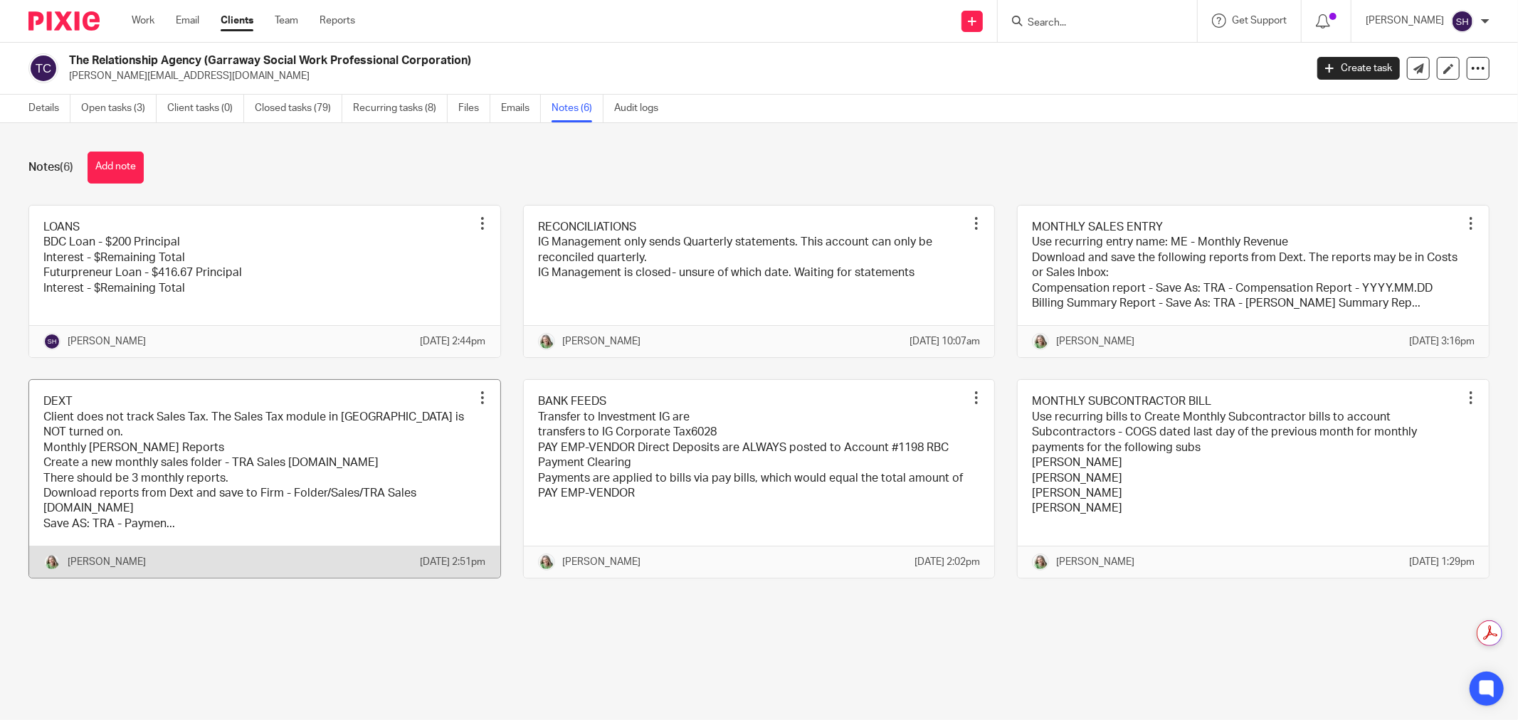
click at [339, 502] on link at bounding box center [264, 479] width 471 height 198
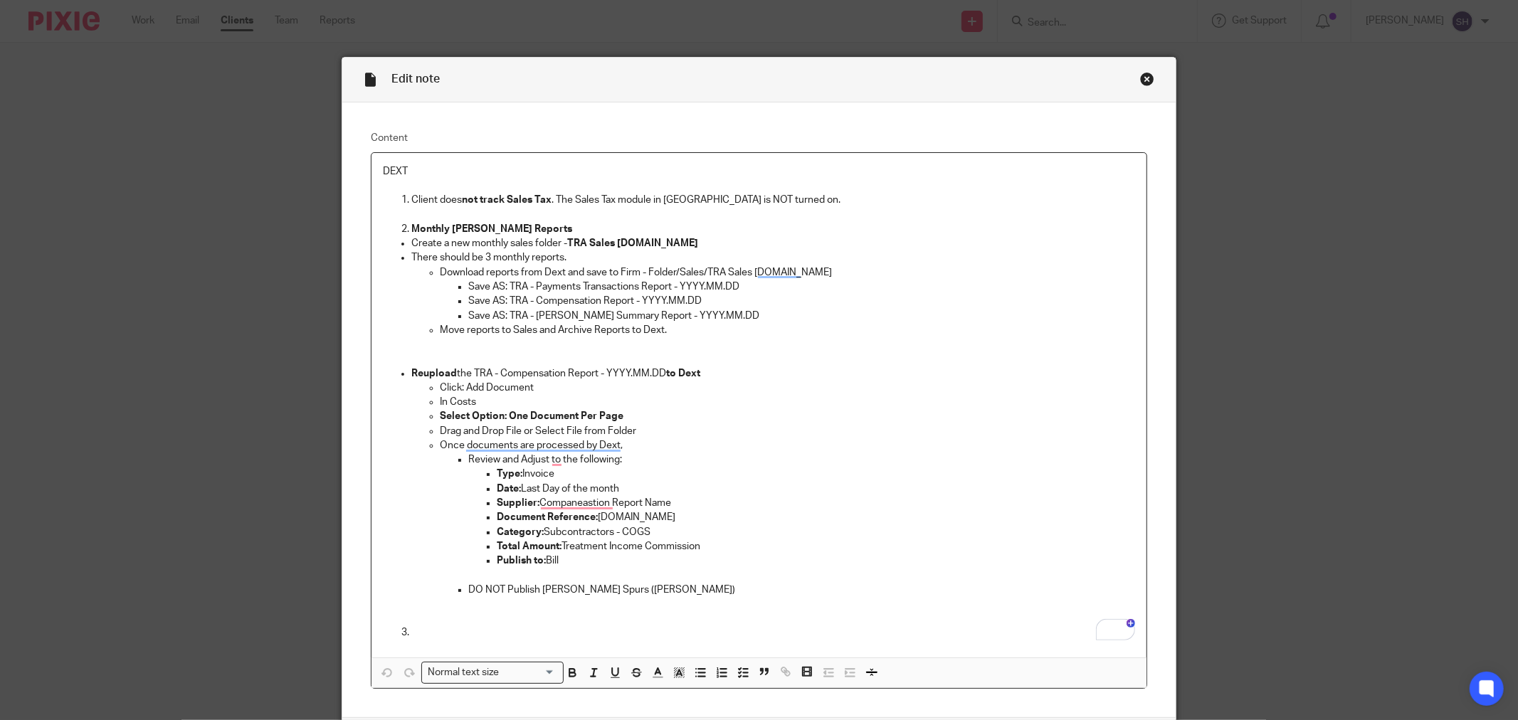
click at [273, 309] on div "Edit note Content DEXT Client does not track Sales Tax . The Sales Tax module i…" at bounding box center [759, 360] width 1518 height 720
click at [1147, 78] on div "Close this dialog window" at bounding box center [1147, 79] width 14 height 14
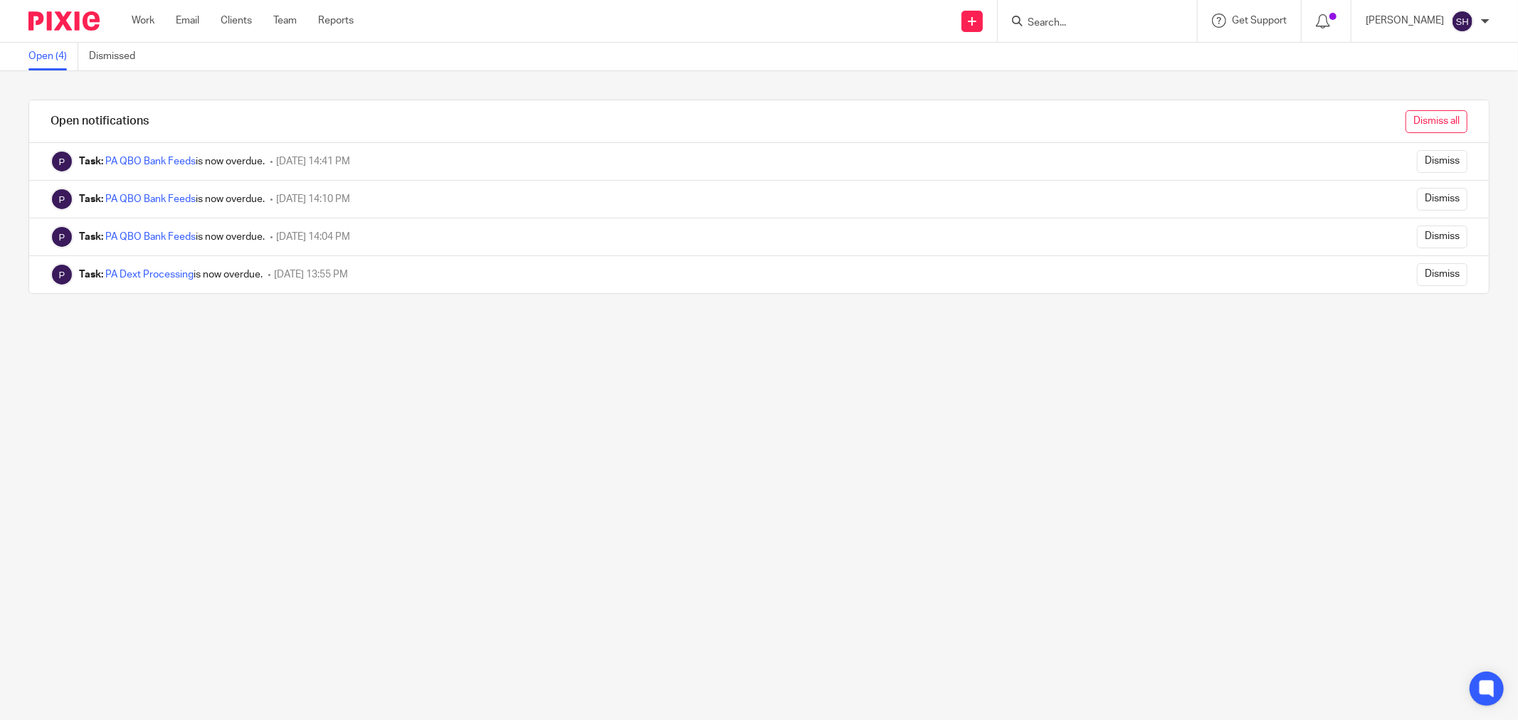
click at [1426, 123] on input "Dismiss all" at bounding box center [1437, 121] width 62 height 23
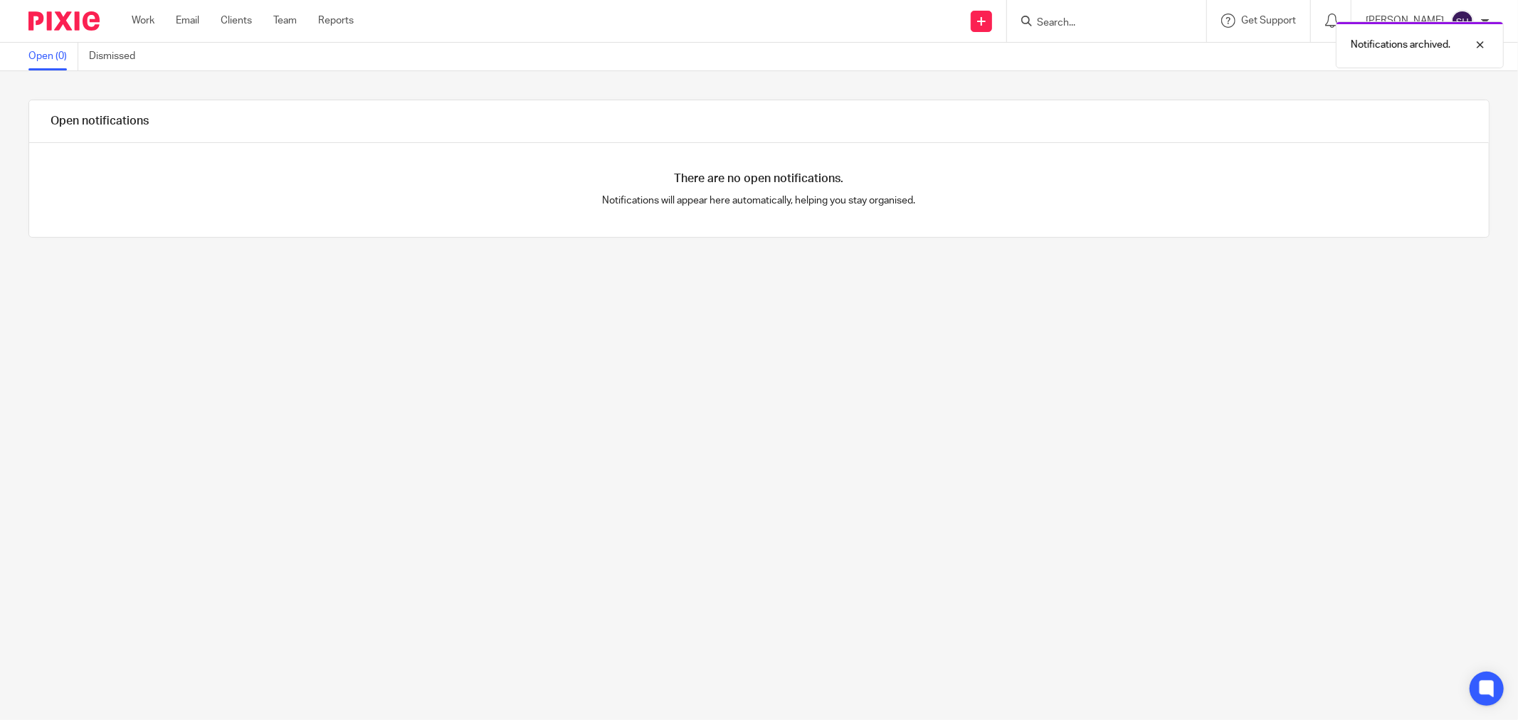
click at [152, 28] on div "Work Email Clients Team Reports Work Email Clients Team Reports Settings" at bounding box center [246, 21] width 258 height 42
click at [146, 17] on link "Work" at bounding box center [143, 21] width 23 height 14
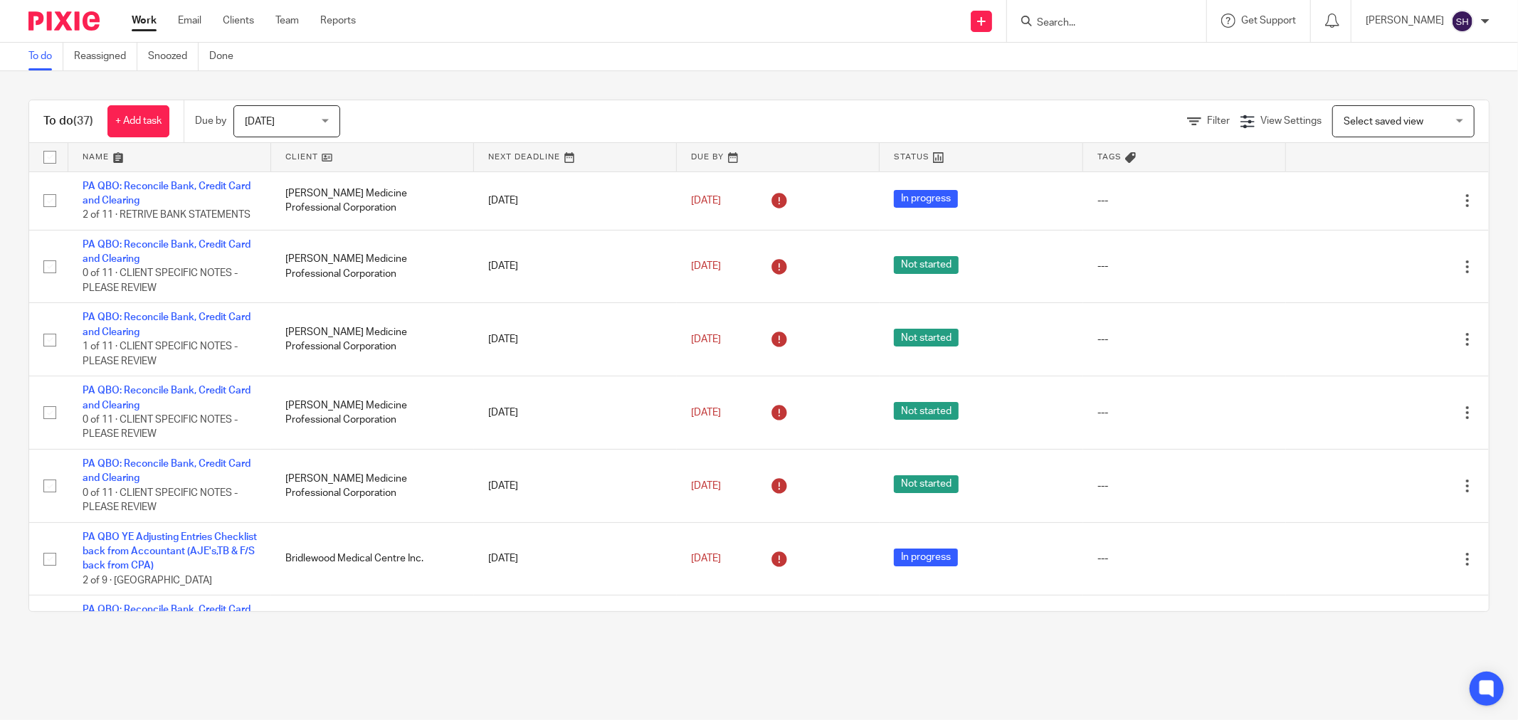
click at [367, 160] on link at bounding box center [372, 157] width 203 height 28
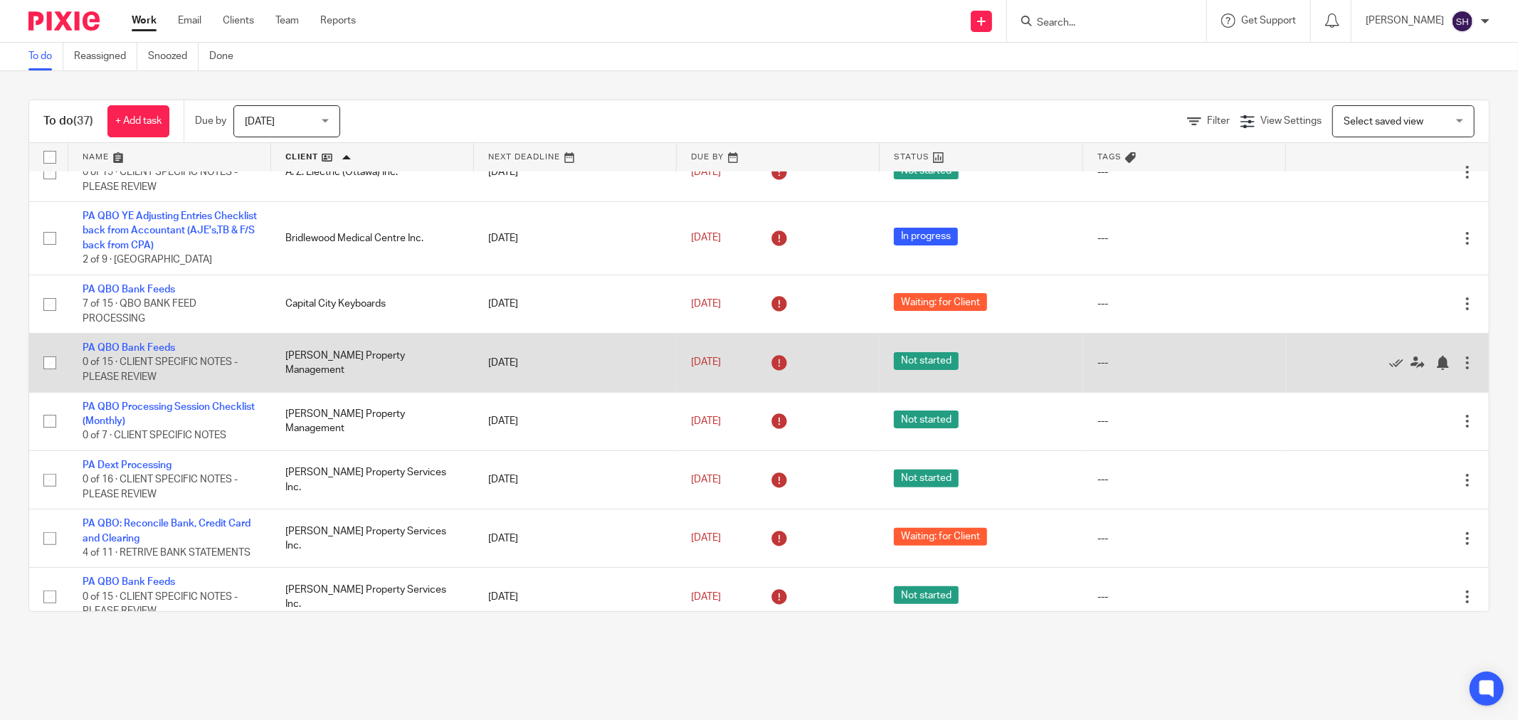
scroll to position [316, 0]
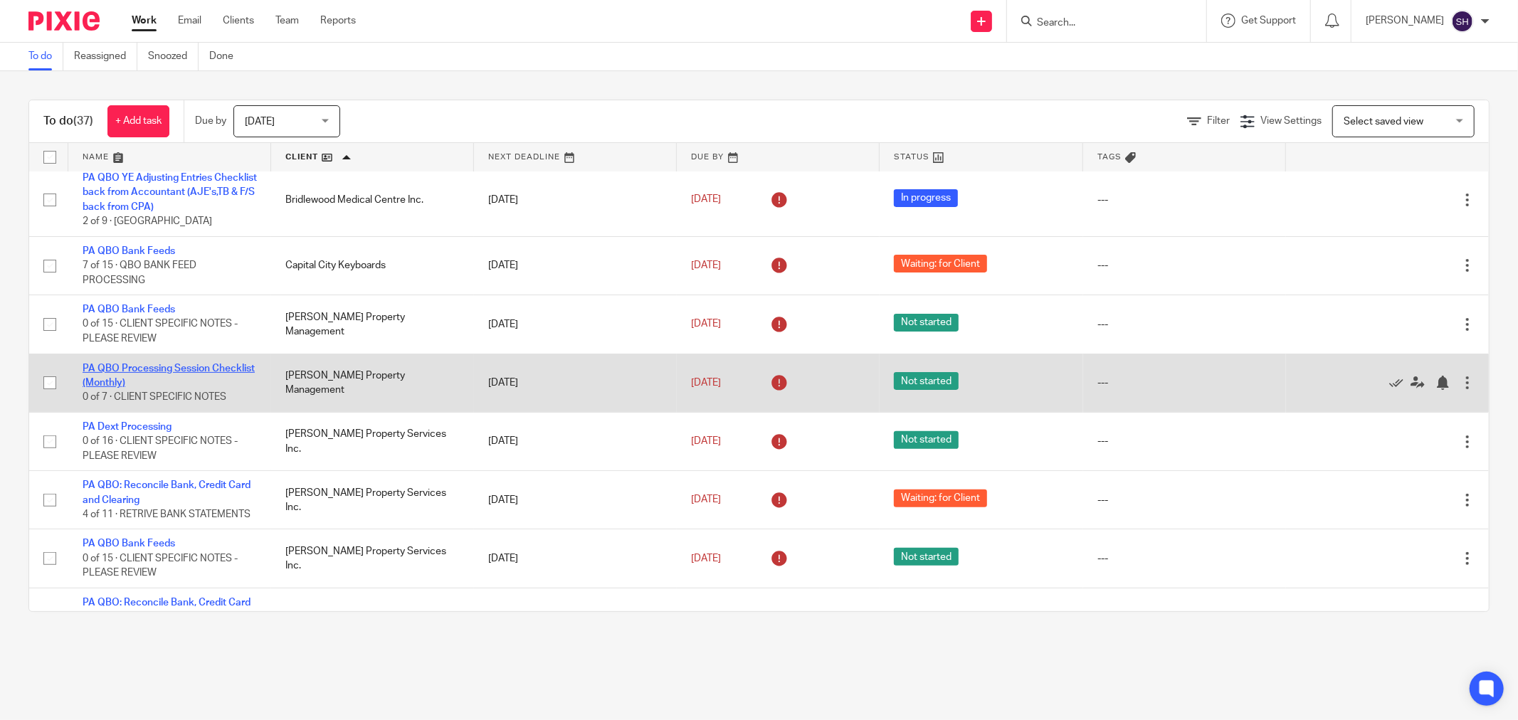
click at [150, 384] on link "PA QBO Processing Session Checklist (Monthly)" at bounding box center [169, 376] width 172 height 24
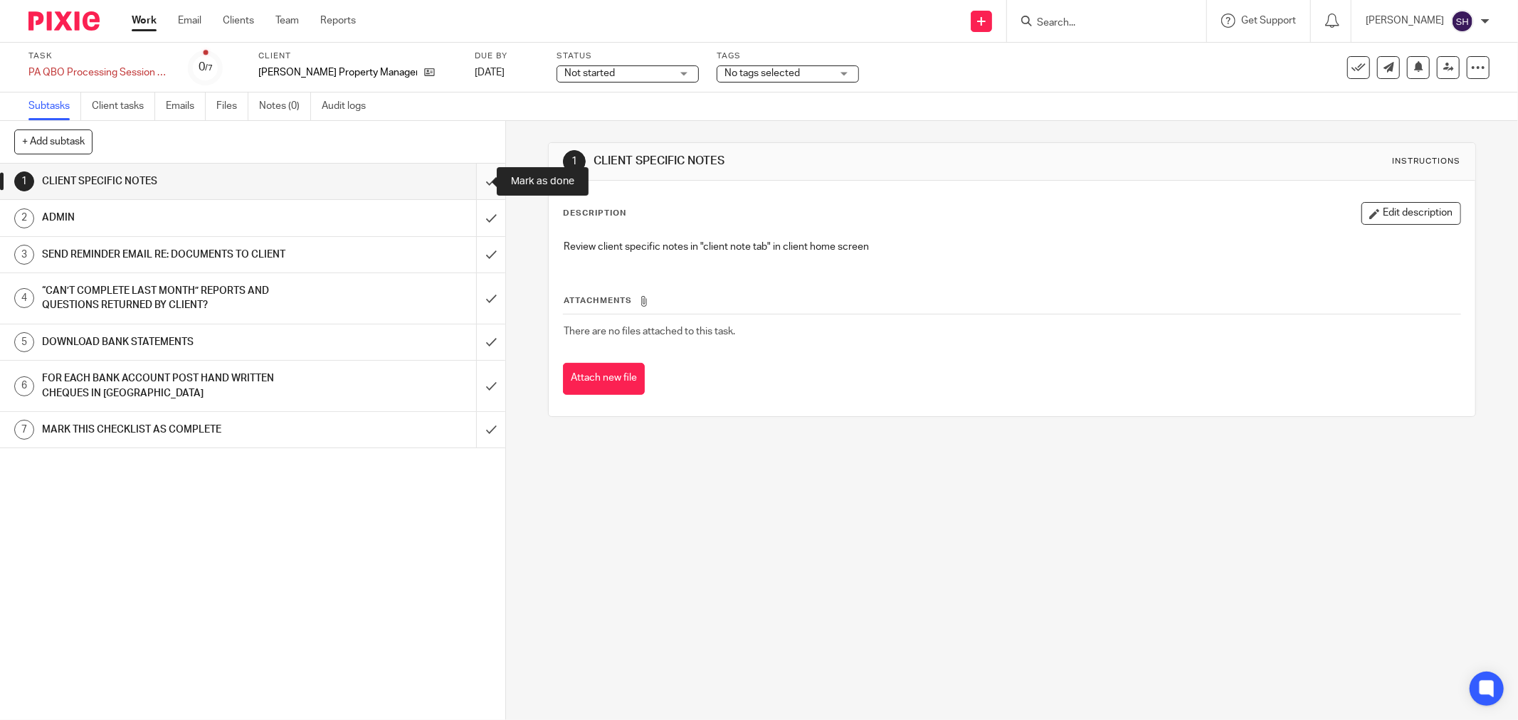
click at [472, 181] on input "submit" at bounding box center [252, 182] width 505 height 36
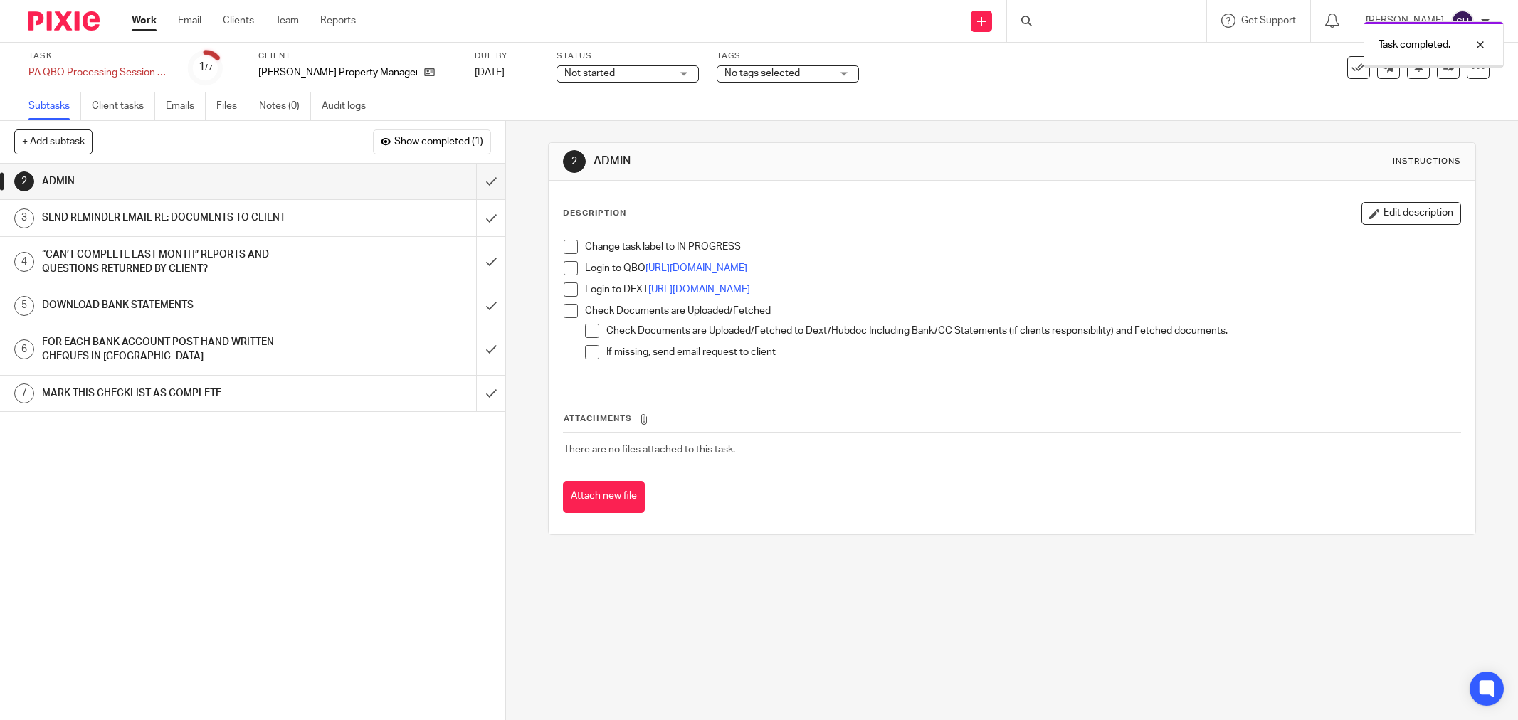
click at [565, 75] on span "Not started" at bounding box center [589, 73] width 51 height 10
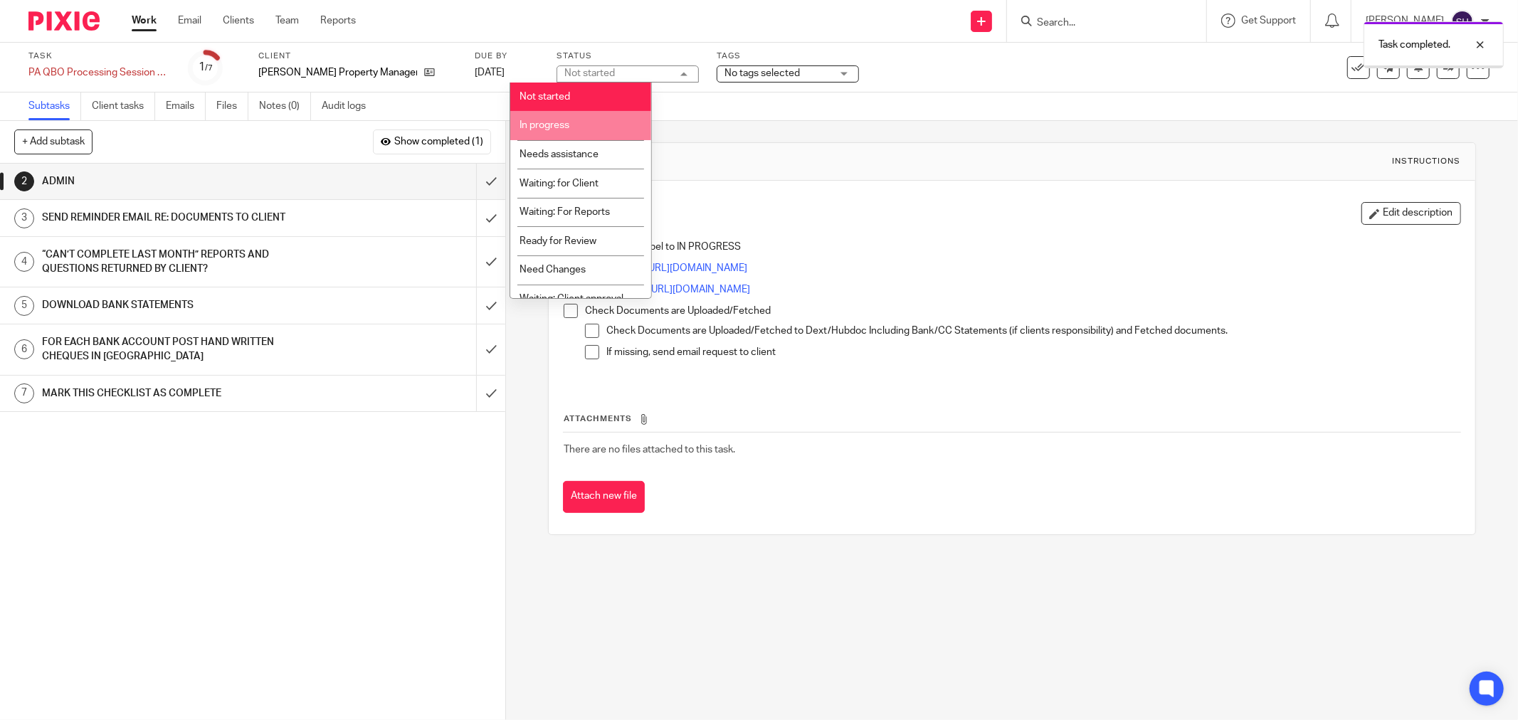
click at [556, 121] on li "In progress" at bounding box center [580, 125] width 141 height 29
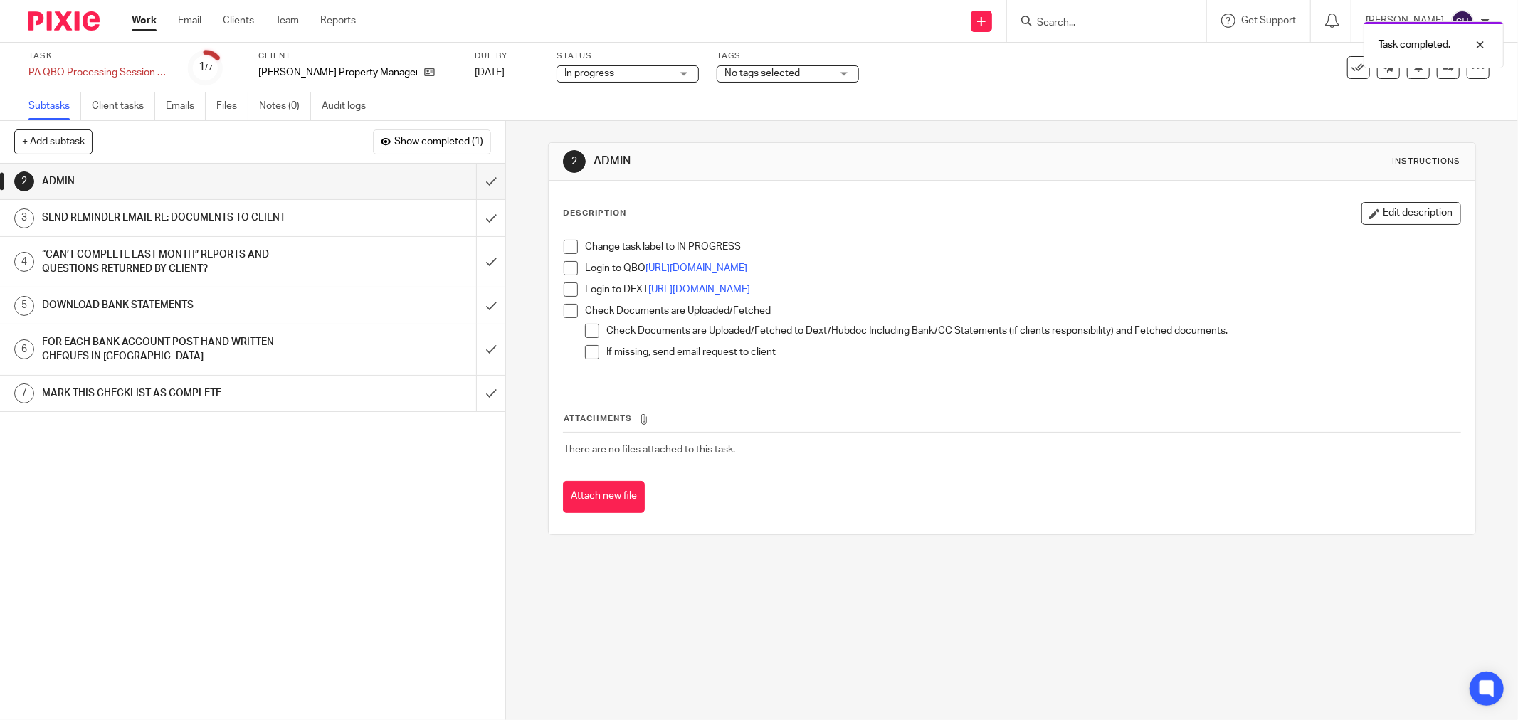
click at [567, 249] on span at bounding box center [571, 247] width 14 height 14
click at [569, 261] on span at bounding box center [571, 268] width 14 height 14
click at [567, 297] on li "Login to DEXT https://app.receipt-bank.com/login" at bounding box center [1012, 293] width 897 height 21
click at [566, 296] on span at bounding box center [571, 290] width 14 height 14
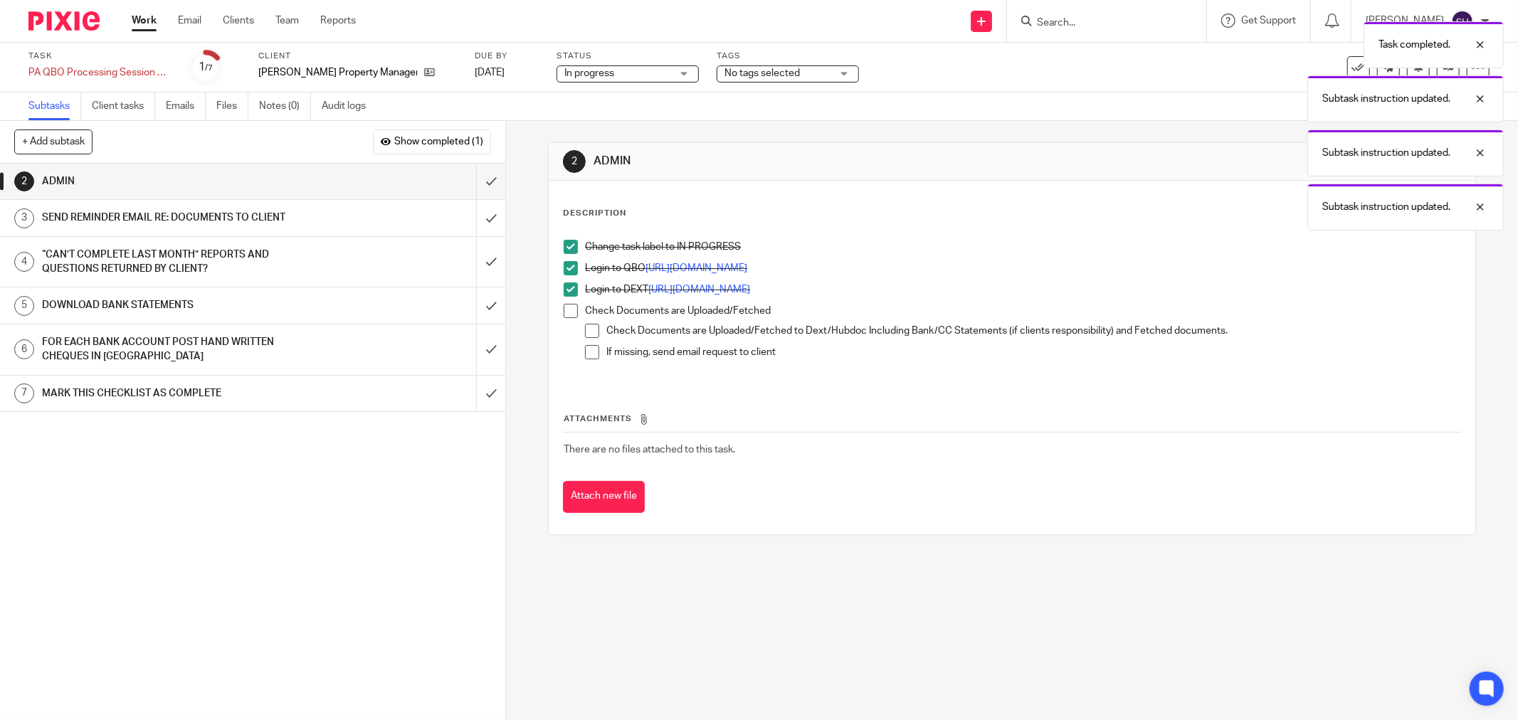
click at [564, 308] on span at bounding box center [571, 311] width 14 height 14
click at [585, 327] on span at bounding box center [592, 331] width 14 height 14
click at [585, 347] on span at bounding box center [592, 352] width 14 height 14
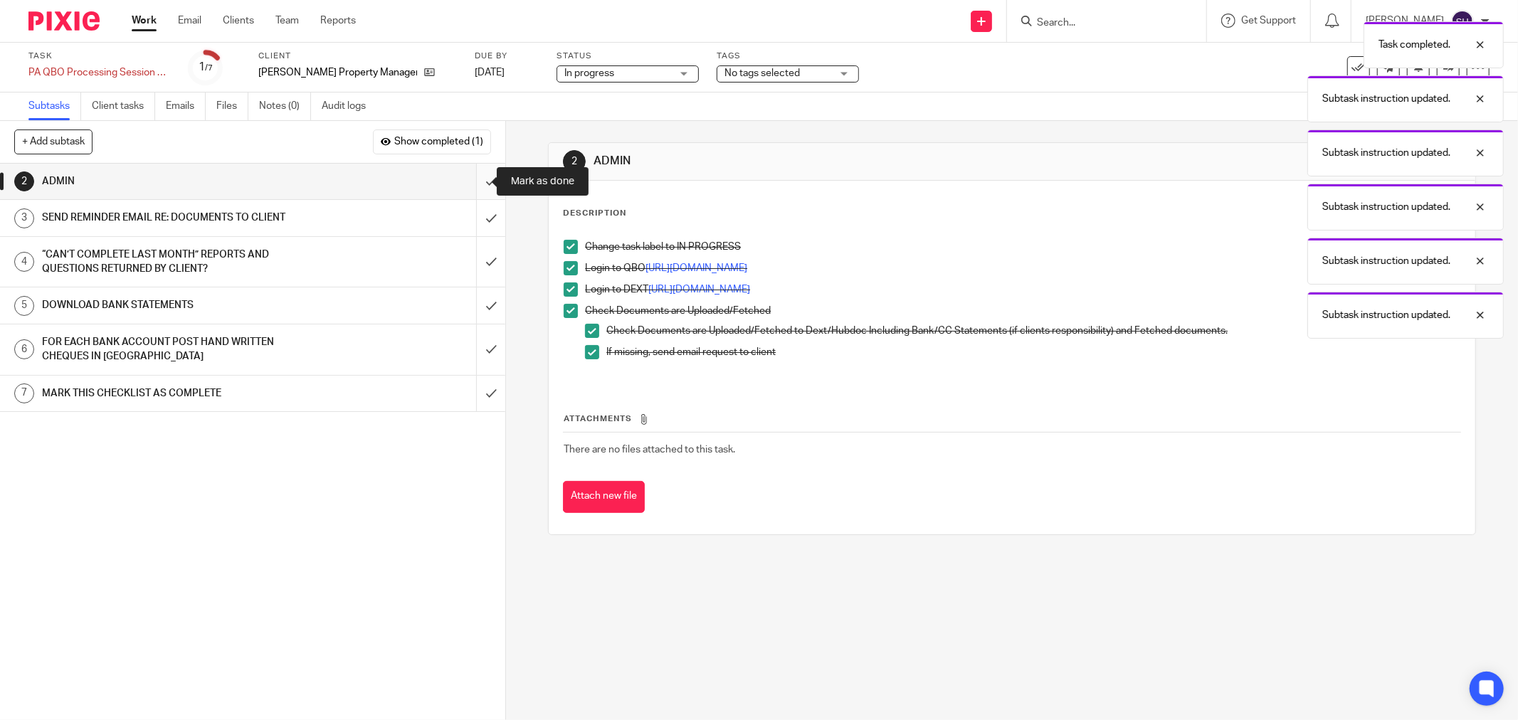
click at [478, 180] on input "submit" at bounding box center [252, 182] width 505 height 36
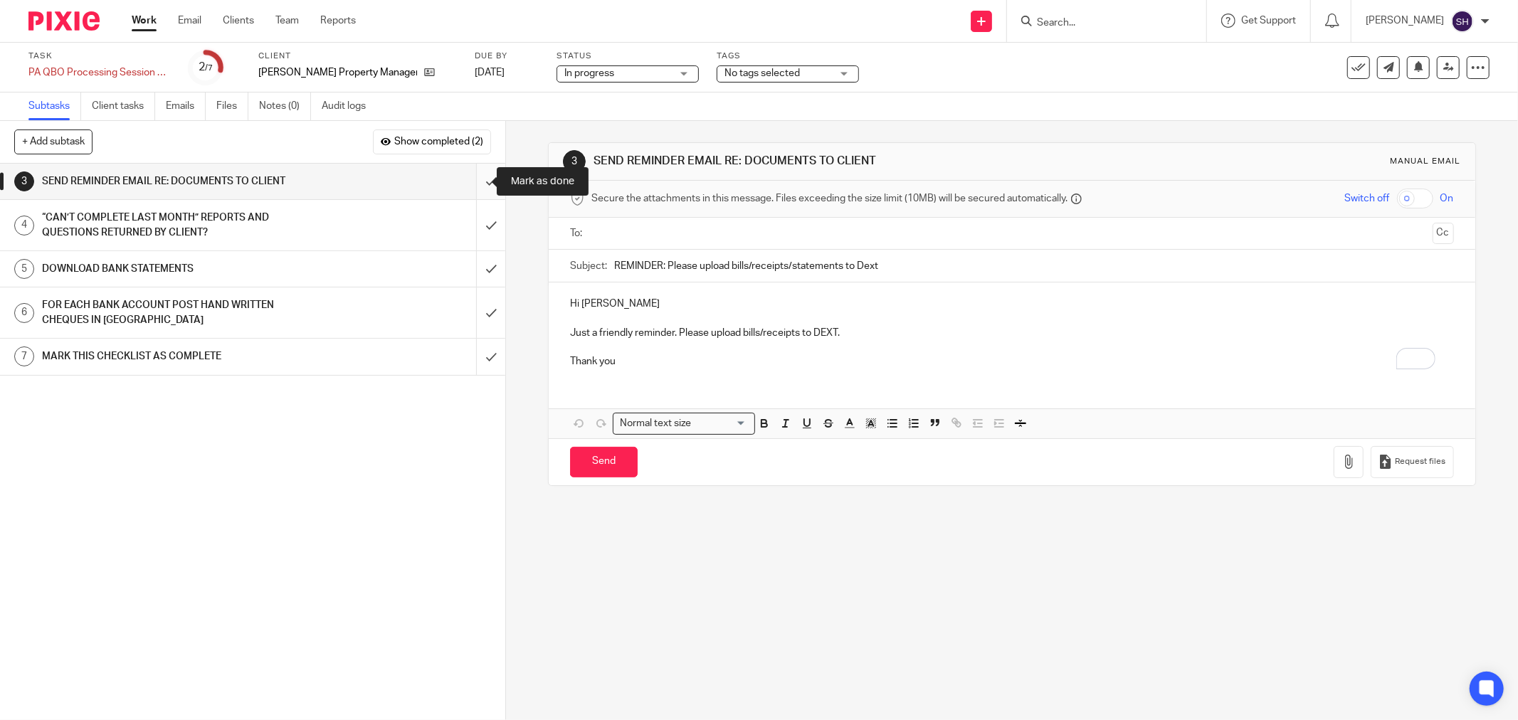
click at [480, 179] on input "submit" at bounding box center [252, 182] width 505 height 36
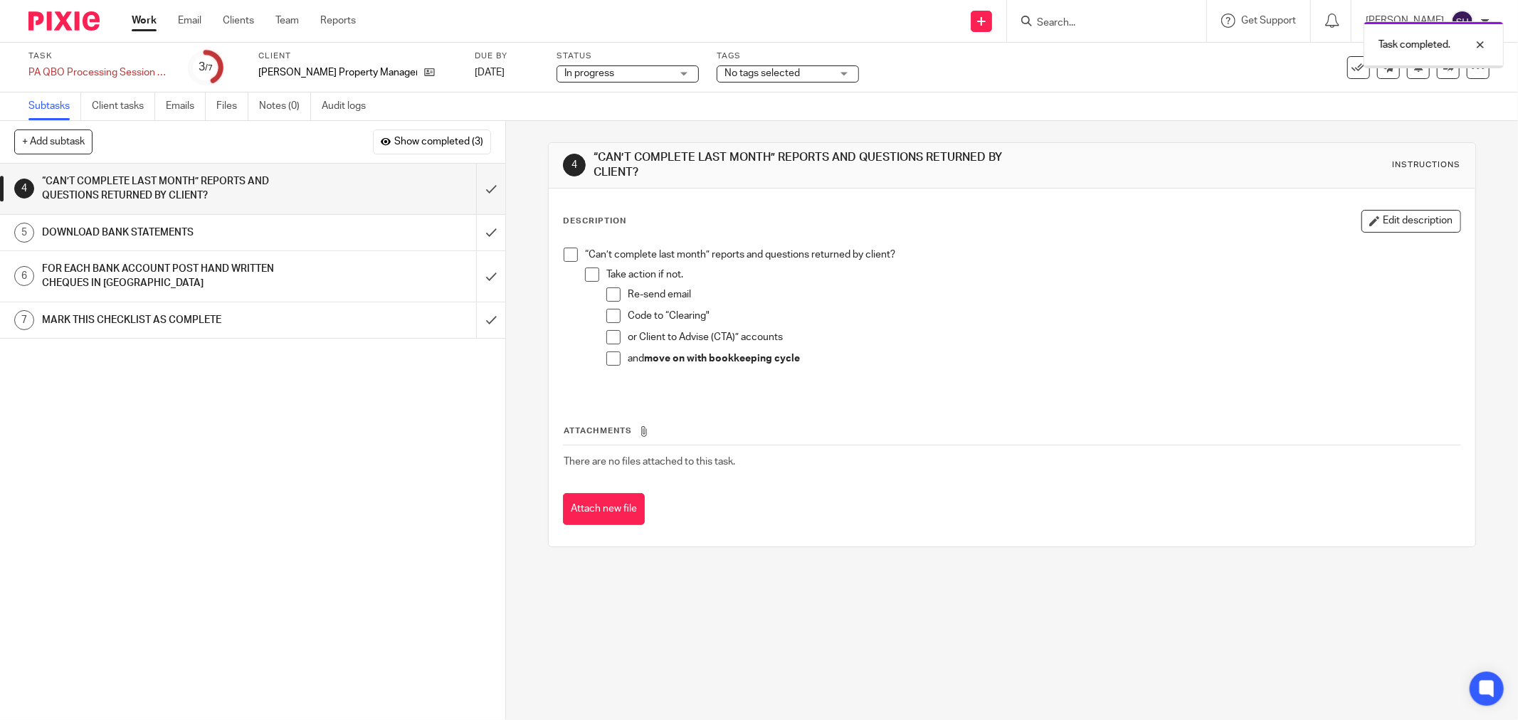
click at [569, 260] on span at bounding box center [571, 255] width 14 height 14
click at [585, 278] on span at bounding box center [592, 275] width 14 height 14
click at [611, 297] on span at bounding box center [613, 295] width 14 height 14
click at [607, 321] on span at bounding box center [613, 316] width 14 height 14
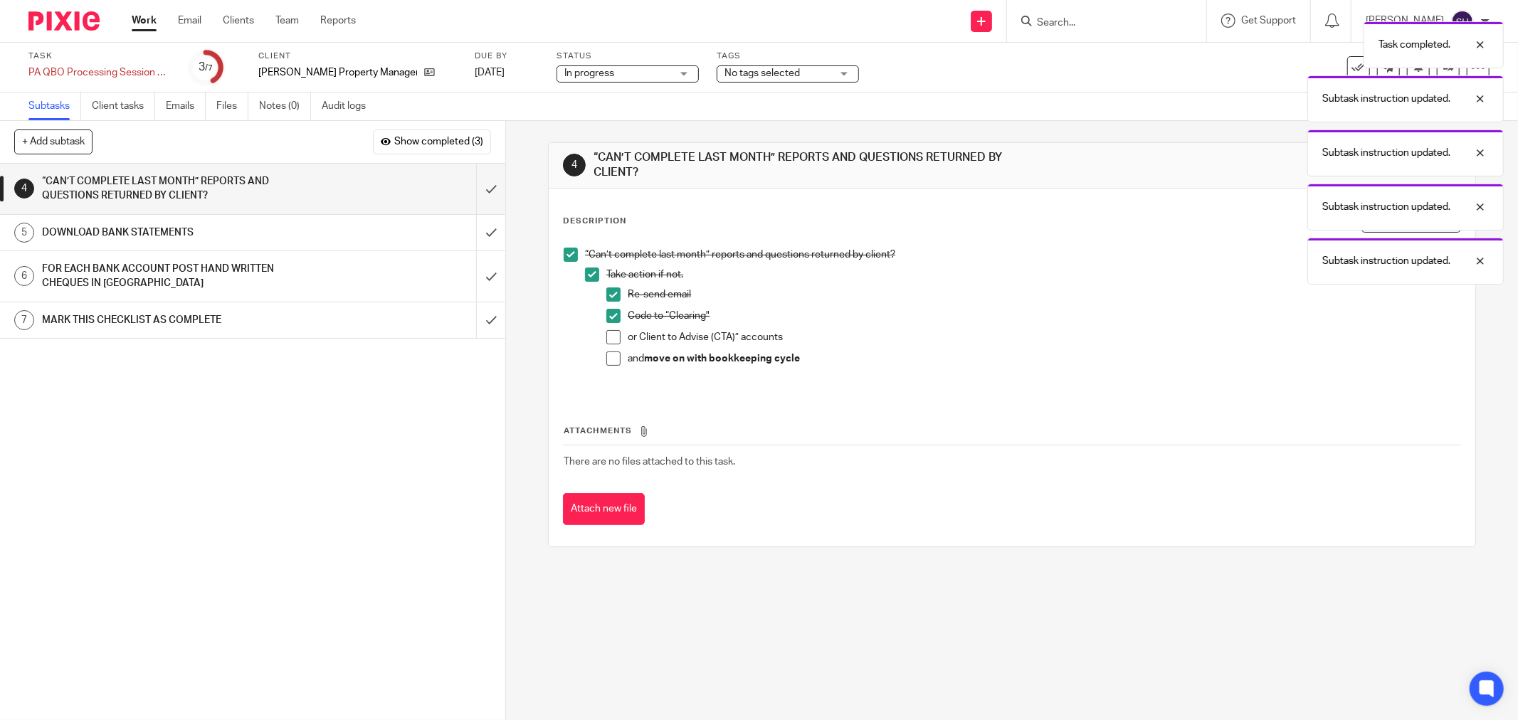
click at [606, 338] on span at bounding box center [613, 337] width 14 height 14
click at [606, 354] on span at bounding box center [613, 359] width 14 height 14
click at [467, 196] on input "submit" at bounding box center [252, 189] width 505 height 51
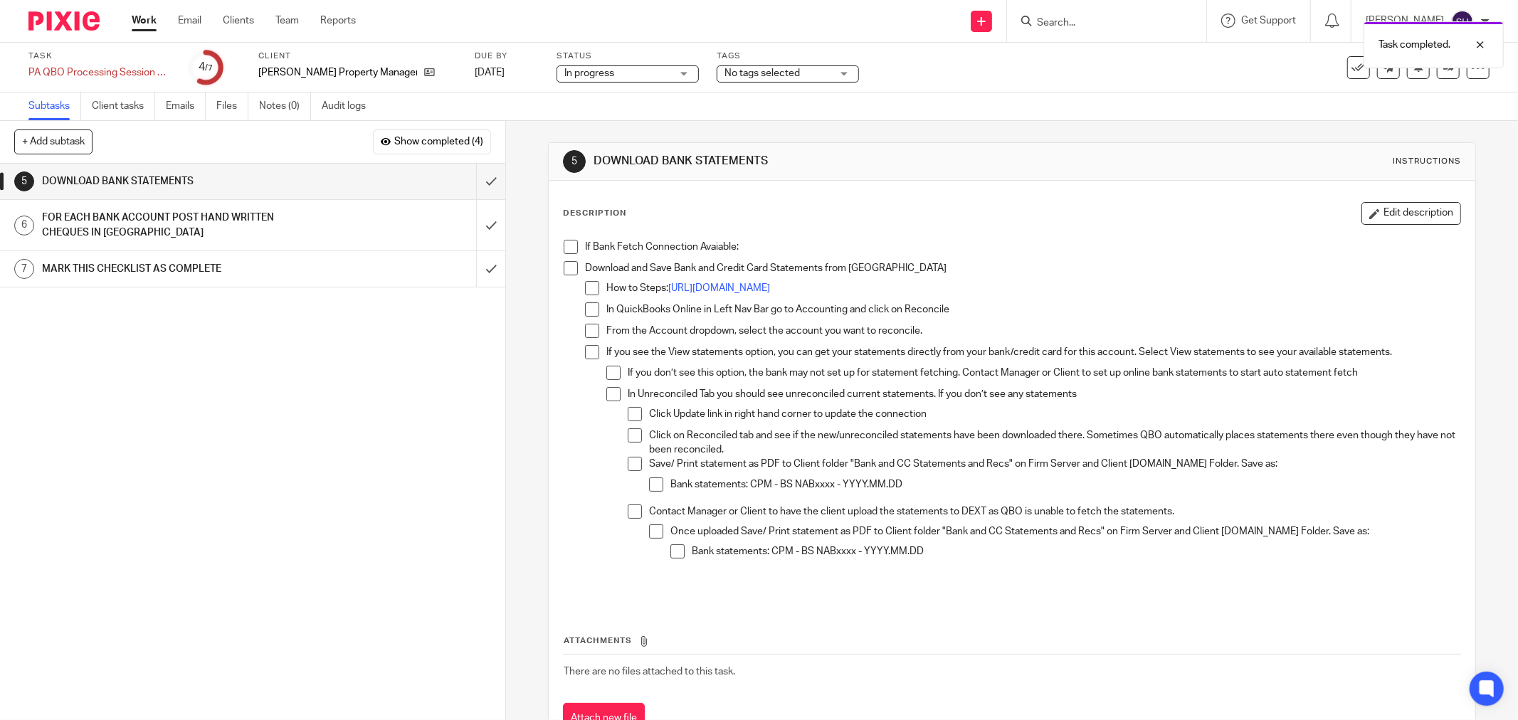
click at [567, 254] on li "If Bank Fetch Connection Avaiable:" at bounding box center [1012, 250] width 897 height 21
click at [564, 268] on span at bounding box center [571, 268] width 14 height 14
click at [564, 243] on span at bounding box center [571, 247] width 14 height 14
drag, startPoint x: 589, startPoint y: 290, endPoint x: 586, endPoint y: 313, distance: 23.6
click at [589, 292] on span at bounding box center [592, 288] width 14 height 14
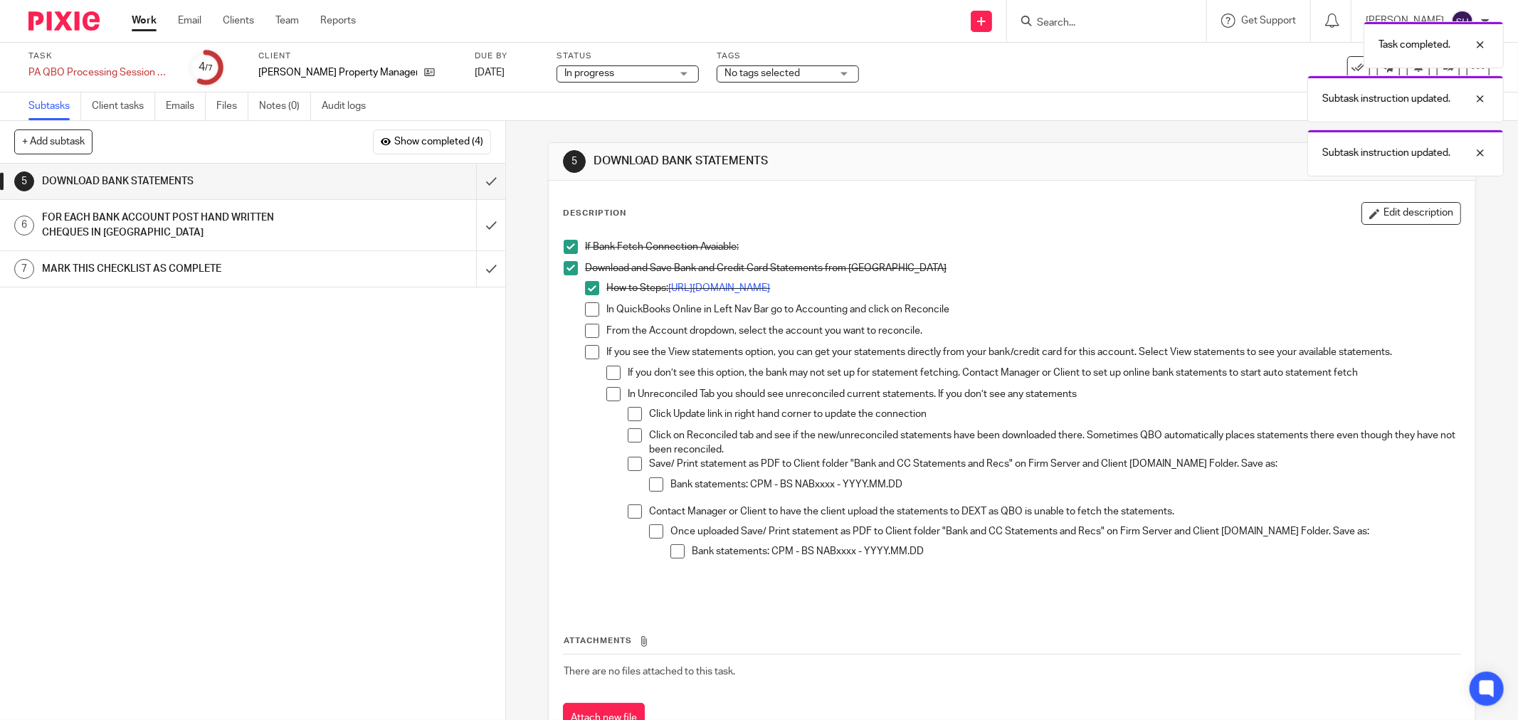
click at [586, 313] on span at bounding box center [592, 309] width 14 height 14
click at [585, 330] on span at bounding box center [592, 331] width 14 height 14
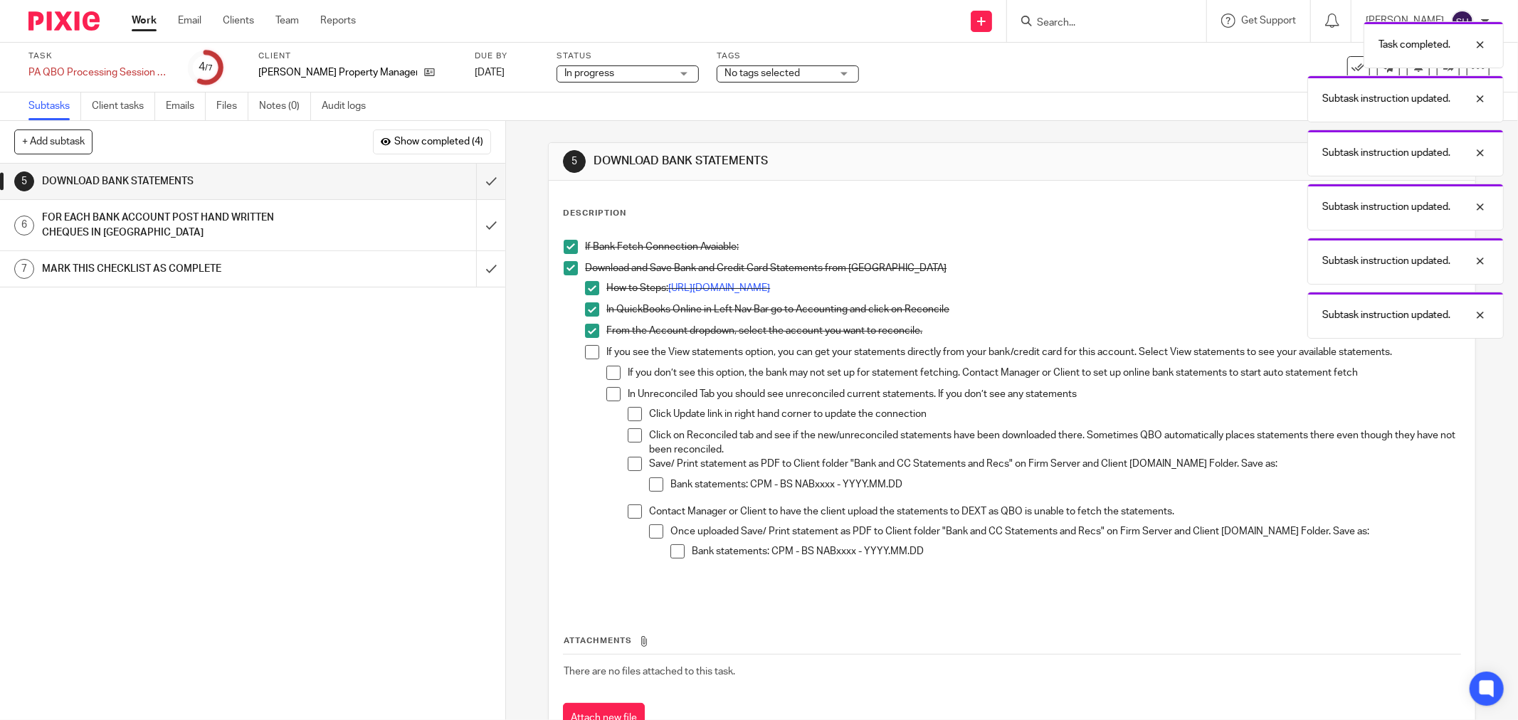
click at [585, 347] on span at bounding box center [592, 352] width 14 height 14
click at [606, 366] on span at bounding box center [613, 373] width 14 height 14
click at [606, 394] on span at bounding box center [613, 394] width 14 height 14
click at [629, 409] on span at bounding box center [635, 414] width 14 height 14
click at [631, 437] on span at bounding box center [635, 435] width 14 height 14
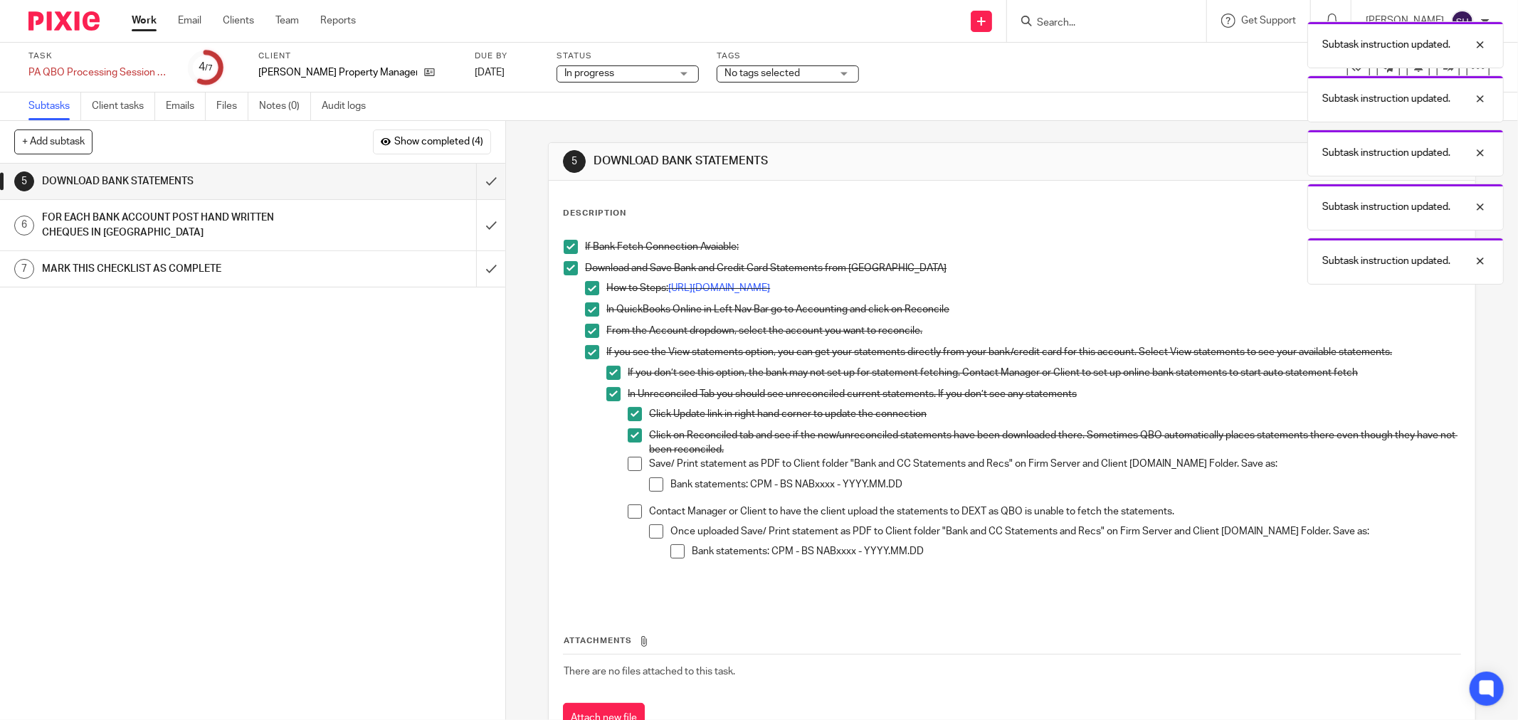
drag, startPoint x: 631, startPoint y: 470, endPoint x: 642, endPoint y: 480, distance: 15.1
click at [630, 470] on span at bounding box center [635, 464] width 14 height 14
click at [649, 485] on span at bounding box center [656, 485] width 14 height 14
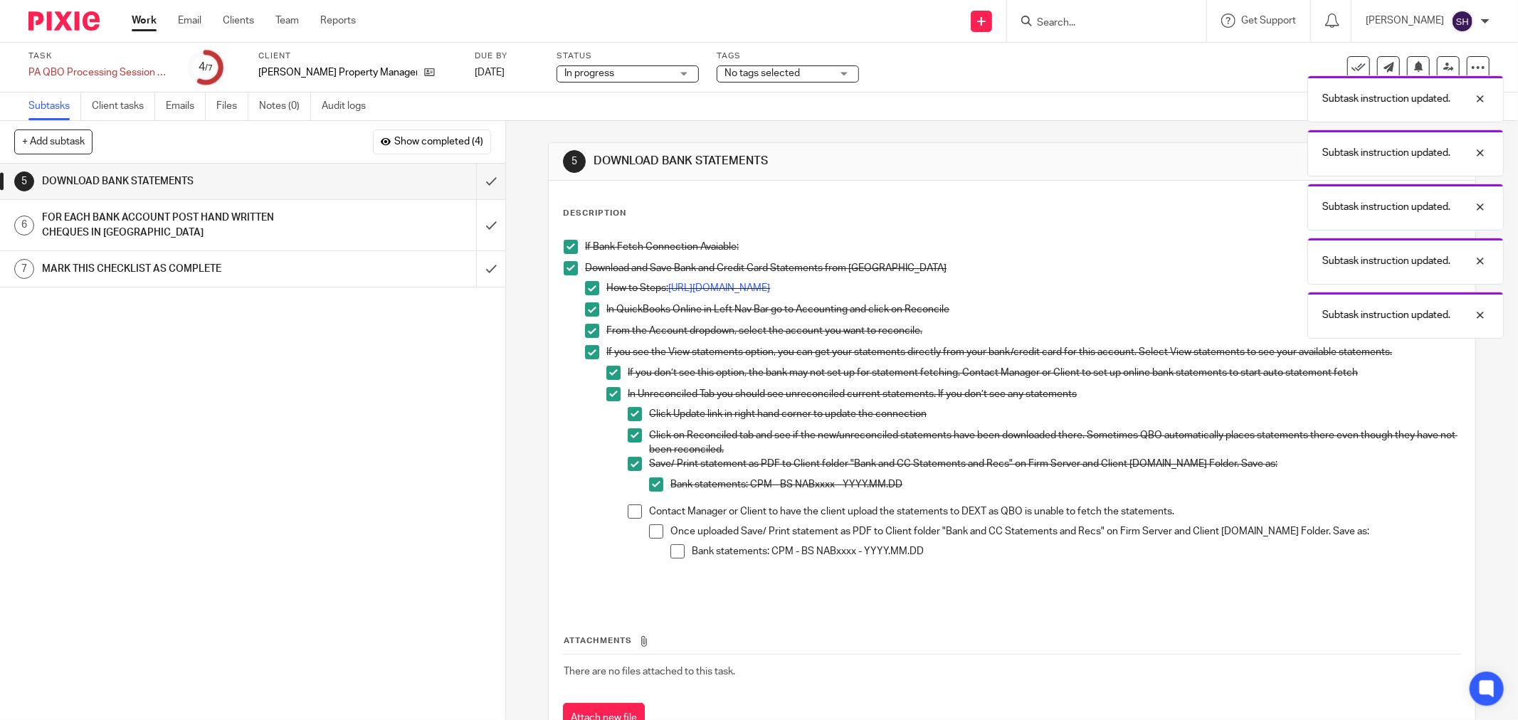
click at [628, 512] on span at bounding box center [635, 512] width 14 height 14
click at [652, 527] on span at bounding box center [656, 532] width 14 height 14
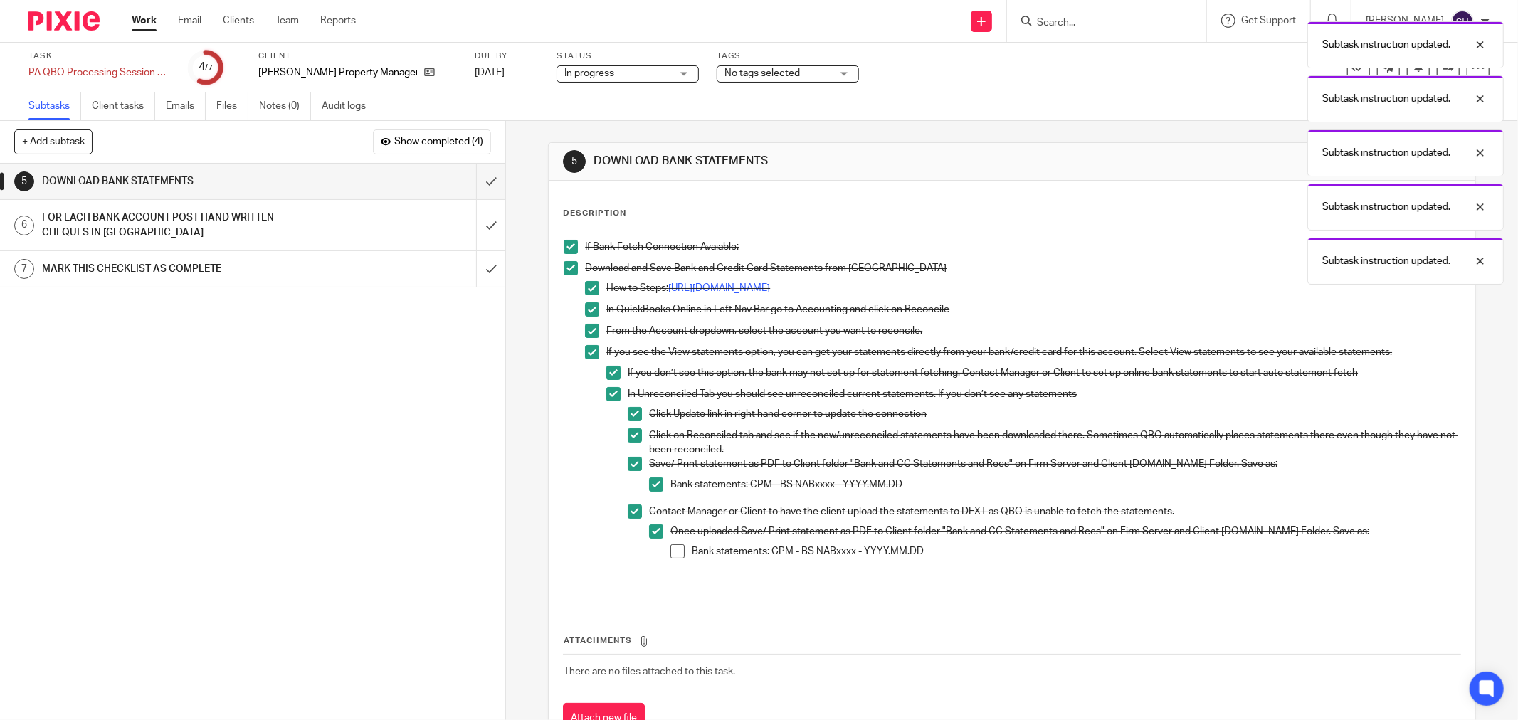
click at [676, 547] on span at bounding box center [677, 551] width 14 height 14
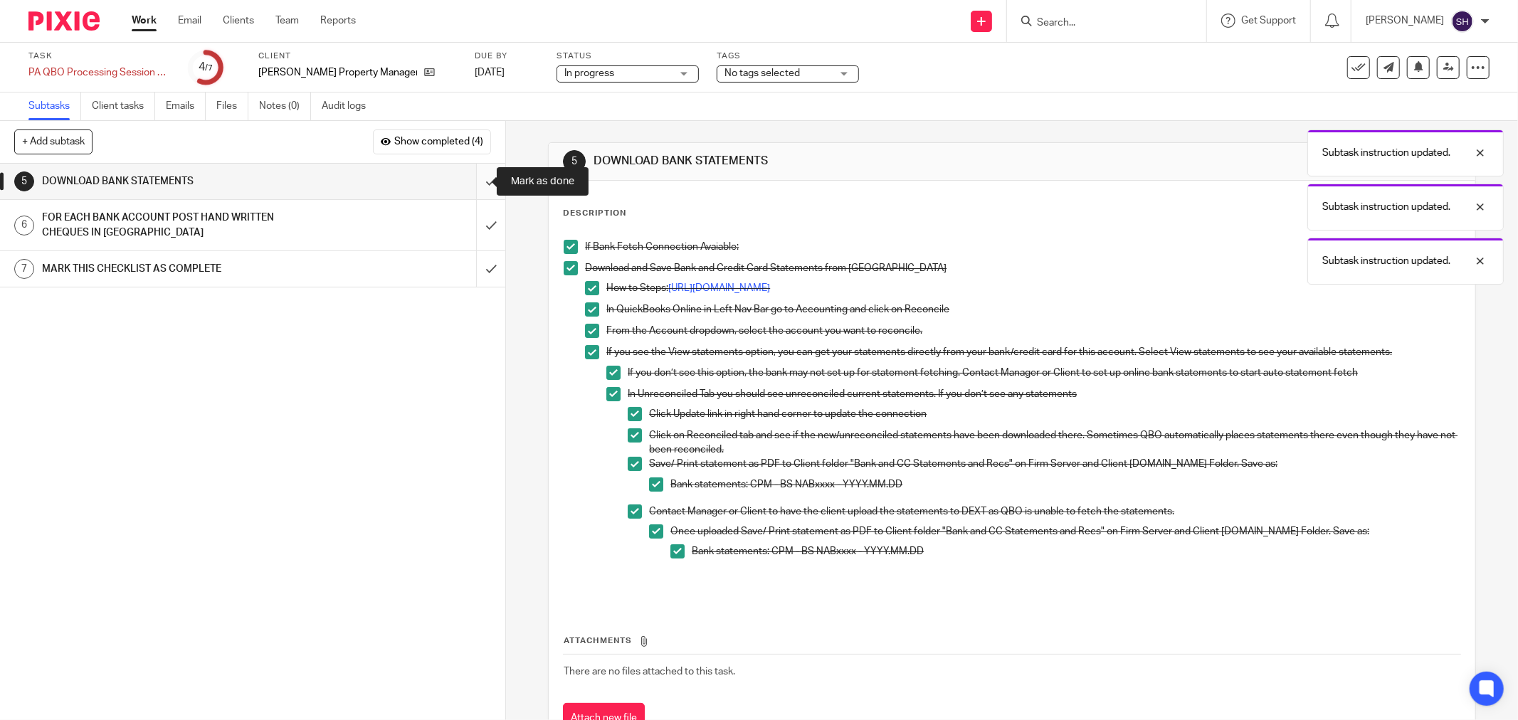
click at [479, 179] on input "submit" at bounding box center [252, 182] width 505 height 36
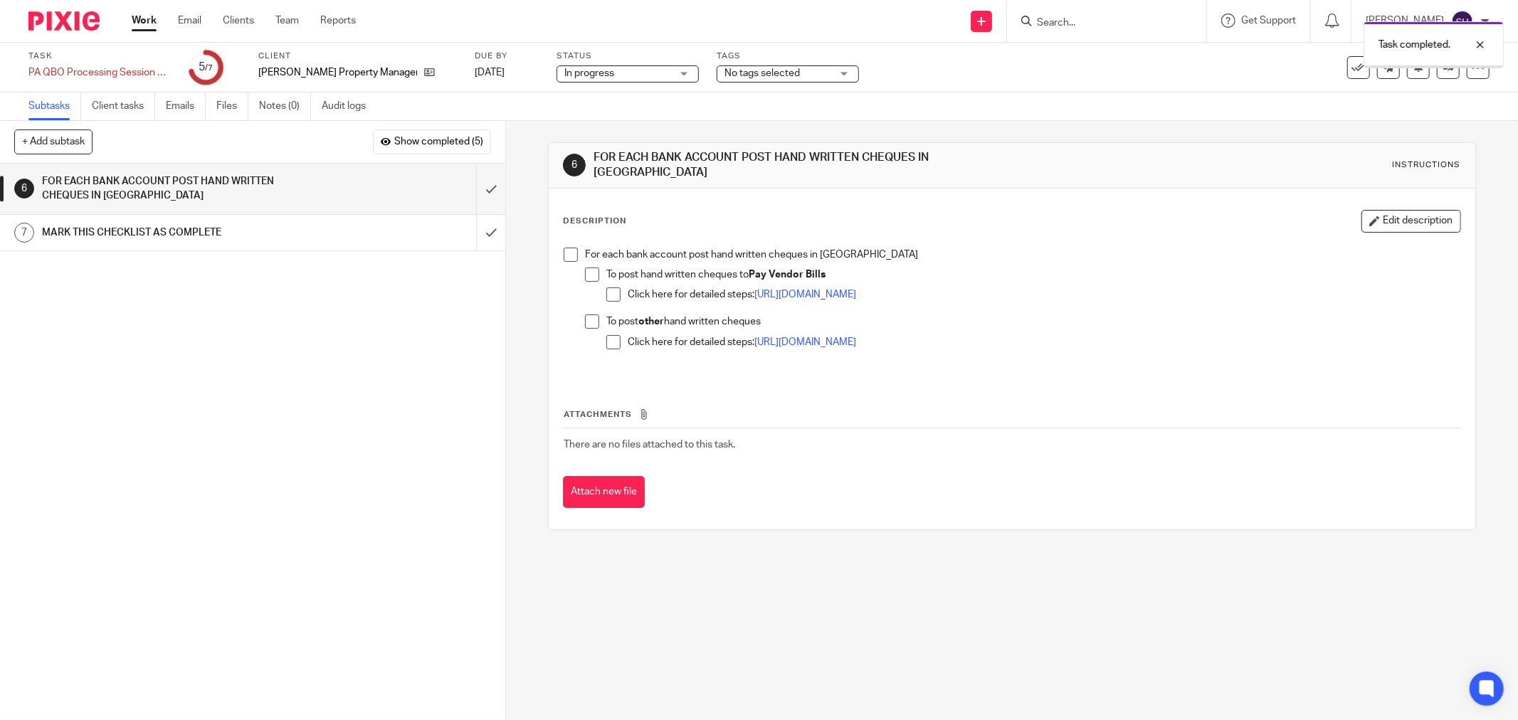
click at [570, 248] on span at bounding box center [571, 255] width 14 height 14
click at [594, 268] on span at bounding box center [592, 275] width 14 height 14
click at [607, 288] on span at bounding box center [613, 295] width 14 height 14
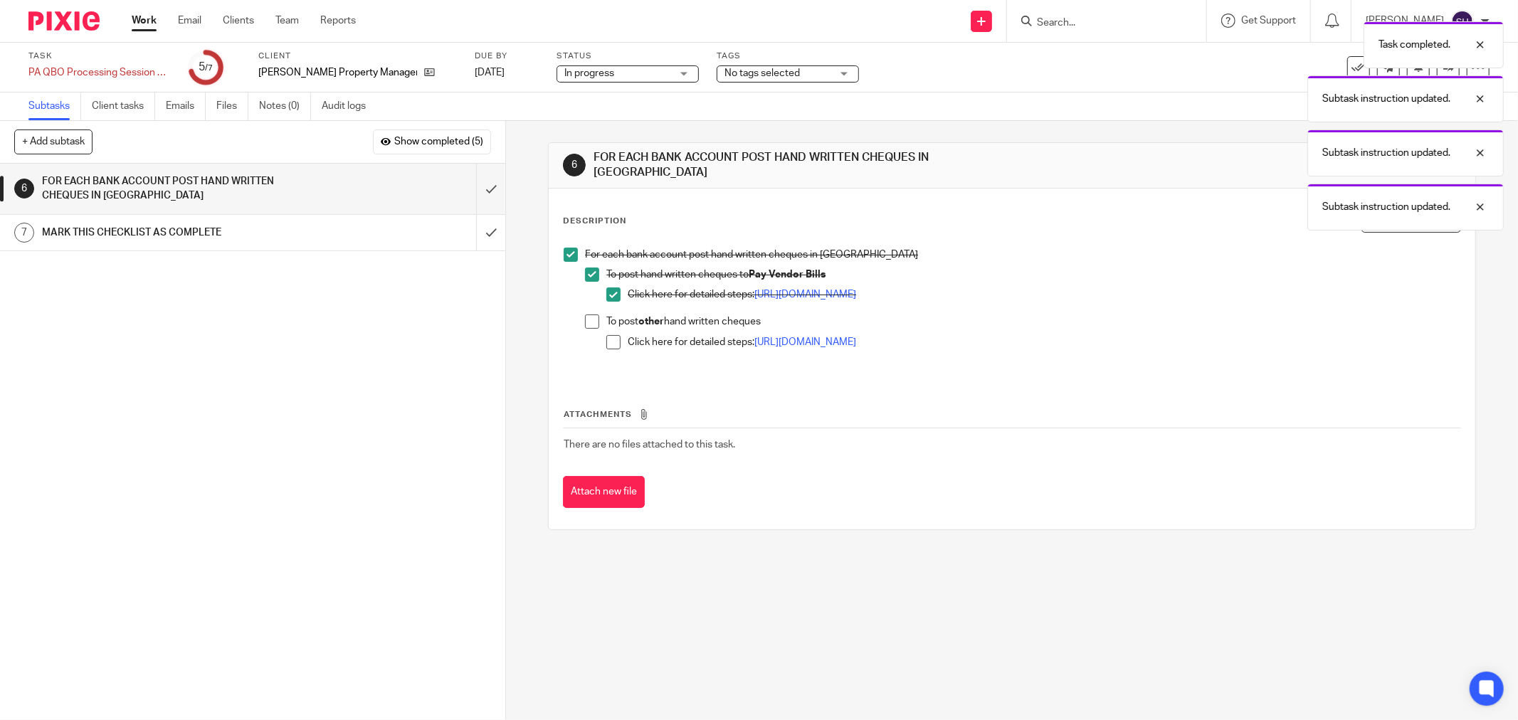
drag, startPoint x: 582, startPoint y: 323, endPoint x: 593, endPoint y: 324, distance: 10.7
click at [585, 323] on li "To post other hand written cheques Click here for detailed steps: [URL][DOMAIN_…" at bounding box center [1022, 338] width 875 height 47
click at [593, 320] on span at bounding box center [592, 322] width 14 height 14
click at [613, 337] on span at bounding box center [613, 342] width 14 height 14
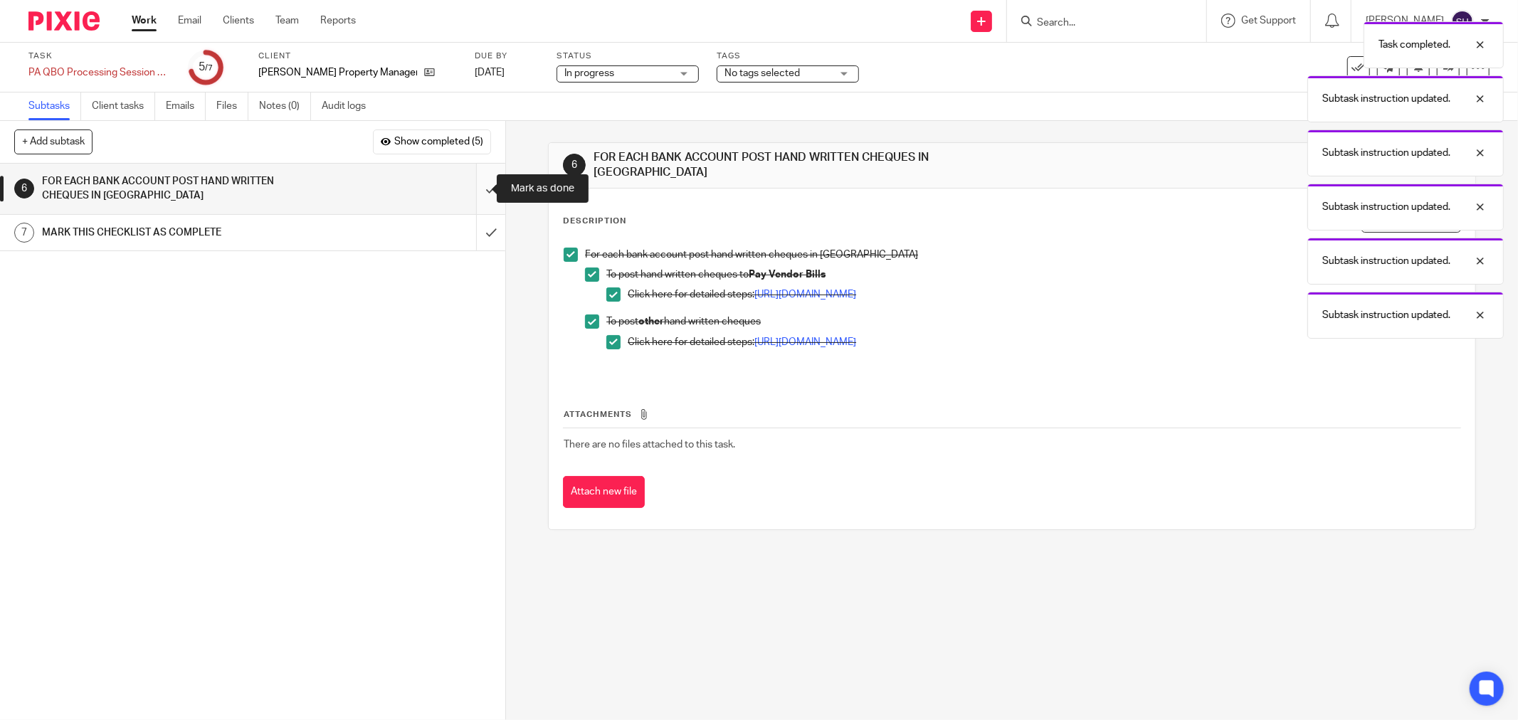
click at [470, 187] on input "submit" at bounding box center [252, 189] width 505 height 51
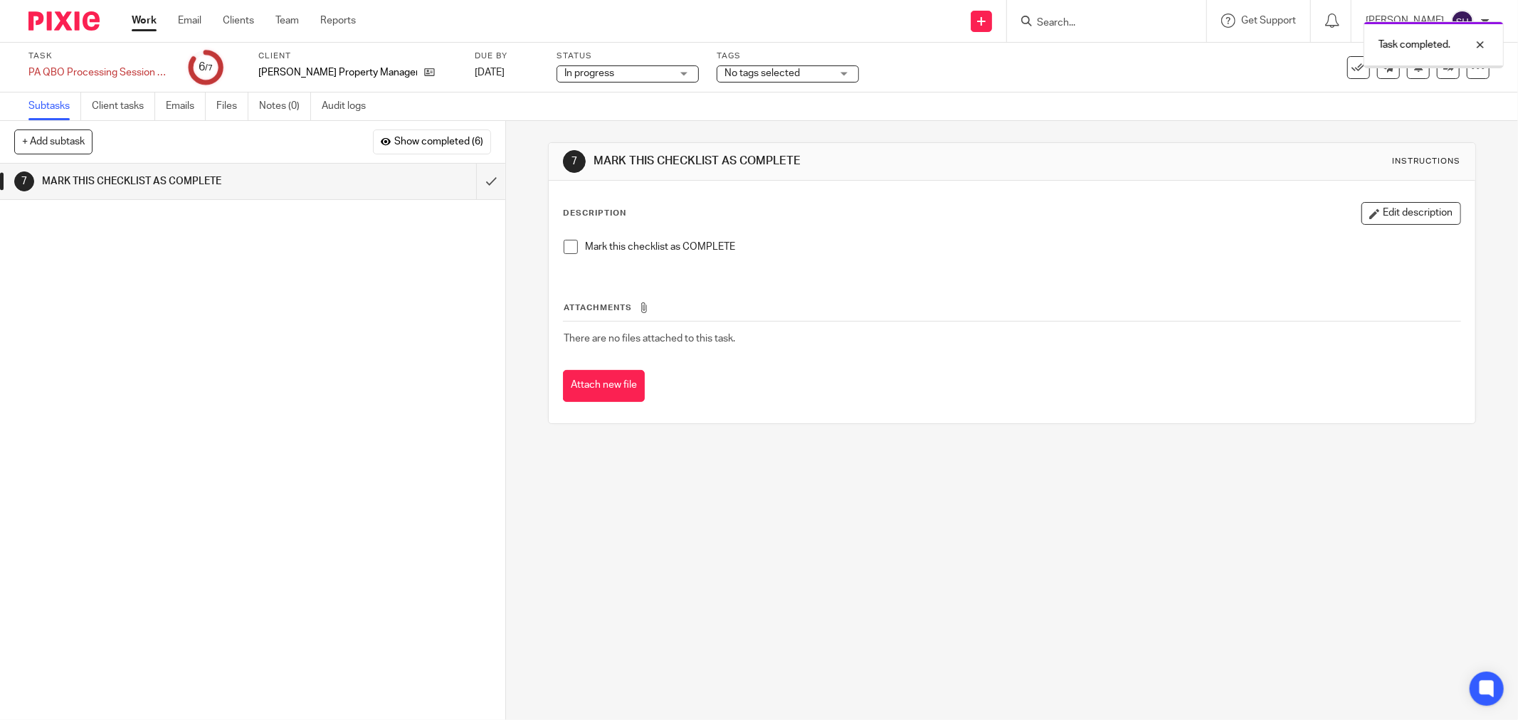
click at [564, 243] on span at bounding box center [571, 247] width 14 height 14
click at [482, 189] on input "submit" at bounding box center [252, 182] width 505 height 36
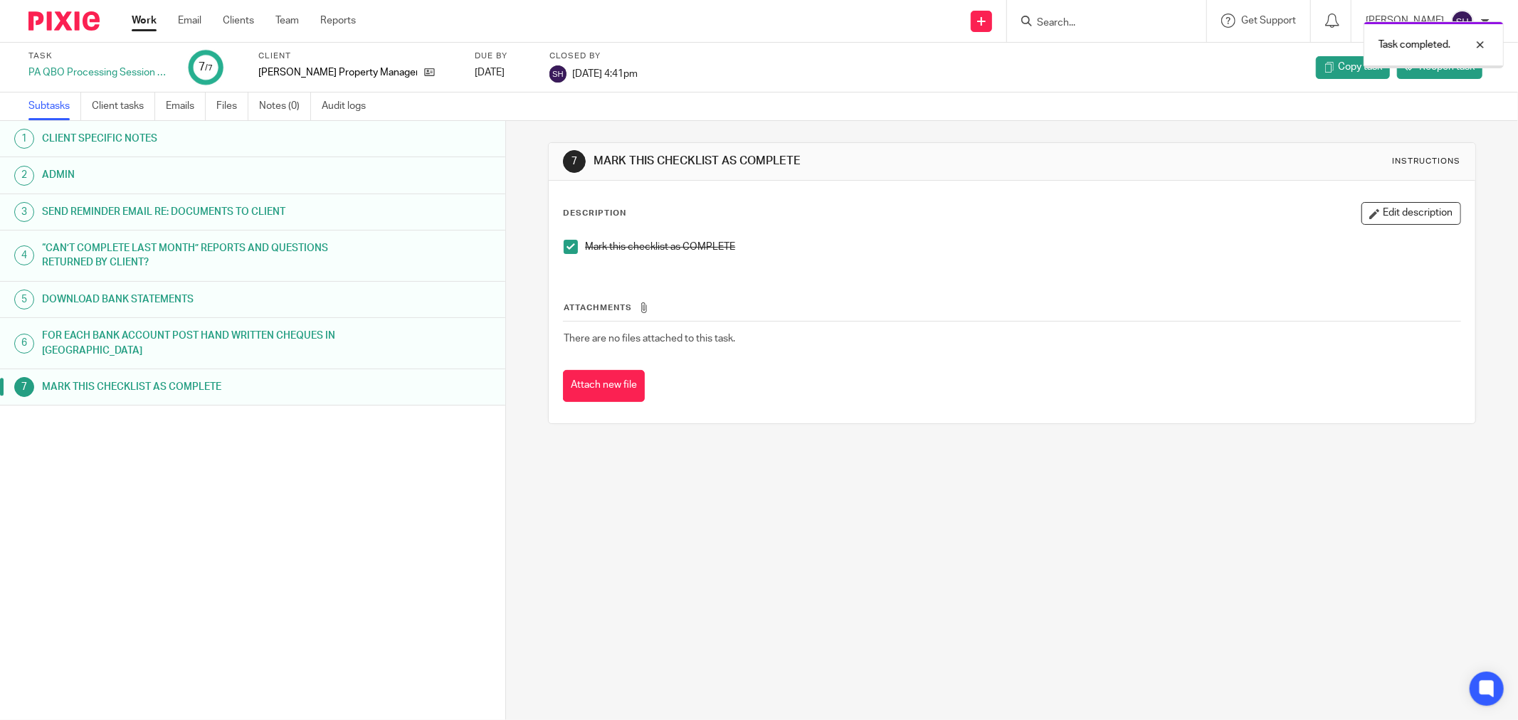
click at [138, 15] on link "Work" at bounding box center [144, 21] width 25 height 14
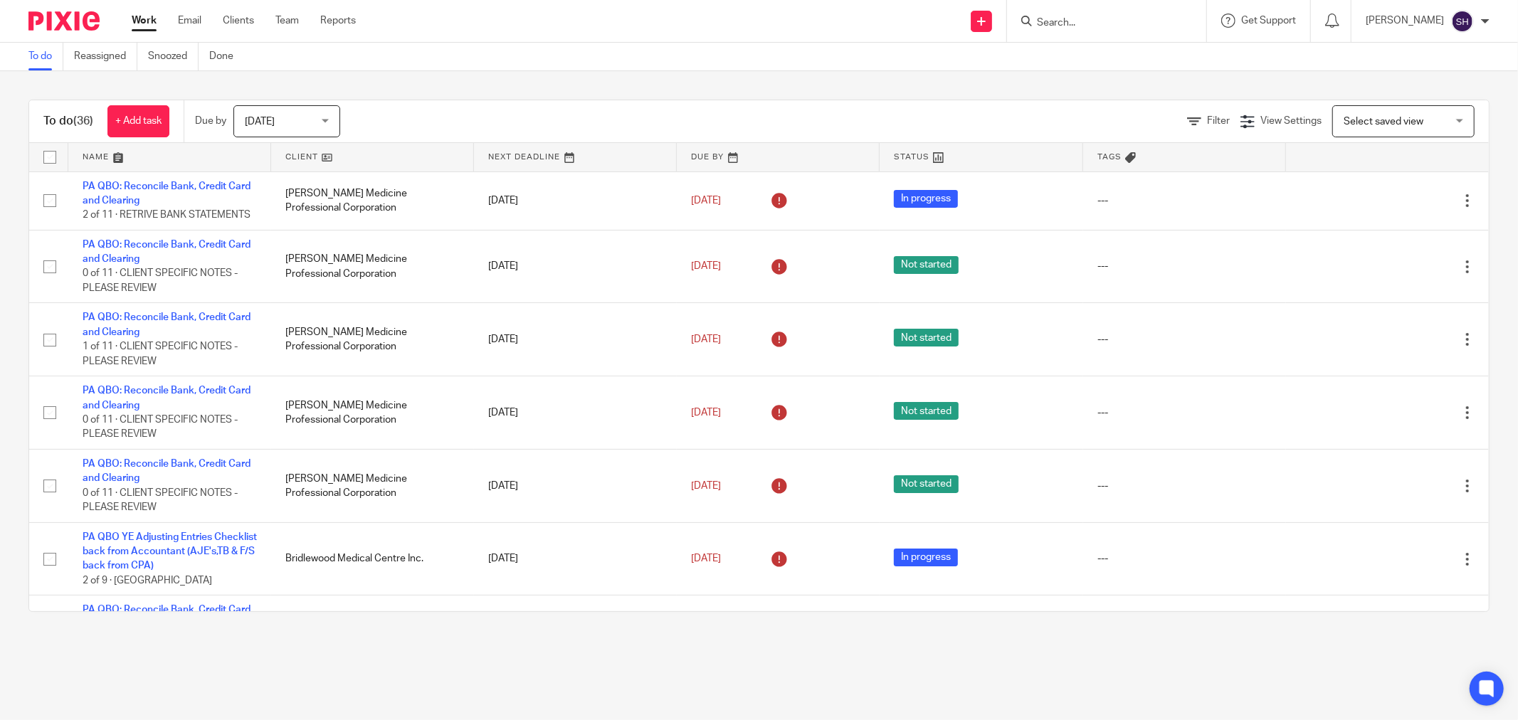
click at [331, 152] on link at bounding box center [372, 157] width 203 height 28
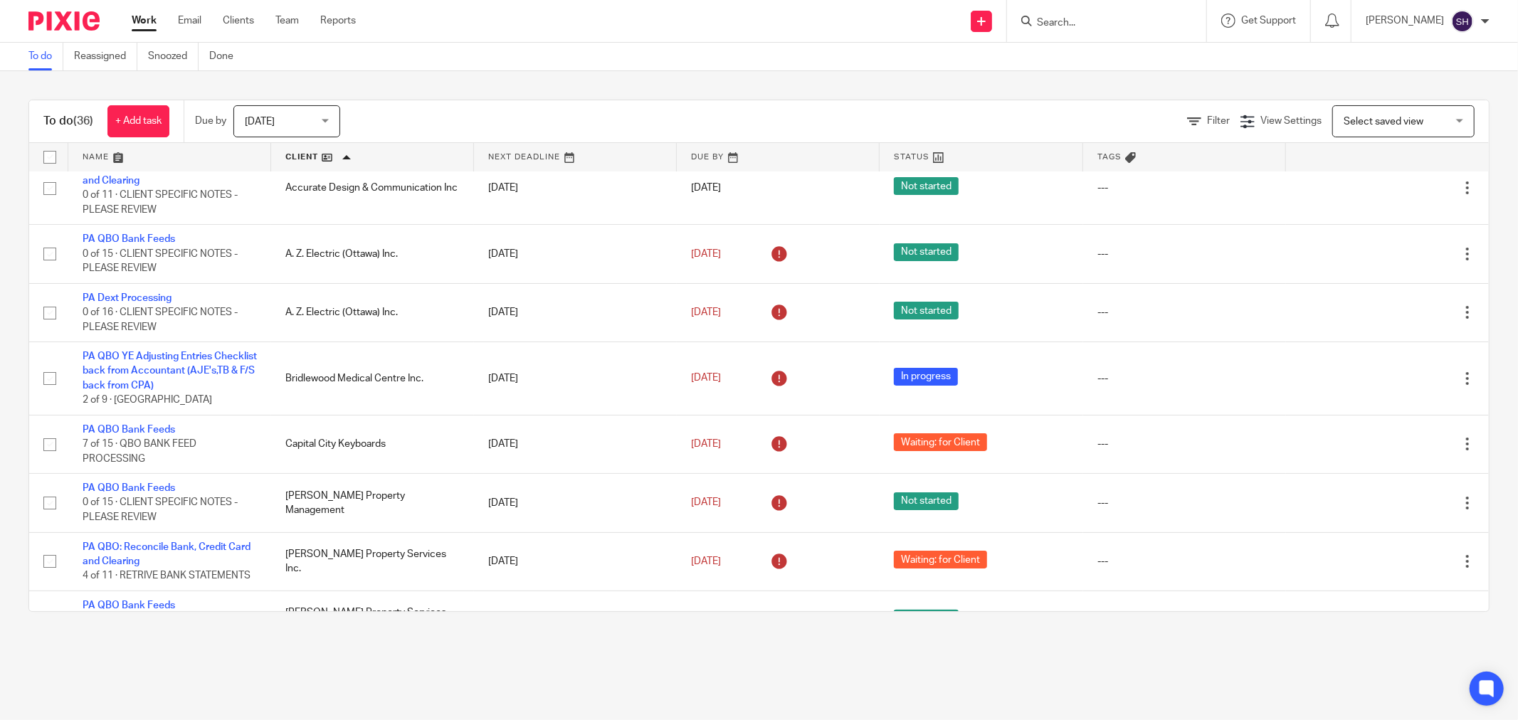
scroll to position [316, 0]
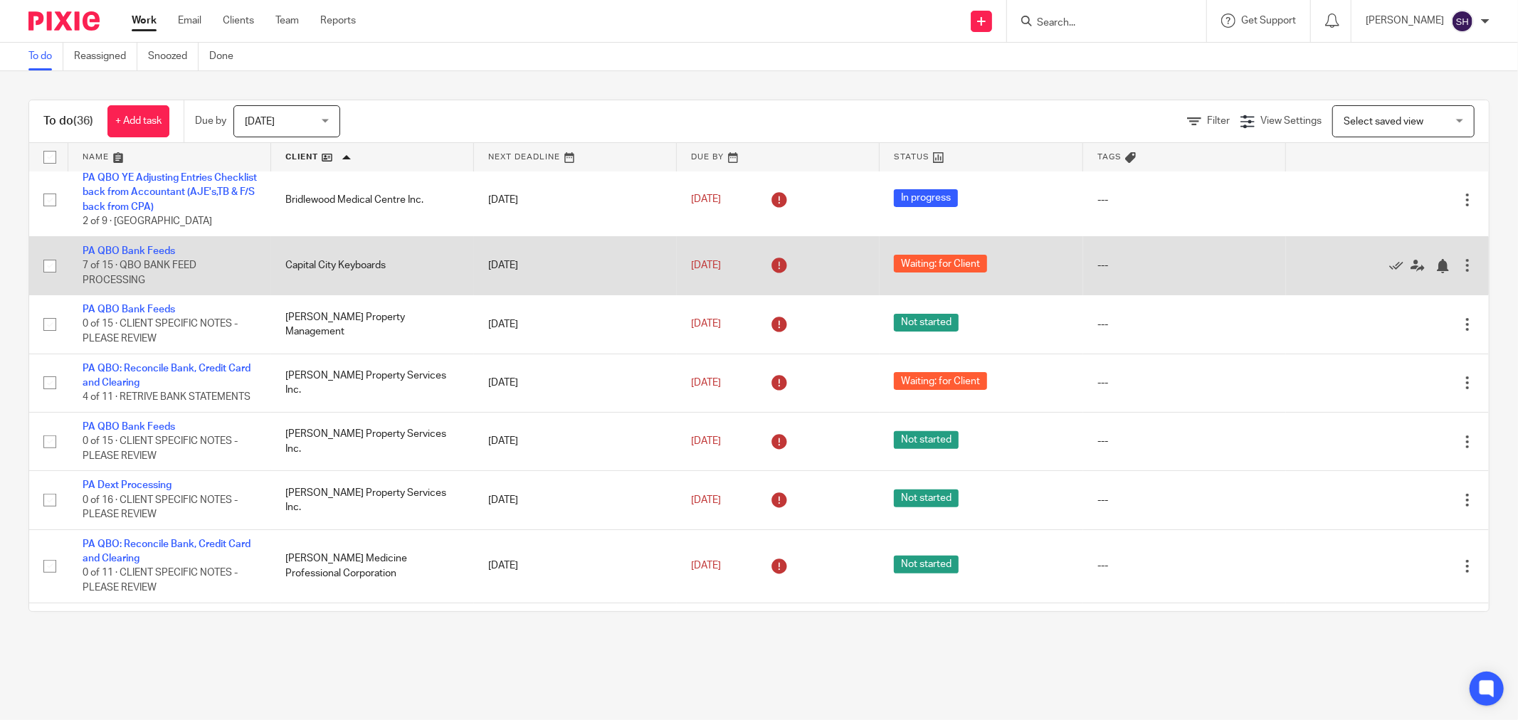
drag, startPoint x: 145, startPoint y: 310, endPoint x: 269, endPoint y: 295, distance: 124.7
click at [144, 310] on link "PA QBO Bank Feeds" at bounding box center [129, 310] width 93 height 10
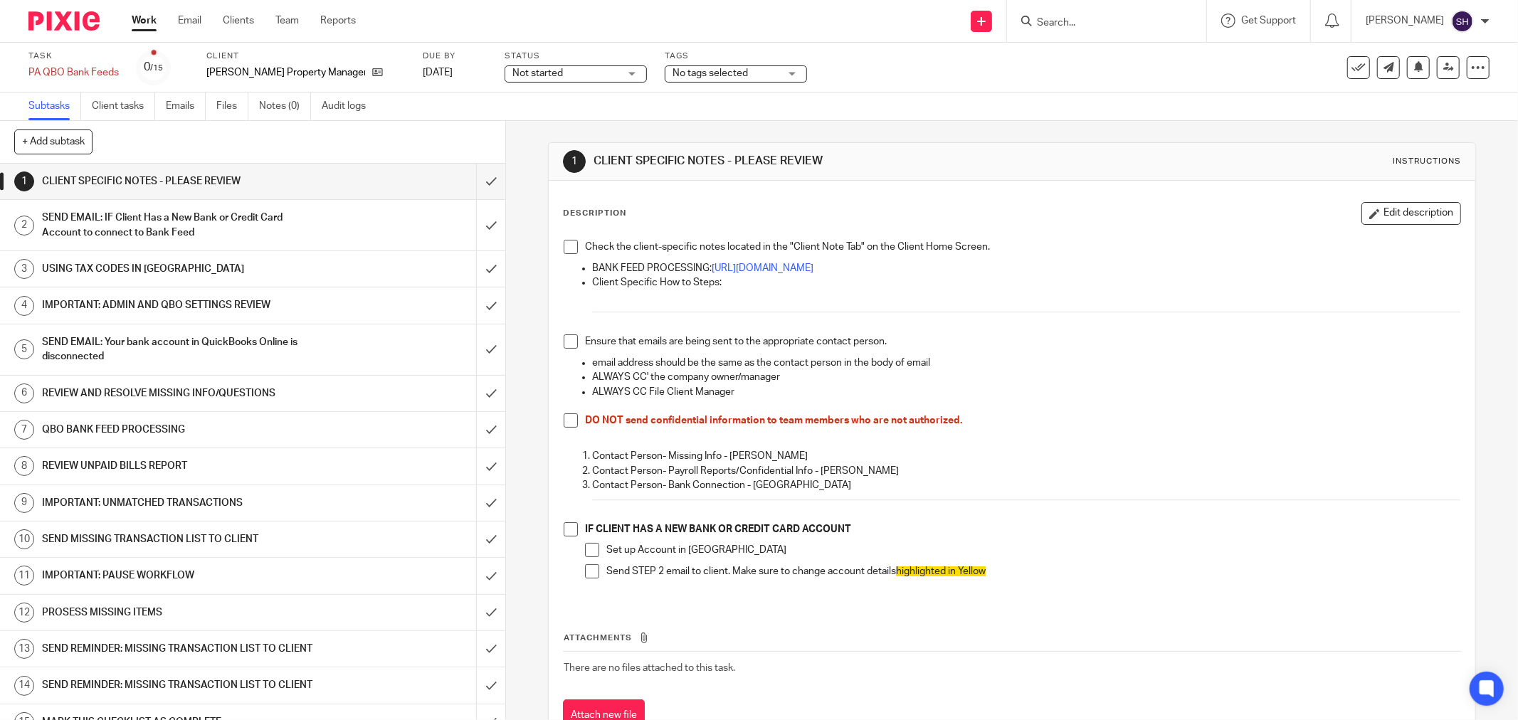
drag, startPoint x: 557, startPoint y: 77, endPoint x: 550, endPoint y: 95, distance: 19.8
click at [557, 77] on span "Not started" at bounding box center [565, 73] width 107 height 15
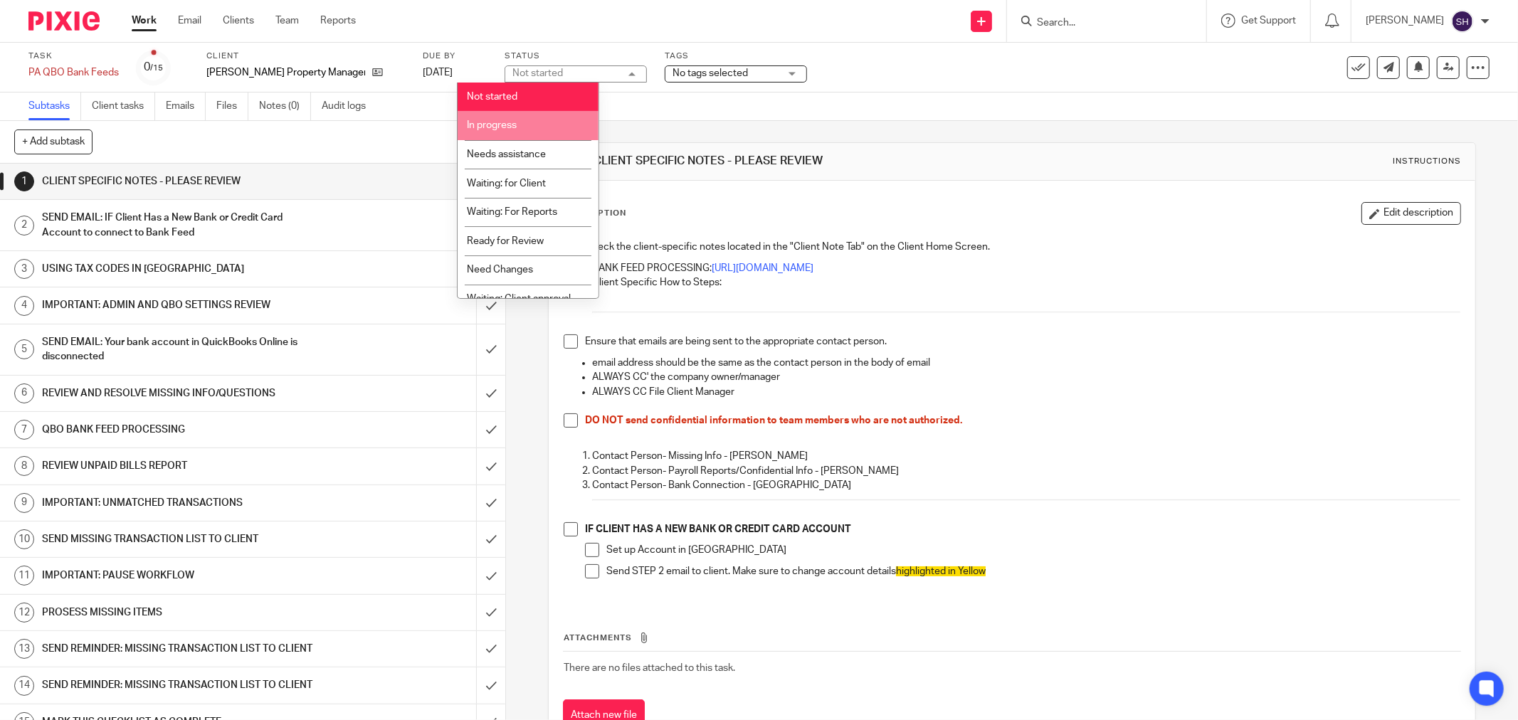
click at [530, 136] on li "In progress" at bounding box center [528, 125] width 141 height 29
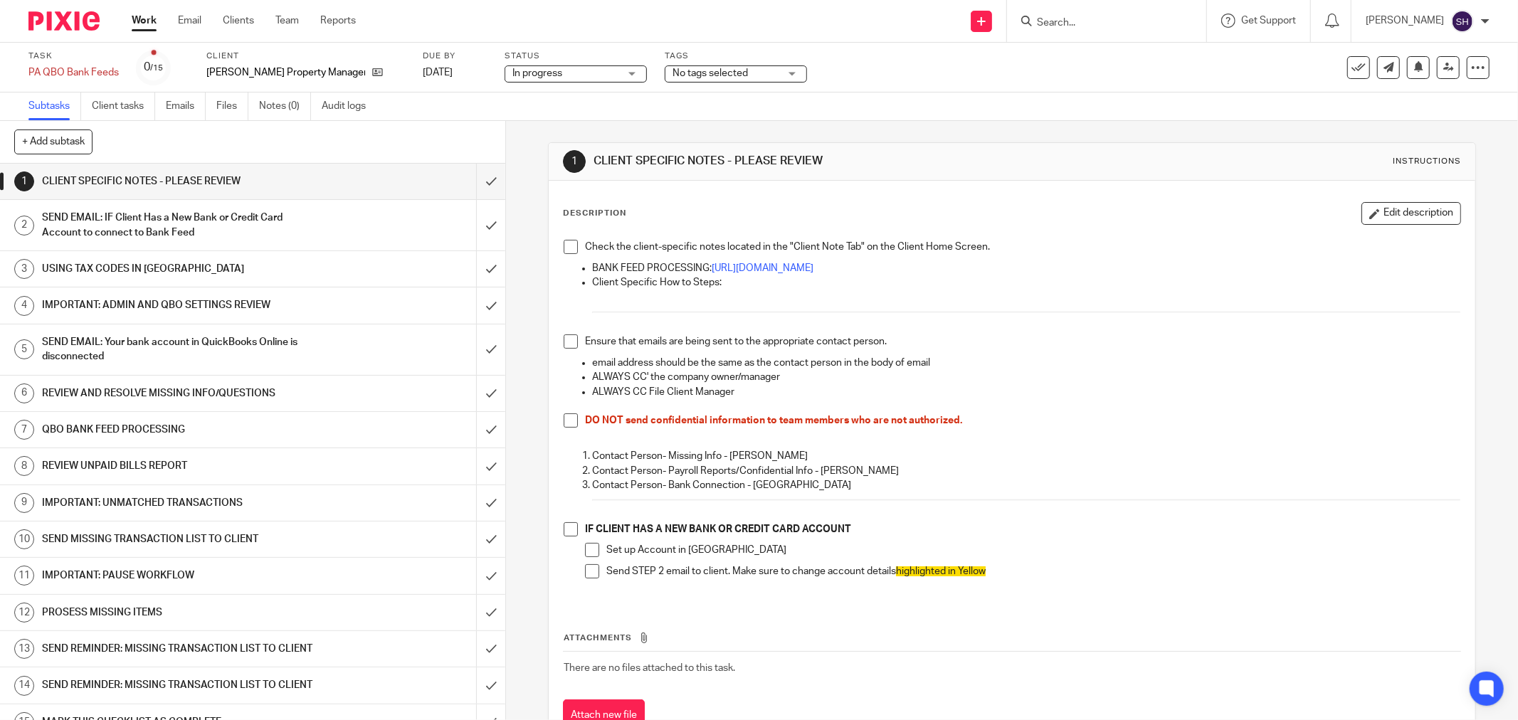
drag, startPoint x: 571, startPoint y: 243, endPoint x: 577, endPoint y: 297, distance: 54.5
click at [570, 243] on span at bounding box center [571, 247] width 14 height 14
drag, startPoint x: 570, startPoint y: 344, endPoint x: 571, endPoint y: 357, distance: 12.8
click at [569, 344] on span at bounding box center [571, 342] width 14 height 14
click at [565, 415] on span at bounding box center [571, 421] width 14 height 14
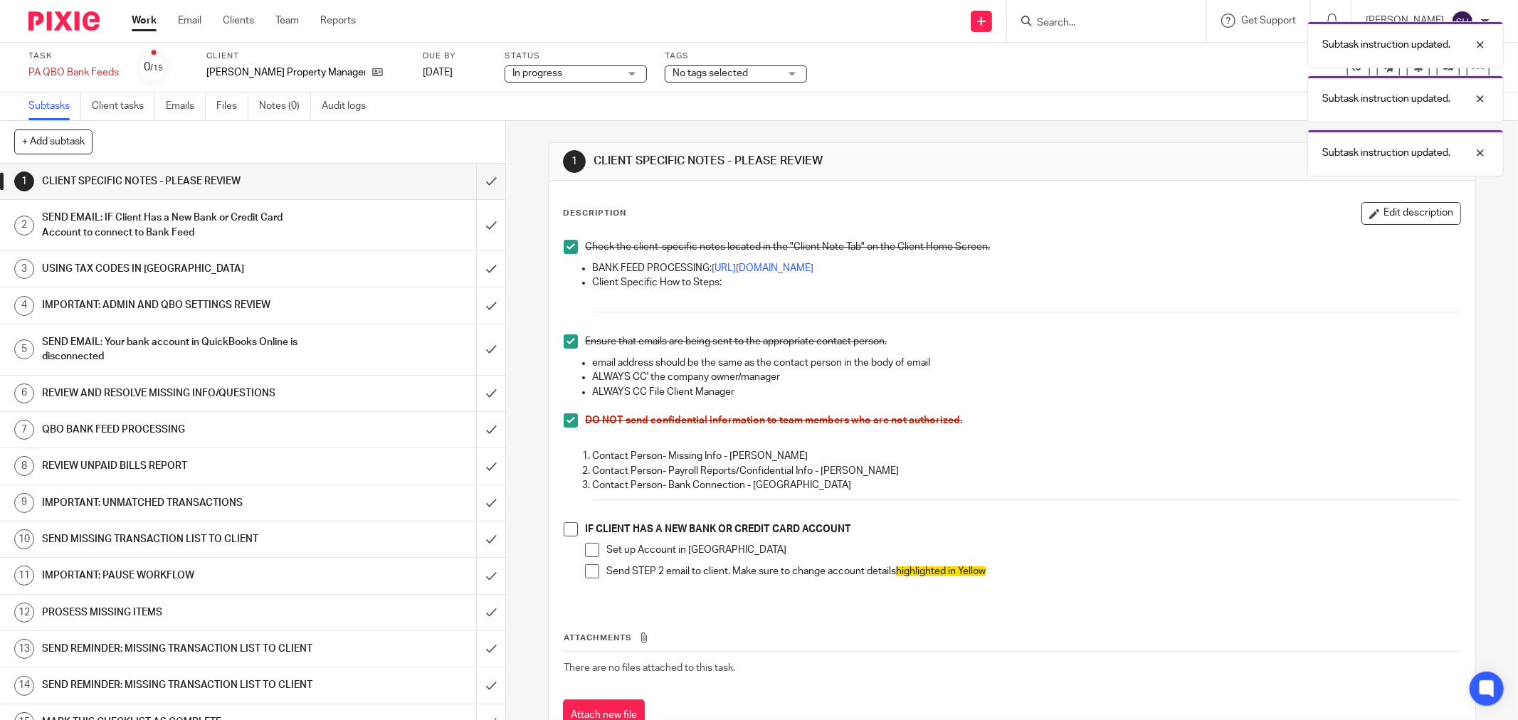
click at [569, 534] on span at bounding box center [571, 529] width 14 height 14
drag, startPoint x: 582, startPoint y: 550, endPoint x: 585, endPoint y: 564, distance: 13.8
click at [585, 552] on span at bounding box center [592, 550] width 14 height 14
click at [585, 574] on span at bounding box center [592, 571] width 14 height 14
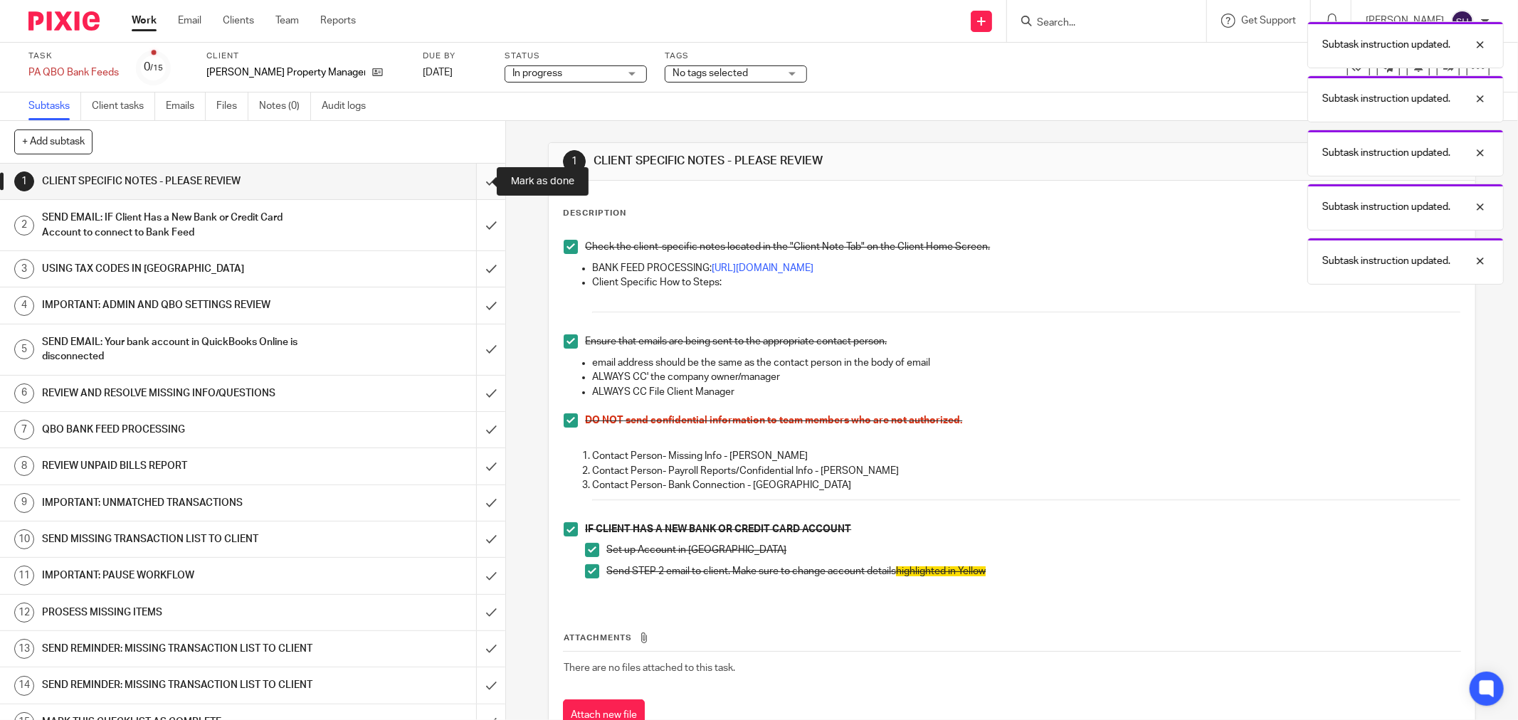
click at [478, 169] on input "submit" at bounding box center [252, 182] width 505 height 36
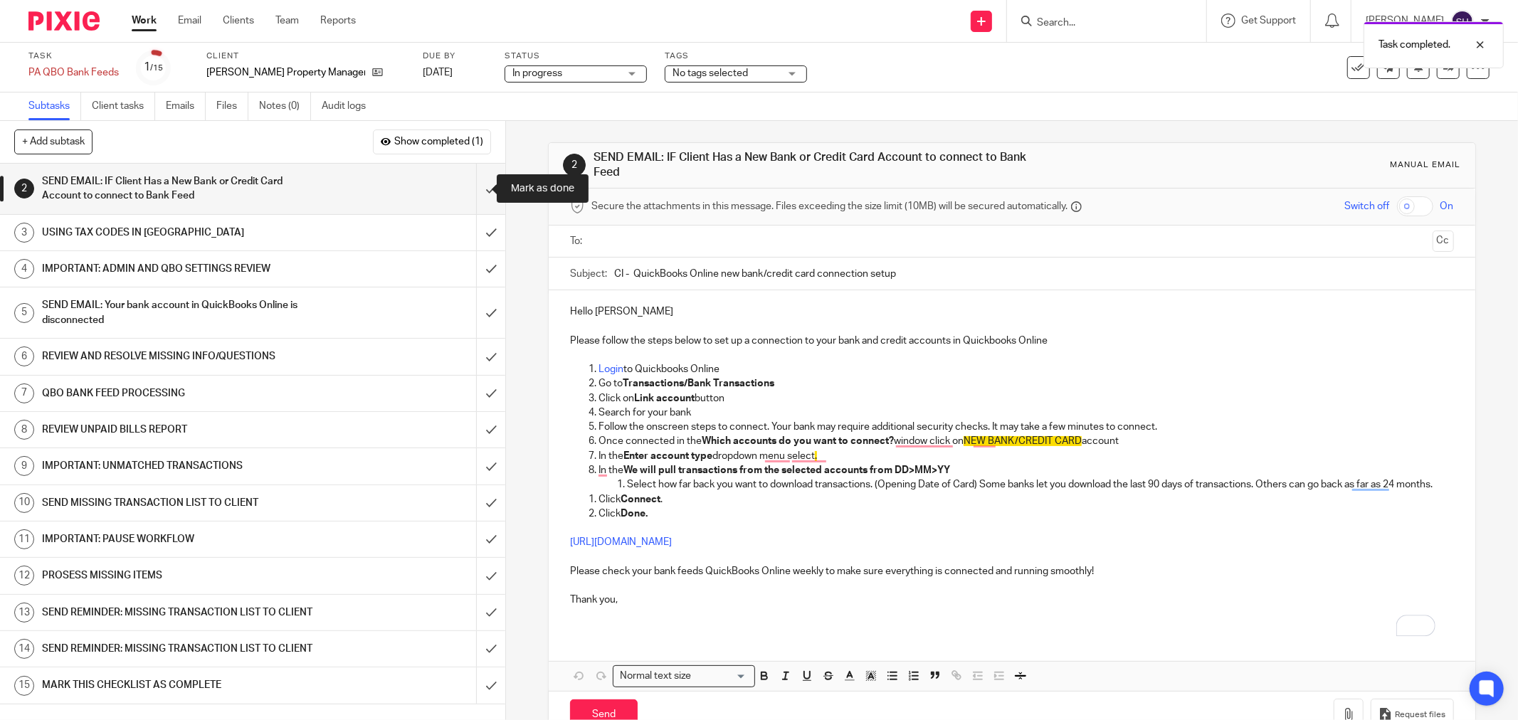
click at [475, 178] on input "submit" at bounding box center [252, 189] width 505 height 51
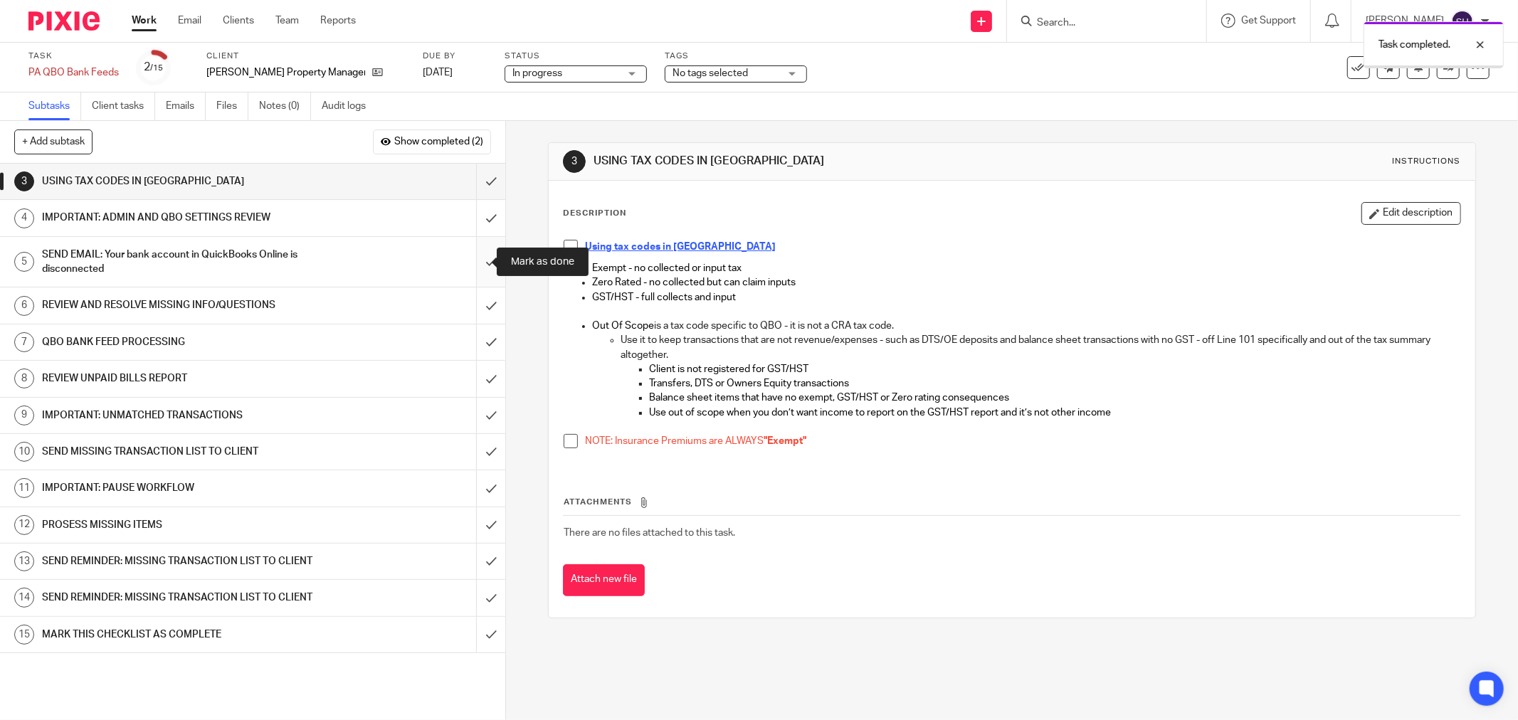
click at [473, 268] on input "submit" at bounding box center [252, 262] width 505 height 51
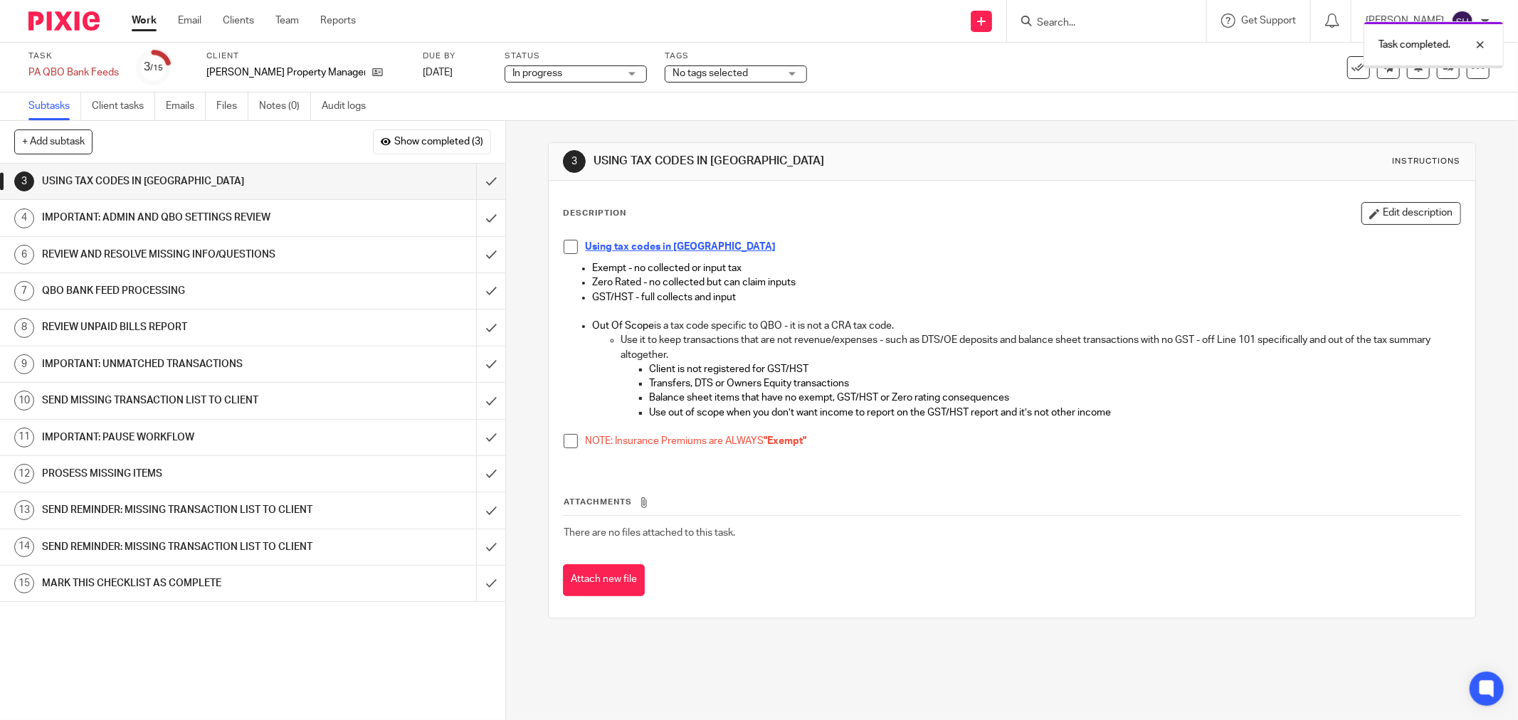
drag, startPoint x: 0, startPoint y: 0, endPoint x: 563, endPoint y: 271, distance: 624.9
click at [564, 249] on span at bounding box center [571, 247] width 14 height 14
drag, startPoint x: 559, startPoint y: 441, endPoint x: 550, endPoint y: 420, distance: 23.3
click at [564, 440] on span at bounding box center [571, 441] width 14 height 14
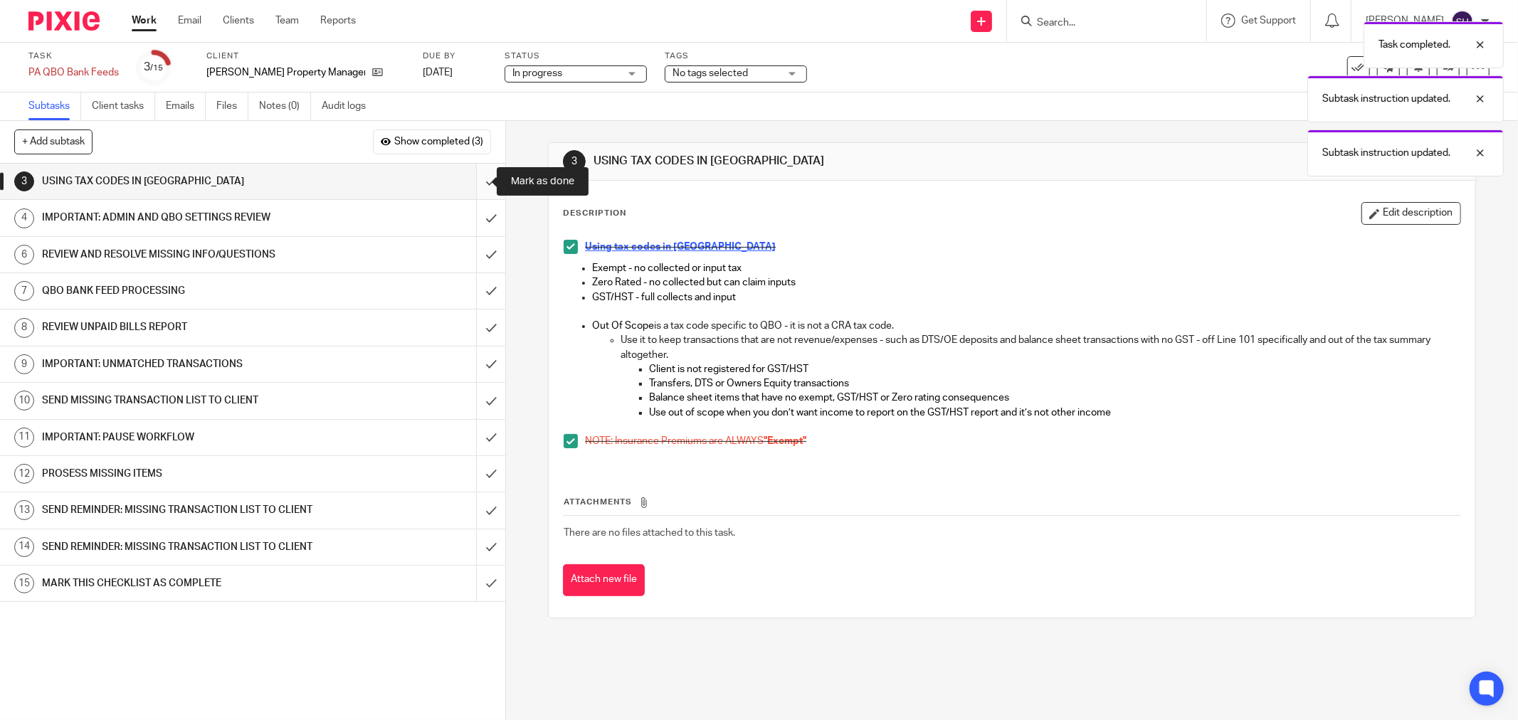
drag, startPoint x: 475, startPoint y: 172, endPoint x: 483, endPoint y: 182, distance: 13.2
click at [475, 172] on input "submit" at bounding box center [252, 182] width 505 height 36
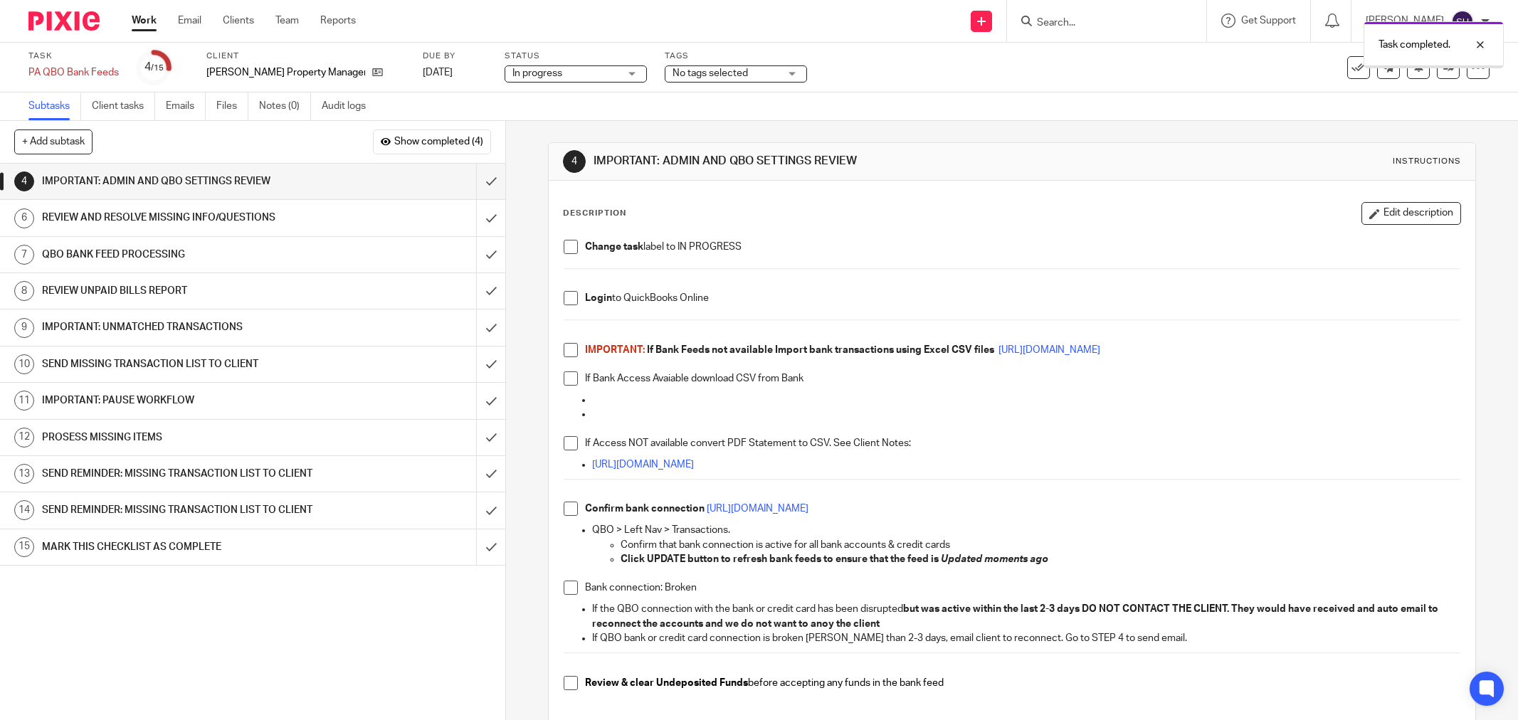
click at [564, 243] on span at bounding box center [571, 247] width 14 height 14
click at [564, 303] on span at bounding box center [571, 298] width 14 height 14
click at [574, 349] on li "IMPORTANT: If Bank Feeds not available Import bank transactions using Excel CSV…" at bounding box center [1012, 357] width 897 height 29
click at [567, 347] on span at bounding box center [571, 350] width 14 height 14
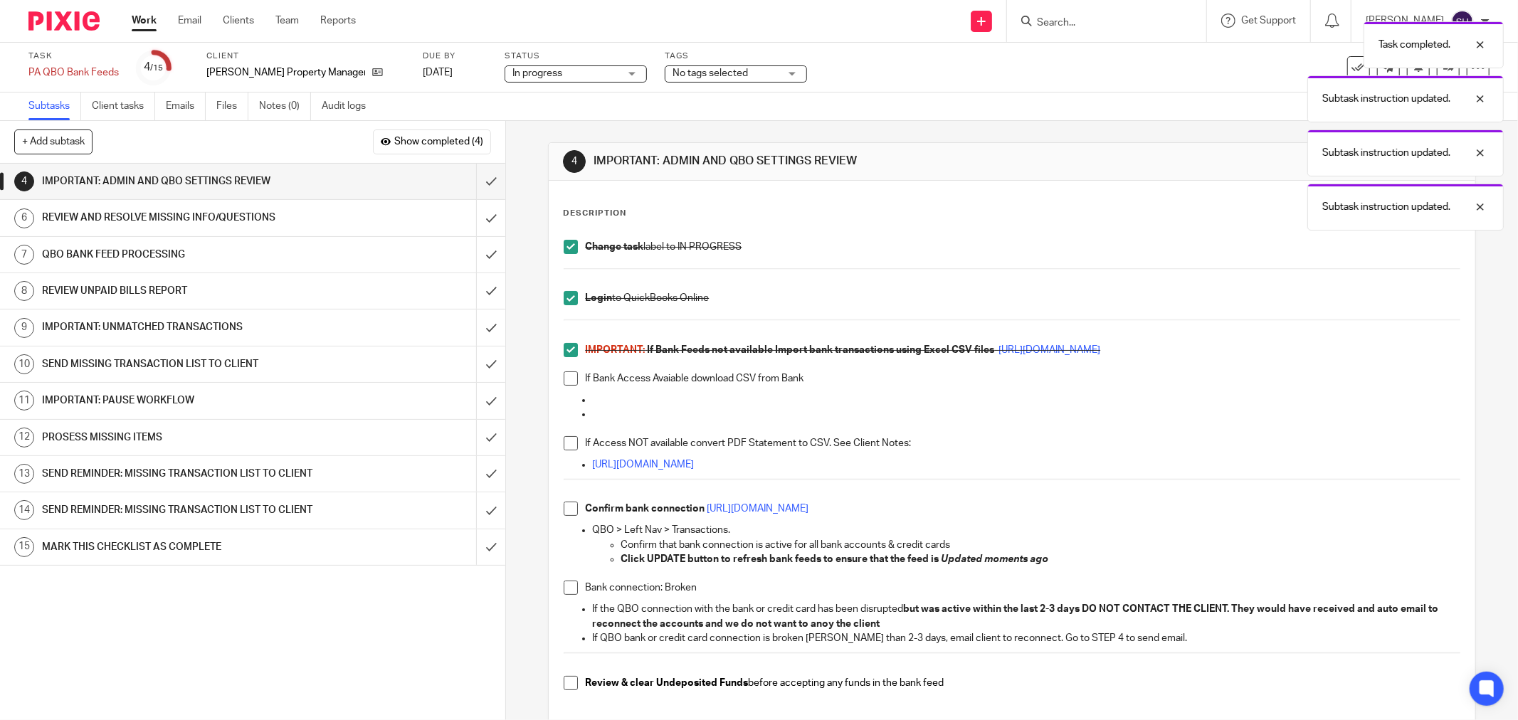
click at [567, 378] on span at bounding box center [571, 379] width 14 height 14
click at [569, 448] on span at bounding box center [571, 443] width 14 height 14
click at [566, 512] on span at bounding box center [571, 509] width 14 height 14
click at [564, 589] on span at bounding box center [571, 588] width 14 height 14
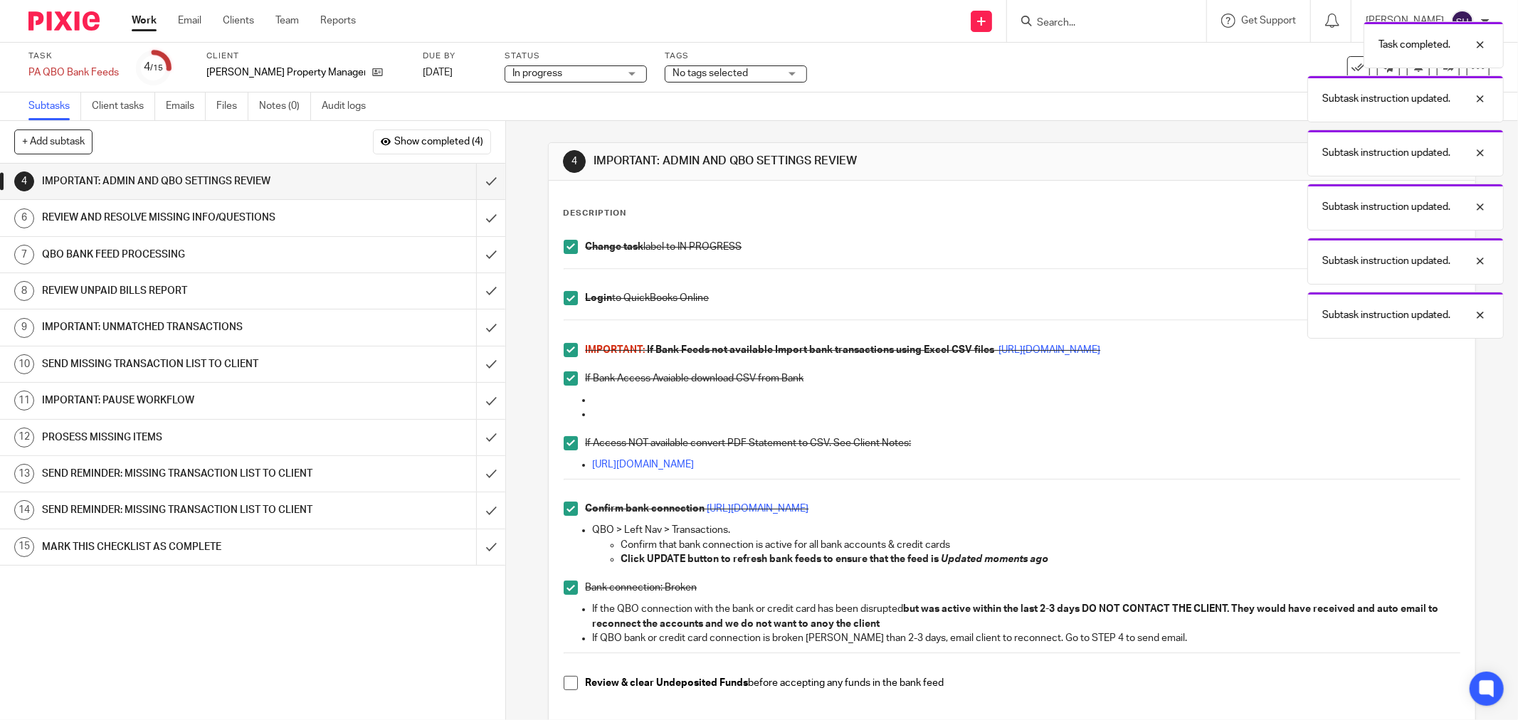
click at [567, 677] on span at bounding box center [571, 683] width 14 height 14
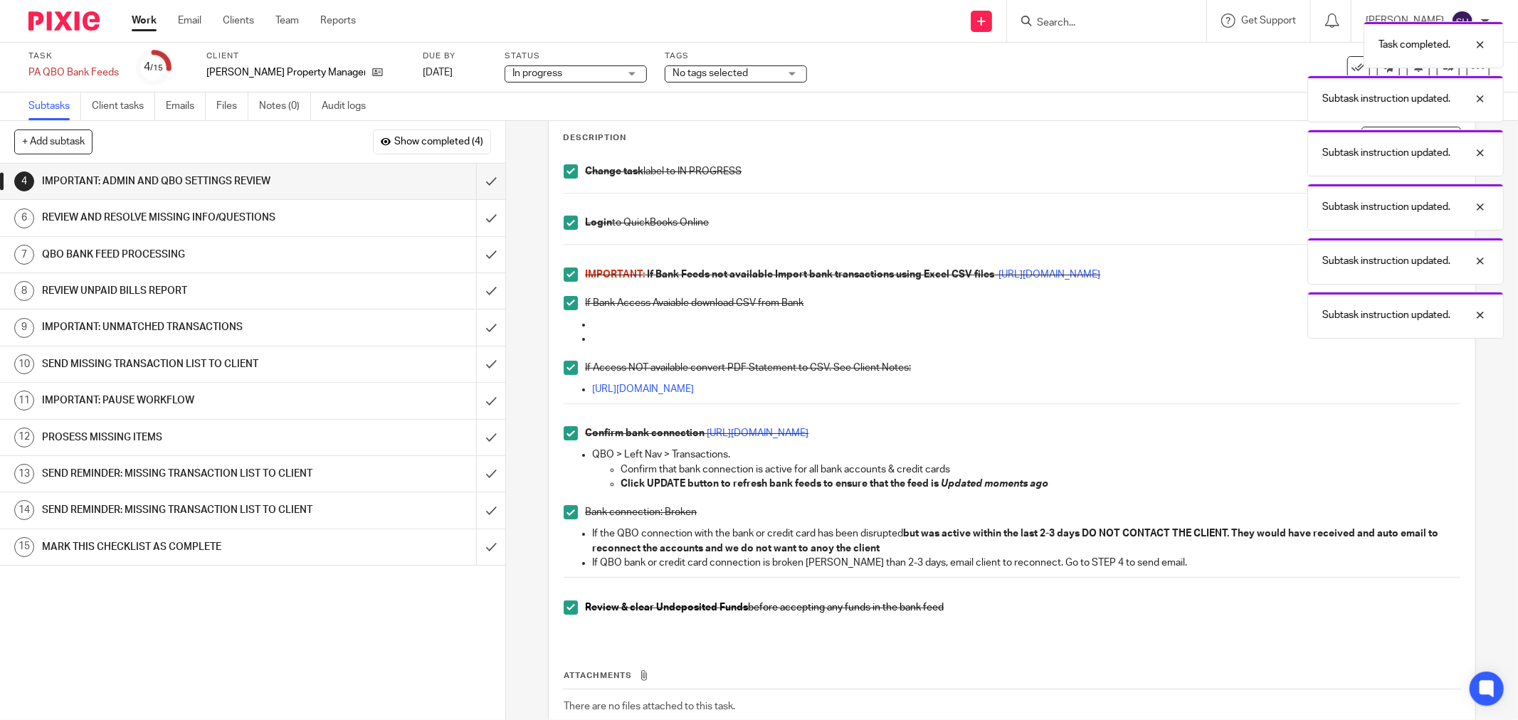
scroll to position [169, 0]
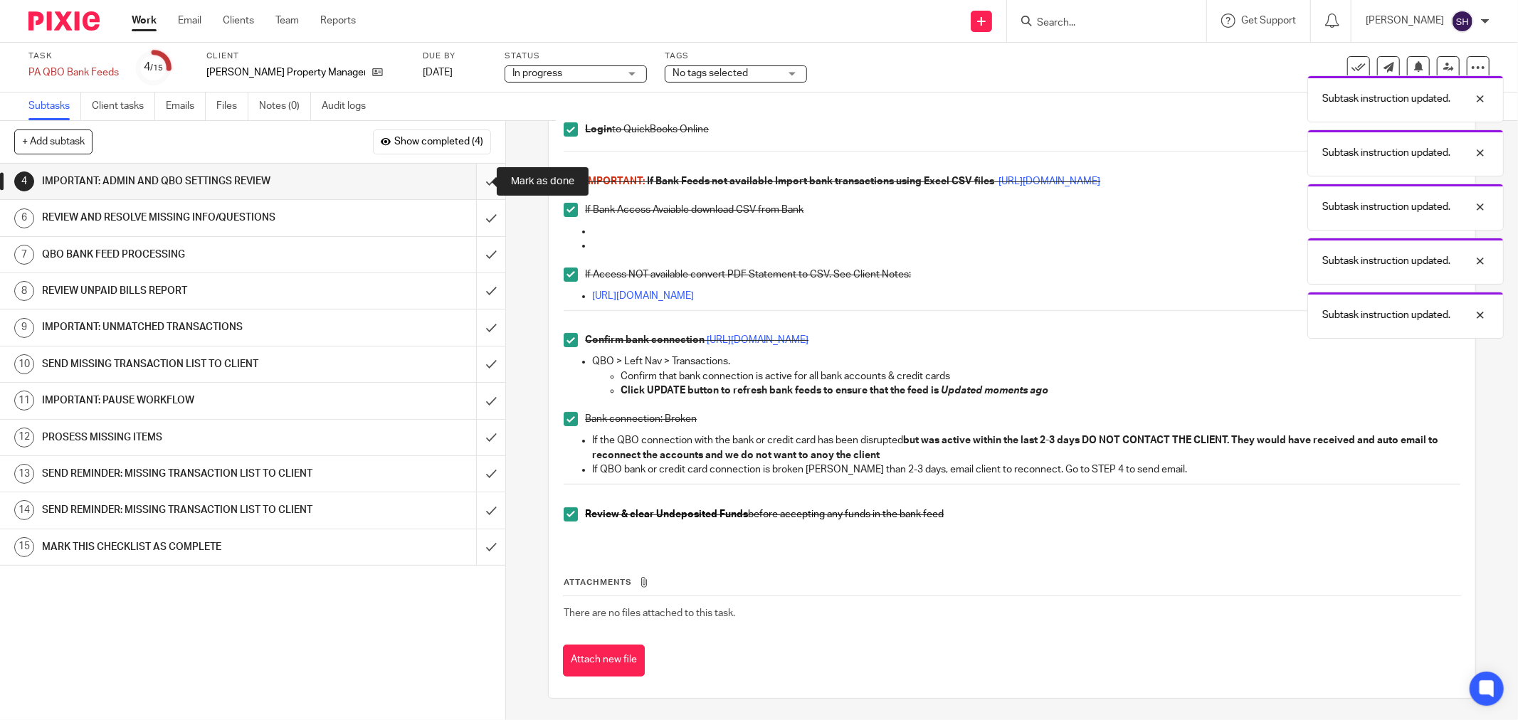
click at [467, 183] on input "submit" at bounding box center [252, 182] width 505 height 36
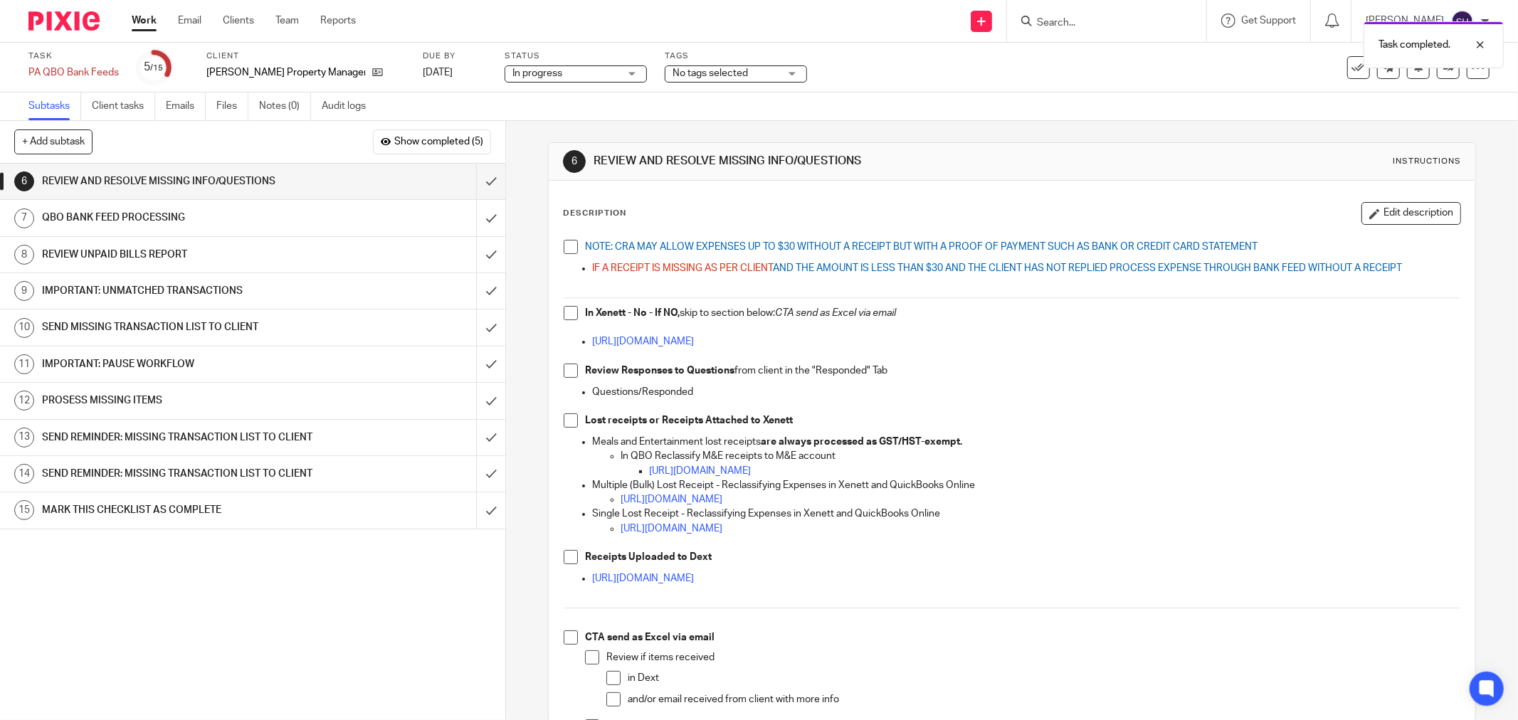
click at [566, 245] on span at bounding box center [571, 247] width 14 height 14
drag, startPoint x: 565, startPoint y: 315, endPoint x: 564, endPoint y: 353, distance: 37.7
click at [565, 316] on span at bounding box center [571, 313] width 14 height 14
click at [564, 367] on span at bounding box center [571, 371] width 14 height 14
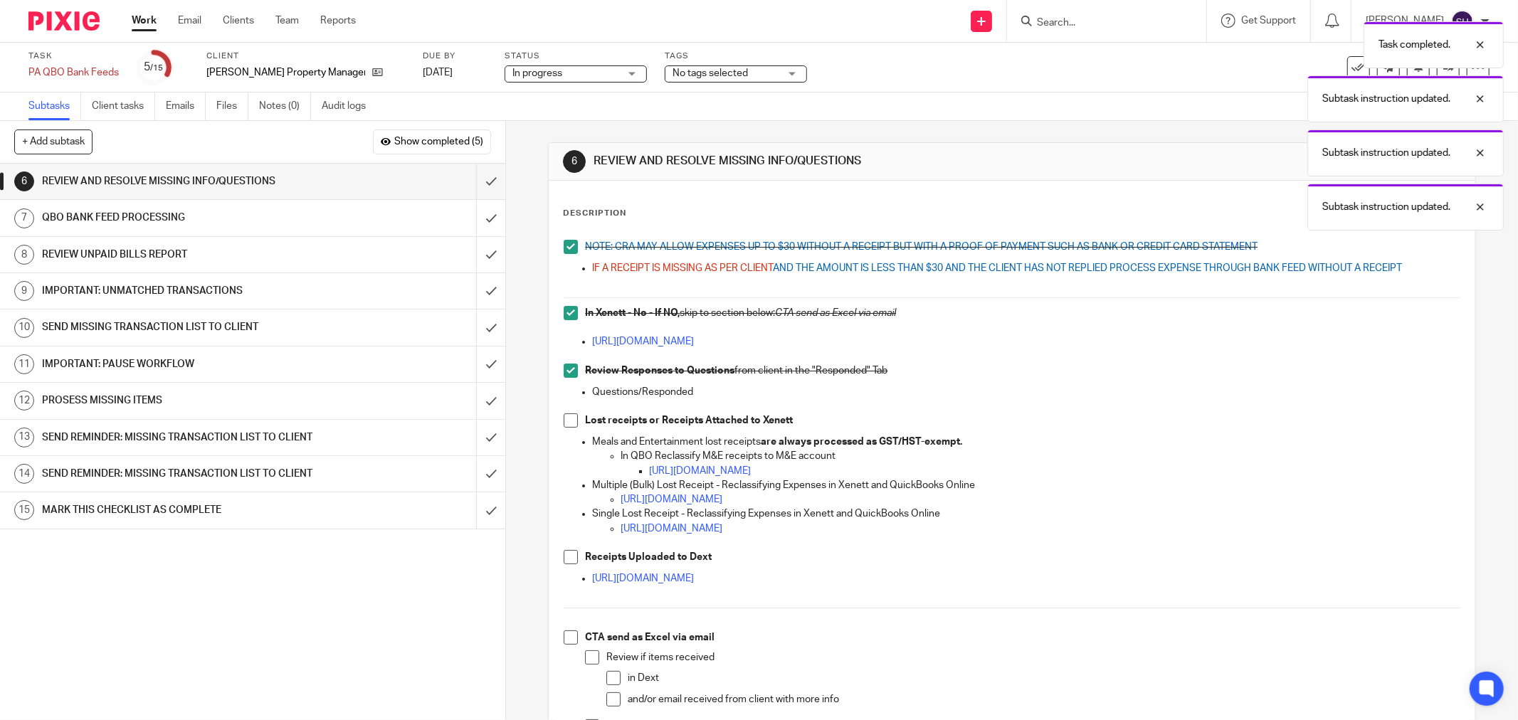
click at [557, 428] on div "NOTE: CRA MAY ALLOW EXPENSES UP TO $30 WITHOUT A RECEIPT BUT WITH A PROOF OF PA…" at bounding box center [1012, 506] width 911 height 546
click at [564, 427] on span at bounding box center [571, 421] width 14 height 14
drag, startPoint x: 567, startPoint y: 559, endPoint x: 578, endPoint y: 578, distance: 22.3
click at [565, 559] on span at bounding box center [571, 557] width 14 height 14
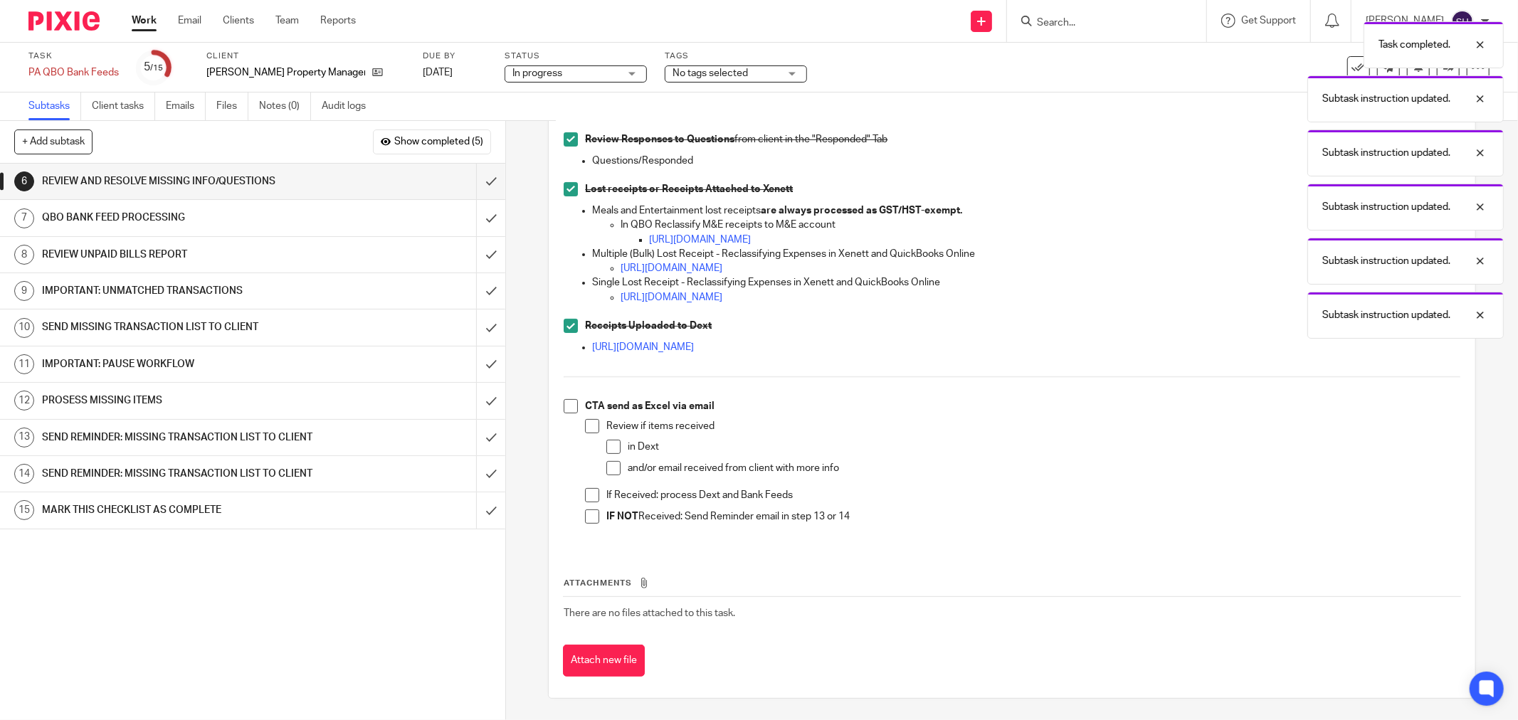
drag, startPoint x: 562, startPoint y: 404, endPoint x: 569, endPoint y: 408, distance: 8.0
click at [564, 404] on span at bounding box center [571, 406] width 14 height 14
click at [592, 431] on span at bounding box center [592, 426] width 14 height 14
click at [607, 468] on span at bounding box center [613, 468] width 14 height 14
click at [593, 495] on span at bounding box center [592, 495] width 14 height 14
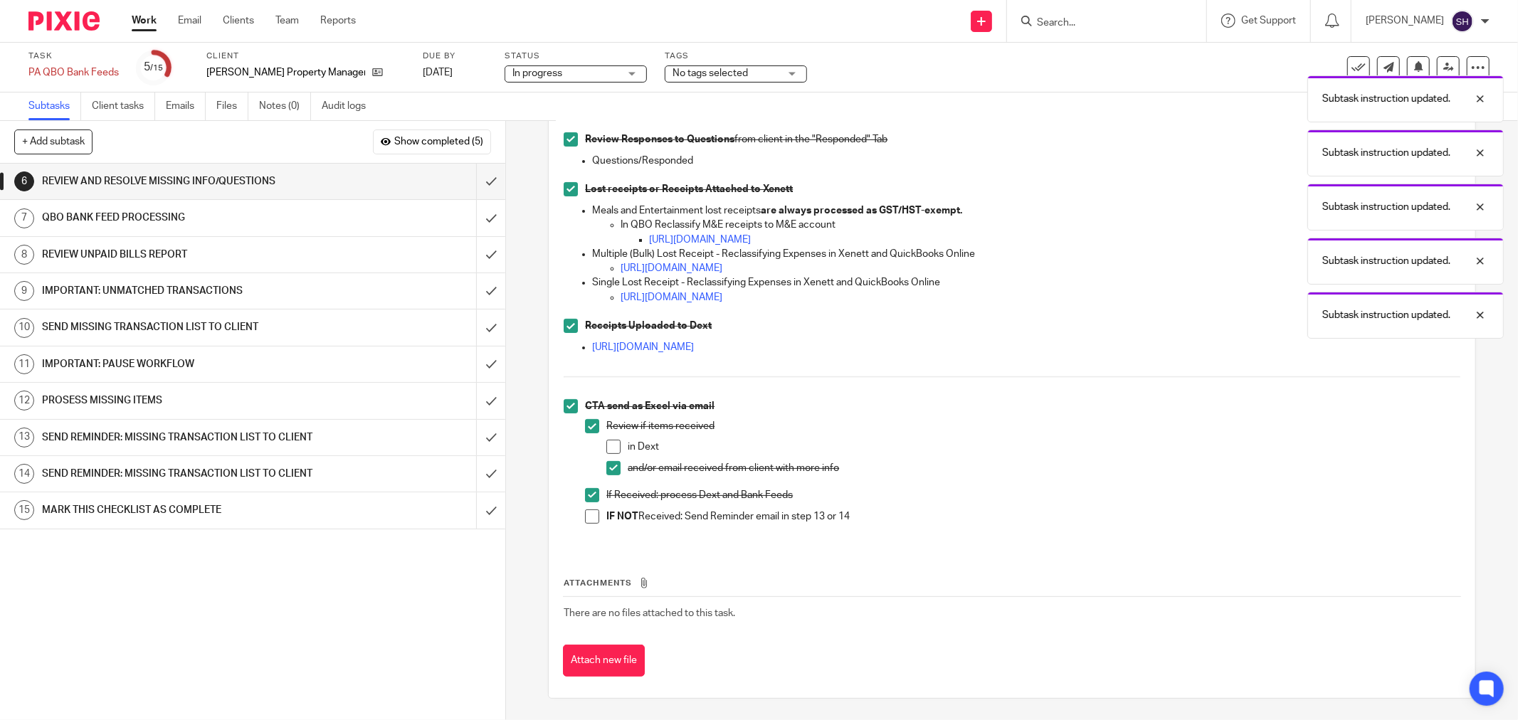
drag, startPoint x: 586, startPoint y: 514, endPoint x: 602, endPoint y: 463, distance: 53.6
click at [585, 514] on span at bounding box center [592, 517] width 14 height 14
click at [611, 443] on span at bounding box center [613, 447] width 14 height 14
click at [473, 177] on input "submit" at bounding box center [252, 182] width 505 height 36
